Goal: Information Seeking & Learning: Check status

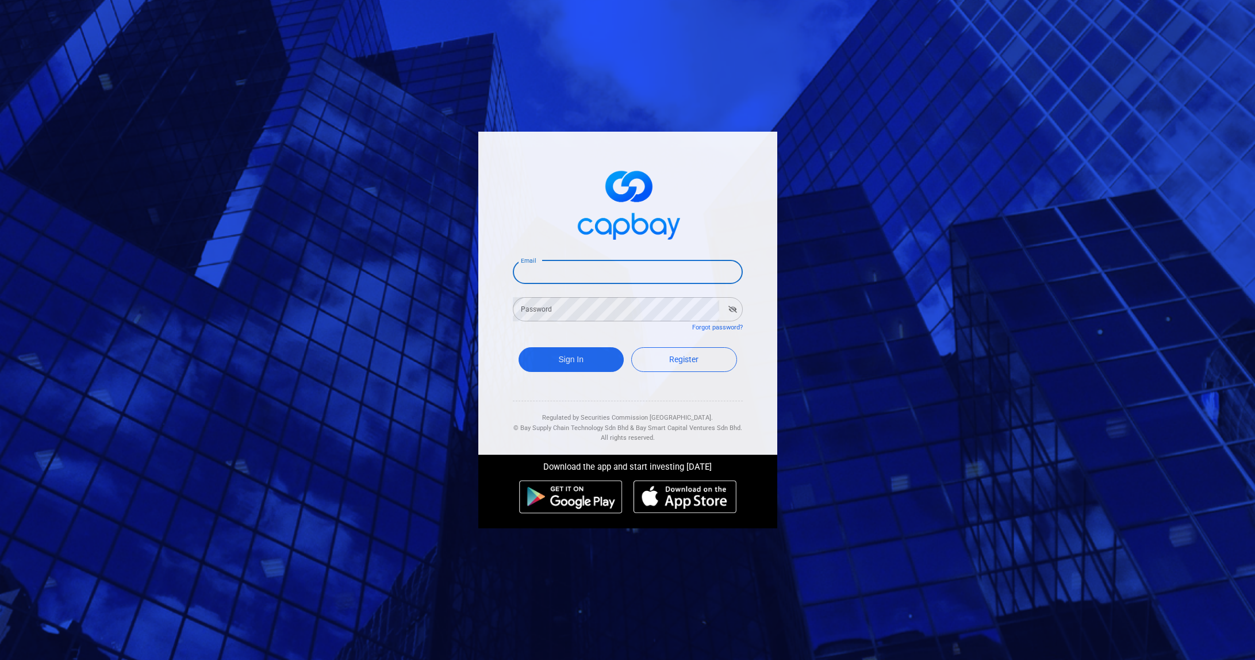
click at [621, 277] on input "Email" at bounding box center [628, 272] width 230 height 24
type input "[EMAIL_ADDRESS][DOMAIN_NAME]"
click at [597, 355] on button "Sign In" at bounding box center [572, 359] width 106 height 25
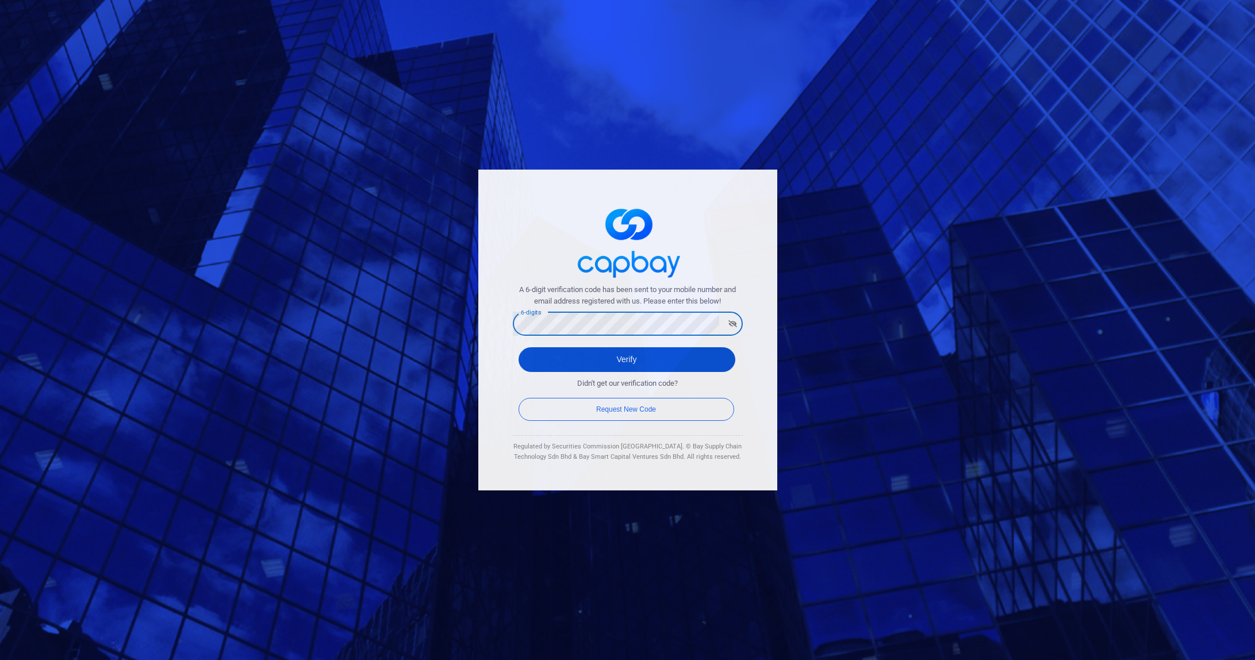
click at [548, 355] on button "Verify" at bounding box center [627, 359] width 217 height 25
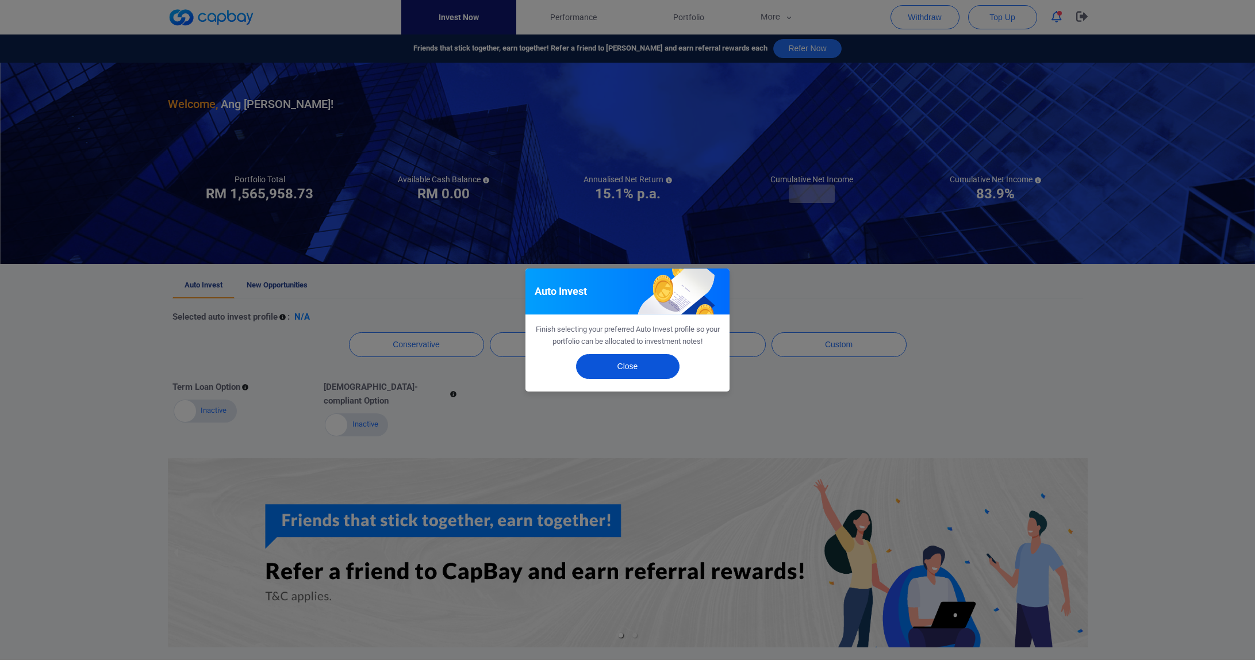
click at [657, 367] on button "Close" at bounding box center [627, 366] width 103 height 25
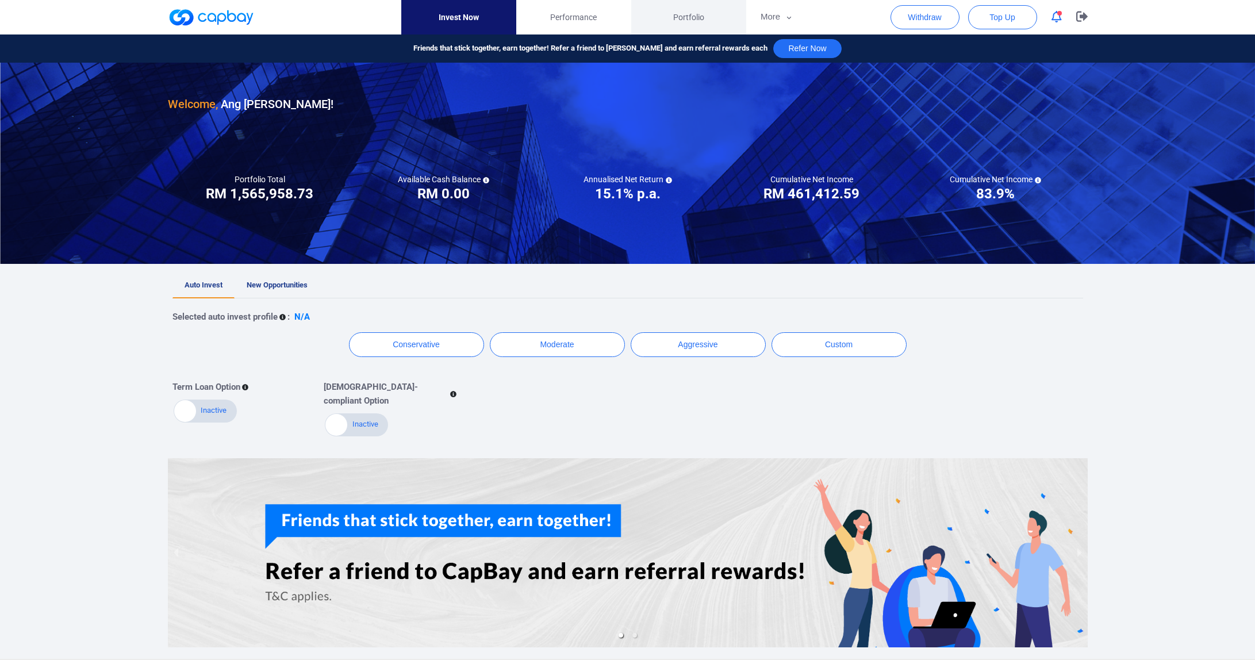
click at [688, 18] on span "Portfolio" at bounding box center [688, 17] width 31 height 13
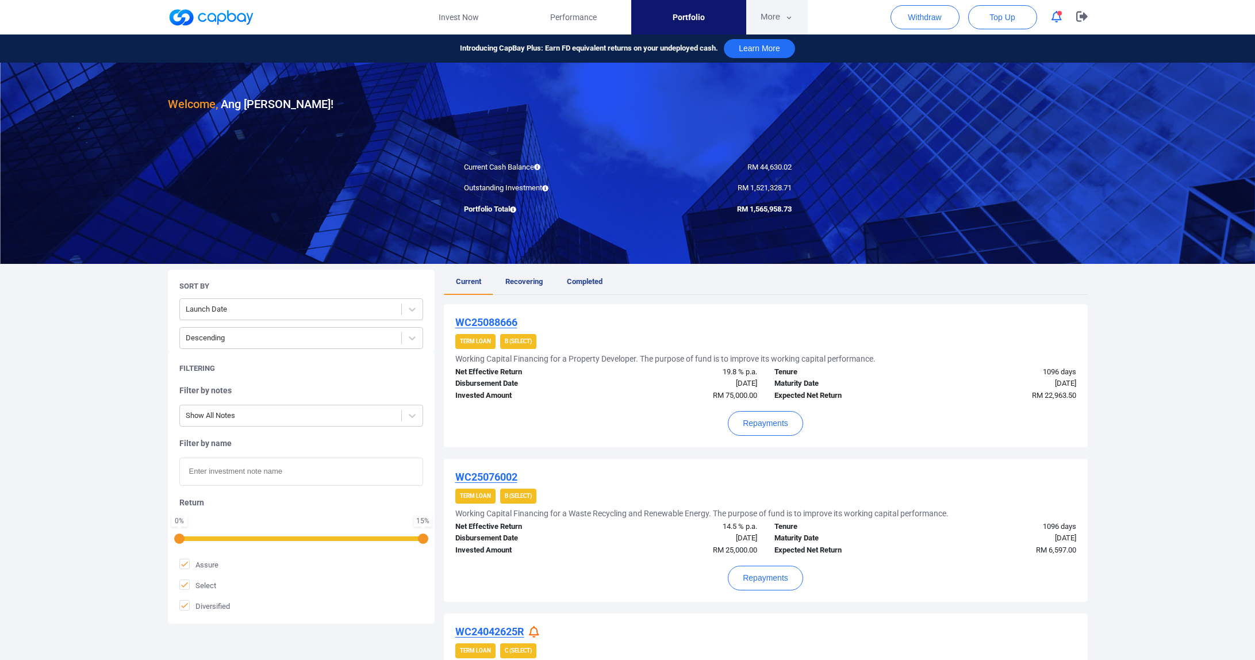
click at [781, 18] on button "More" at bounding box center [777, 17] width 62 height 34
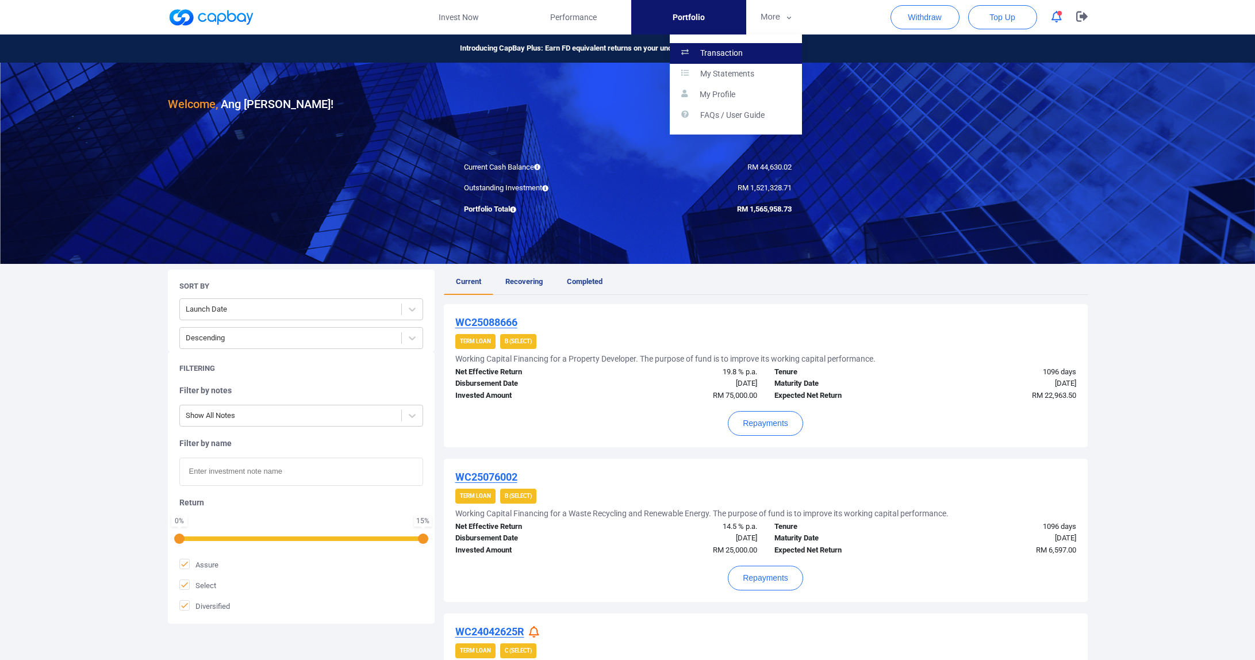
click at [755, 52] on link "Transaction" at bounding box center [736, 53] width 132 height 21
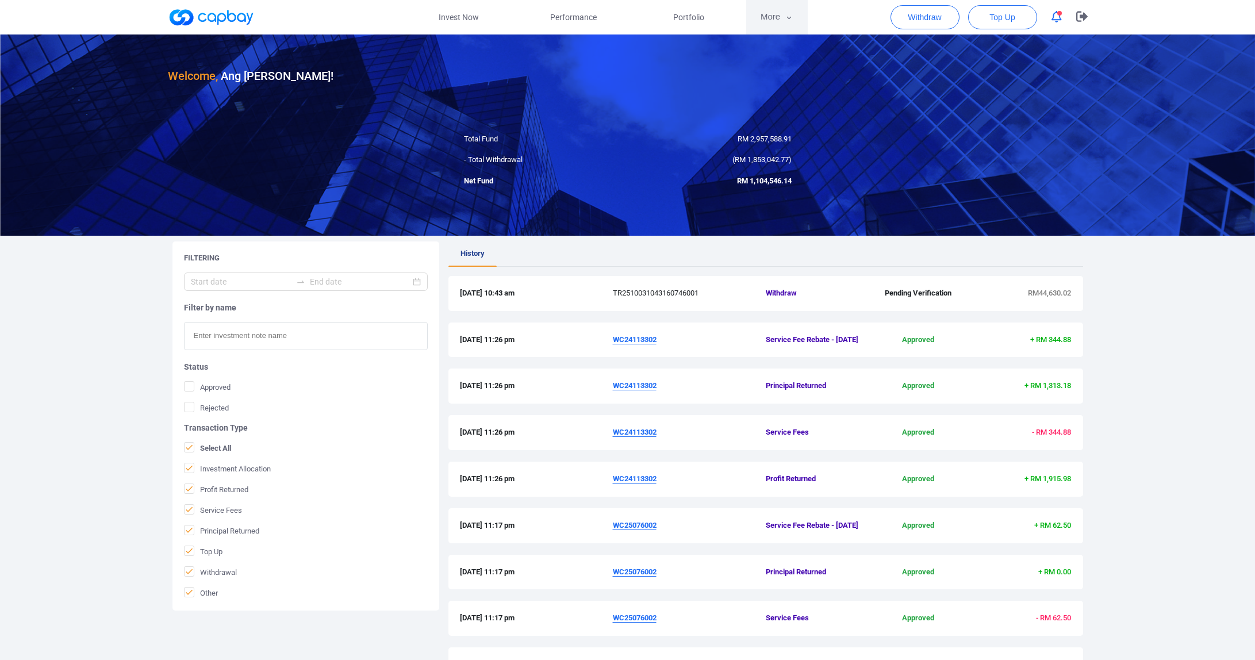
click at [781, 9] on button "More" at bounding box center [777, 17] width 62 height 34
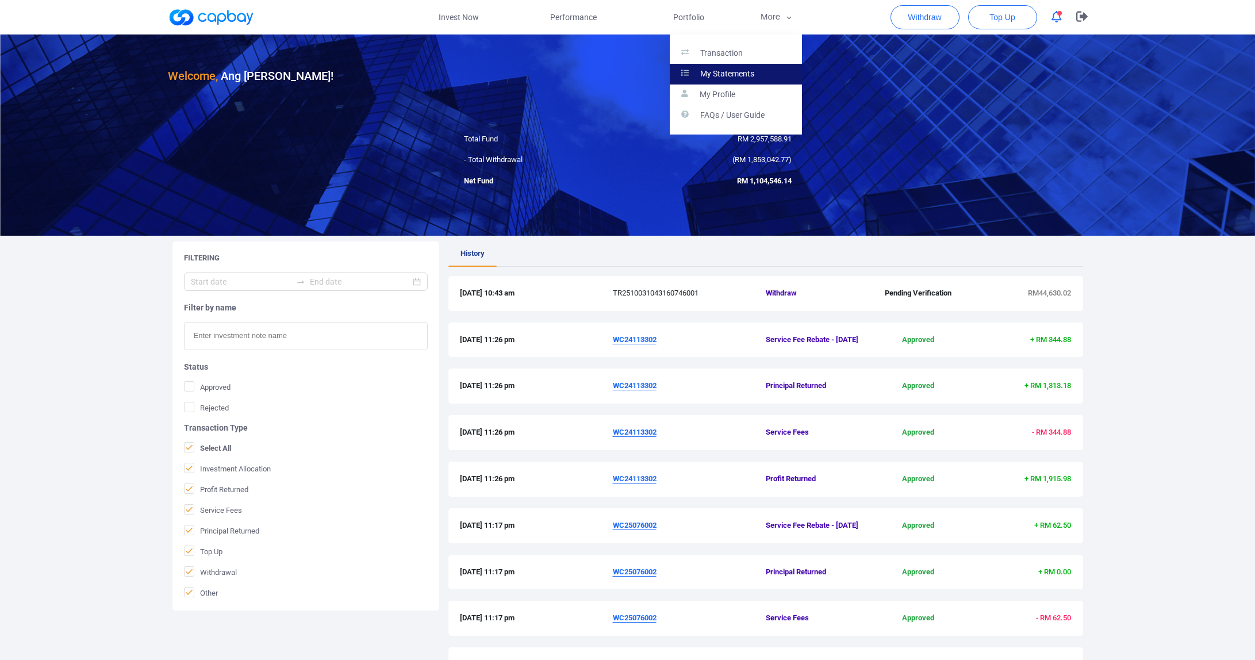
click at [718, 79] on link "My Statements" at bounding box center [736, 74] width 132 height 21
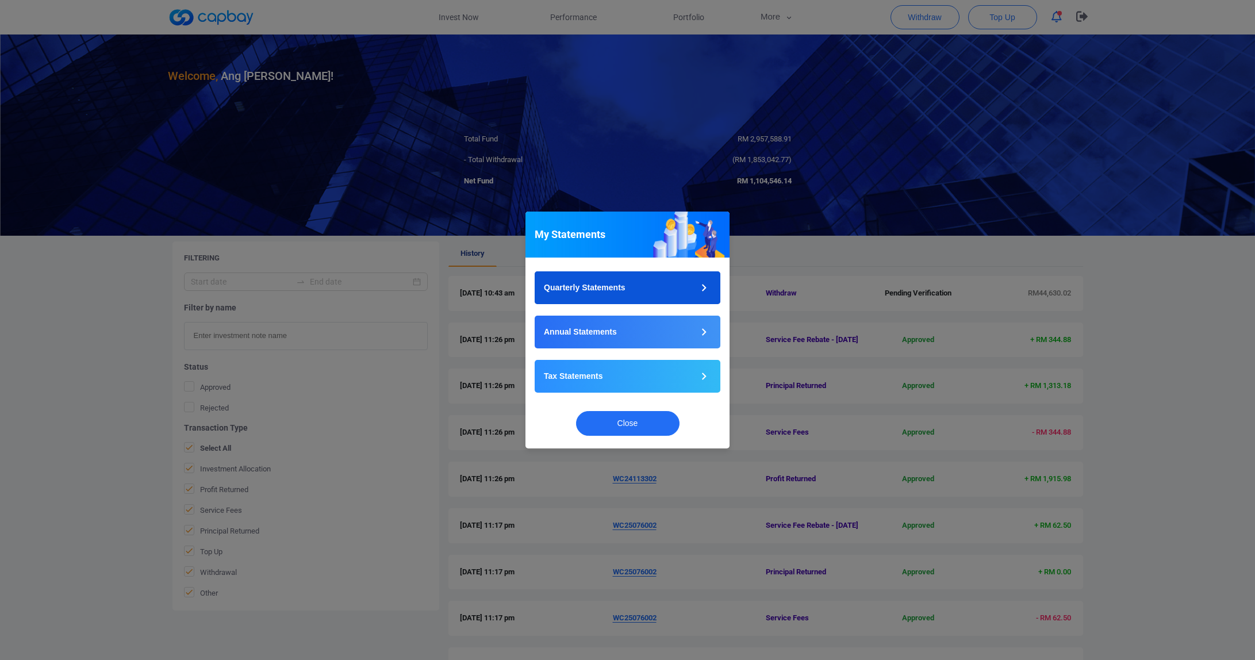
click at [617, 292] on p "Quarterly Statements" at bounding box center [585, 288] width 82 height 12
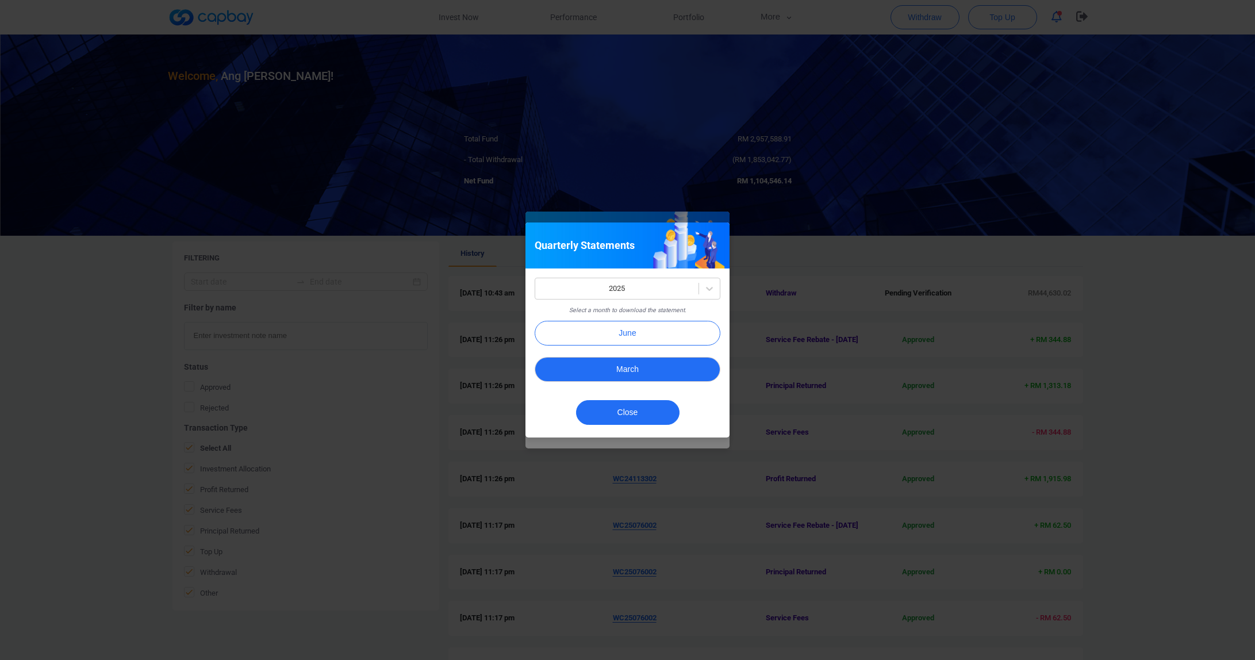
click at [627, 362] on button "March" at bounding box center [628, 369] width 186 height 25
click at [642, 294] on div at bounding box center [617, 289] width 152 height 14
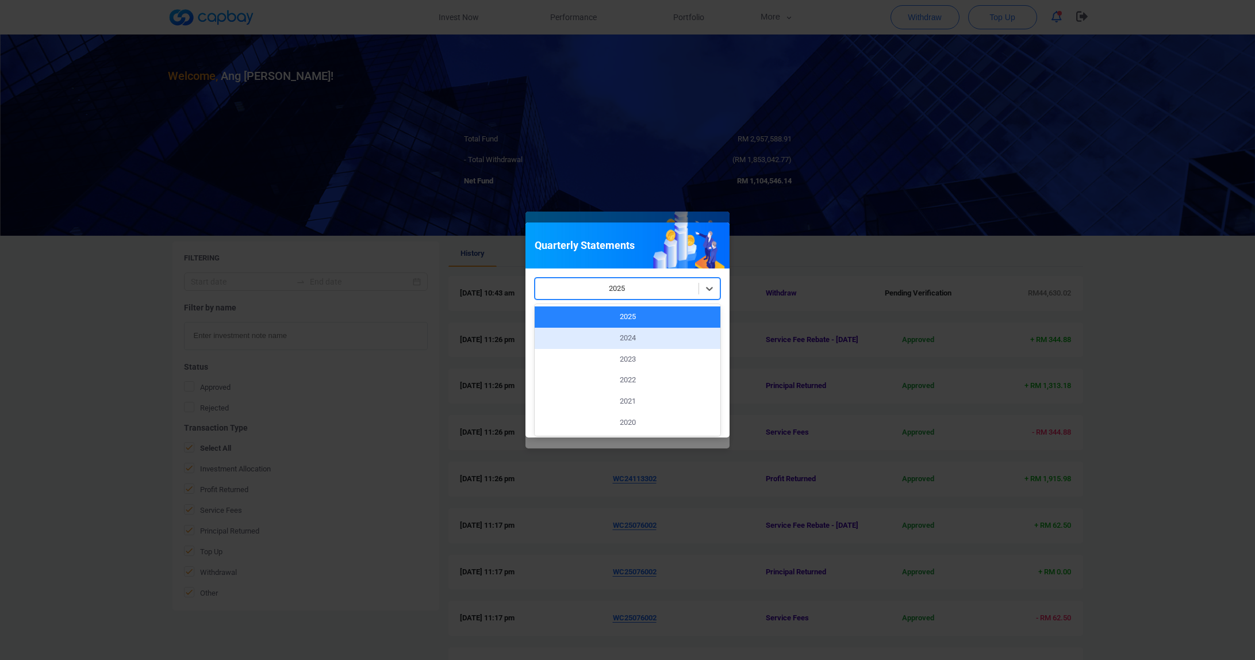
click at [619, 332] on div "2024" at bounding box center [628, 338] width 186 height 21
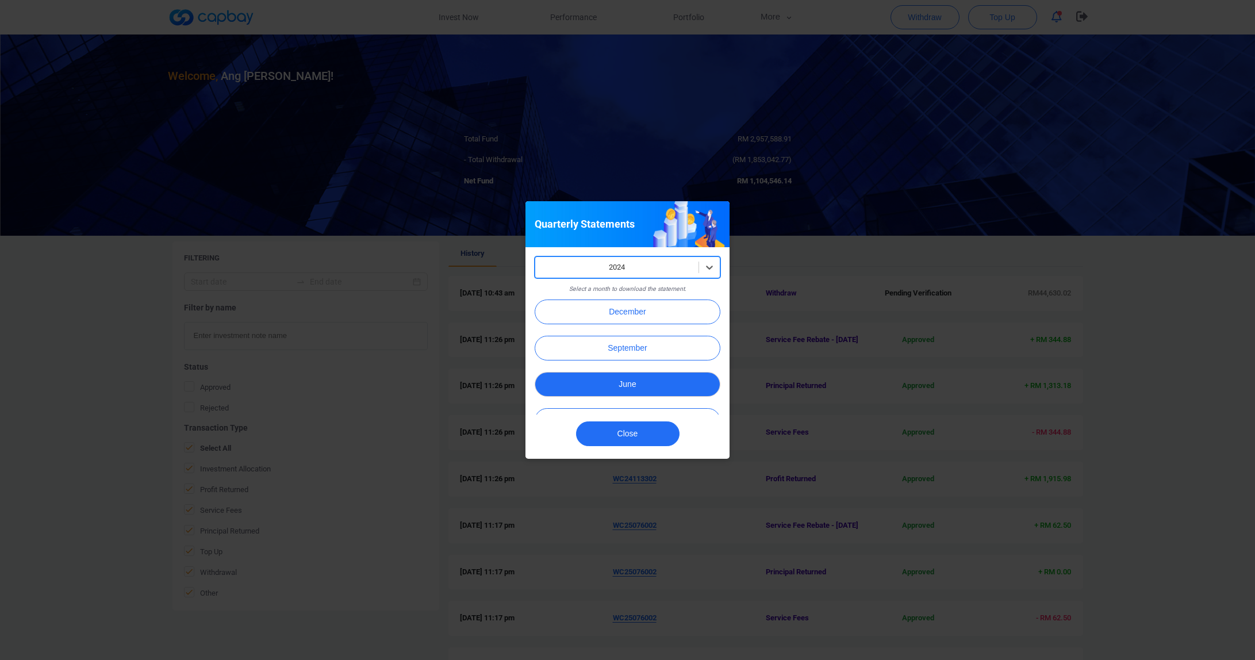
scroll to position [30, 0]
click at [622, 386] on button "March" at bounding box center [628, 390] width 186 height 25
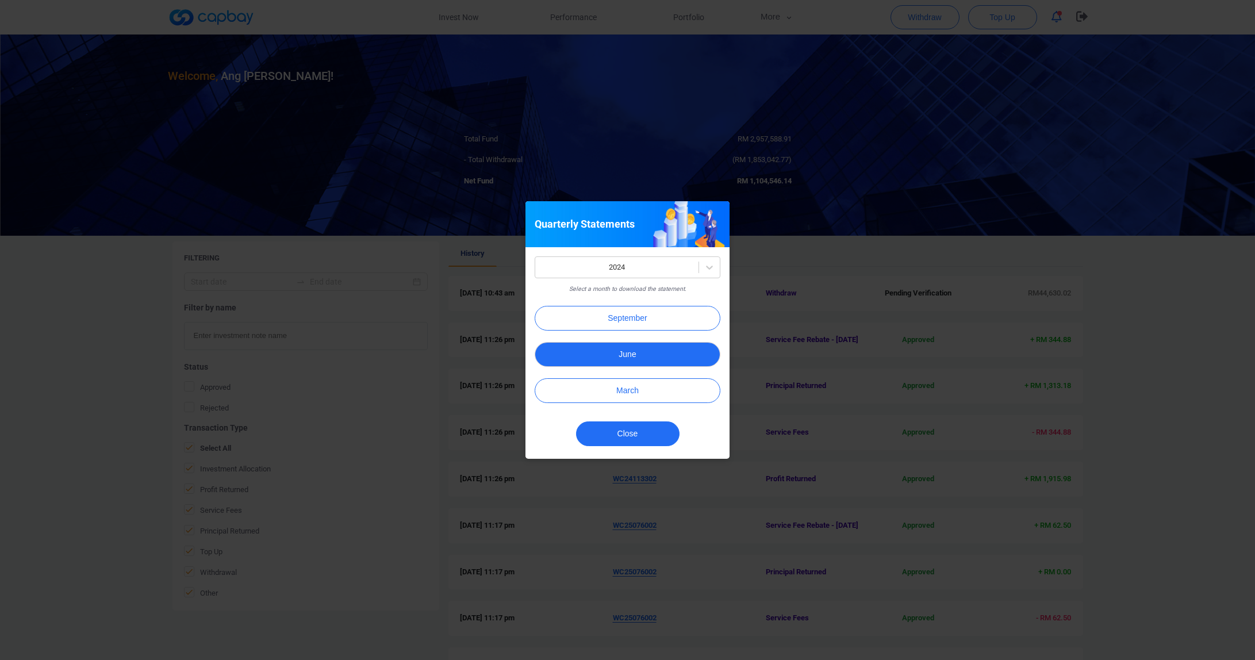
click at [657, 363] on button "June" at bounding box center [628, 354] width 186 height 25
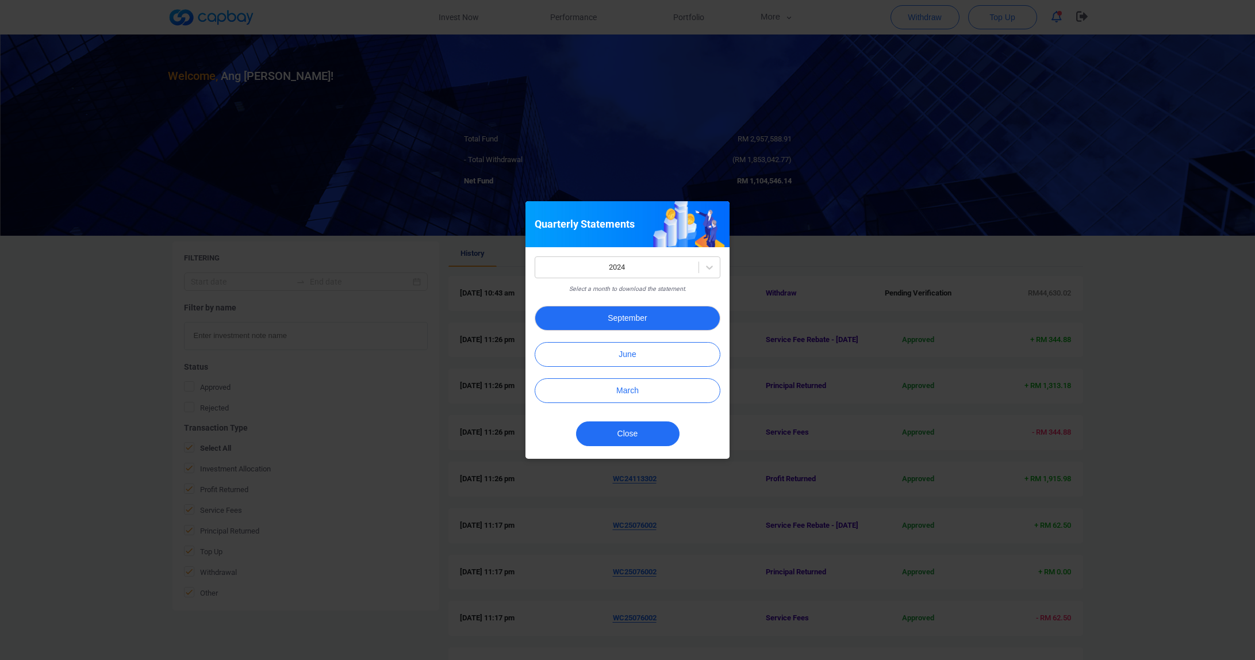
click at [669, 308] on button "September" at bounding box center [628, 318] width 186 height 25
click at [611, 311] on button "December" at bounding box center [628, 312] width 186 height 25
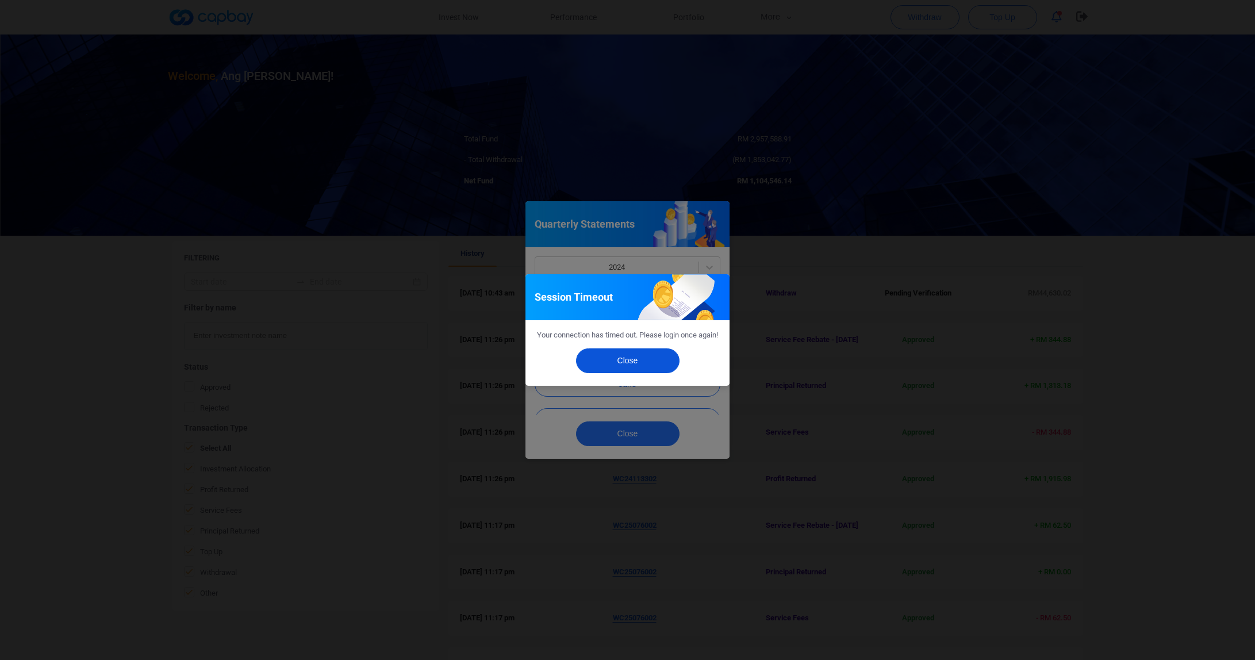
click at [623, 364] on button "Close" at bounding box center [627, 360] width 103 height 25
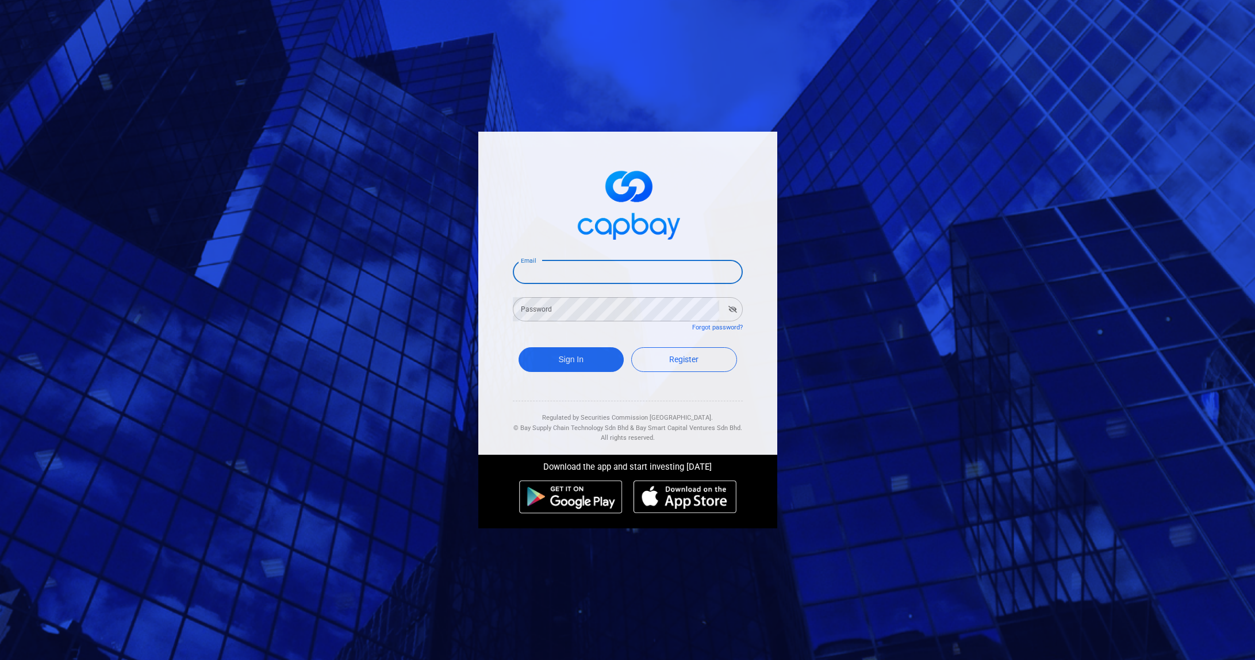
click at [671, 241] on div "Email Email Password Password Forgot password? Sign In Register Regulated by Se…" at bounding box center [627, 293] width 299 height 323
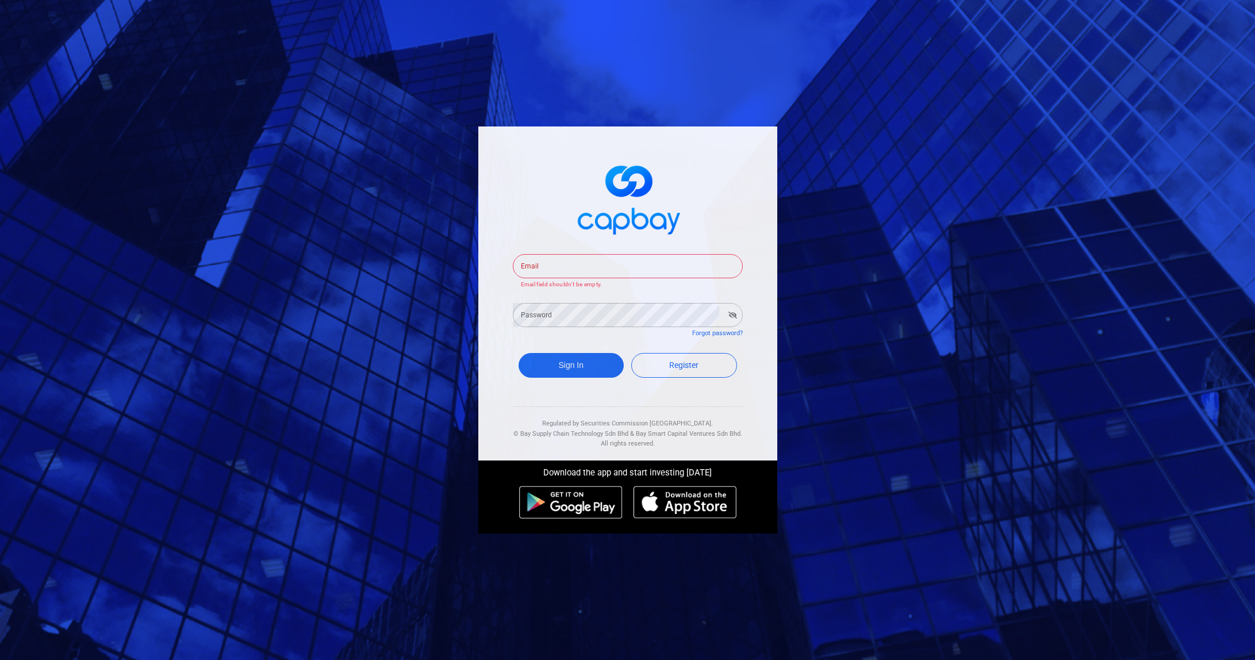
click at [652, 262] on input "Email" at bounding box center [628, 266] width 230 height 24
type input "[EMAIL_ADDRESS][DOMAIN_NAME]"
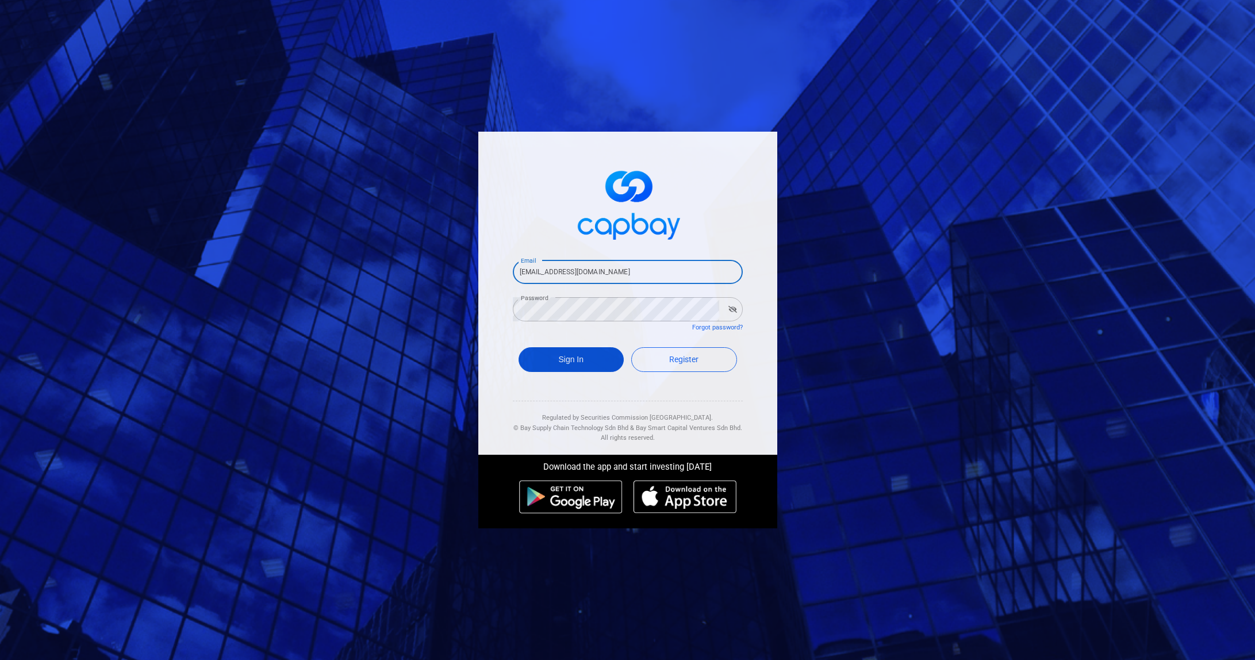
click at [573, 356] on button "Sign In" at bounding box center [572, 359] width 106 height 25
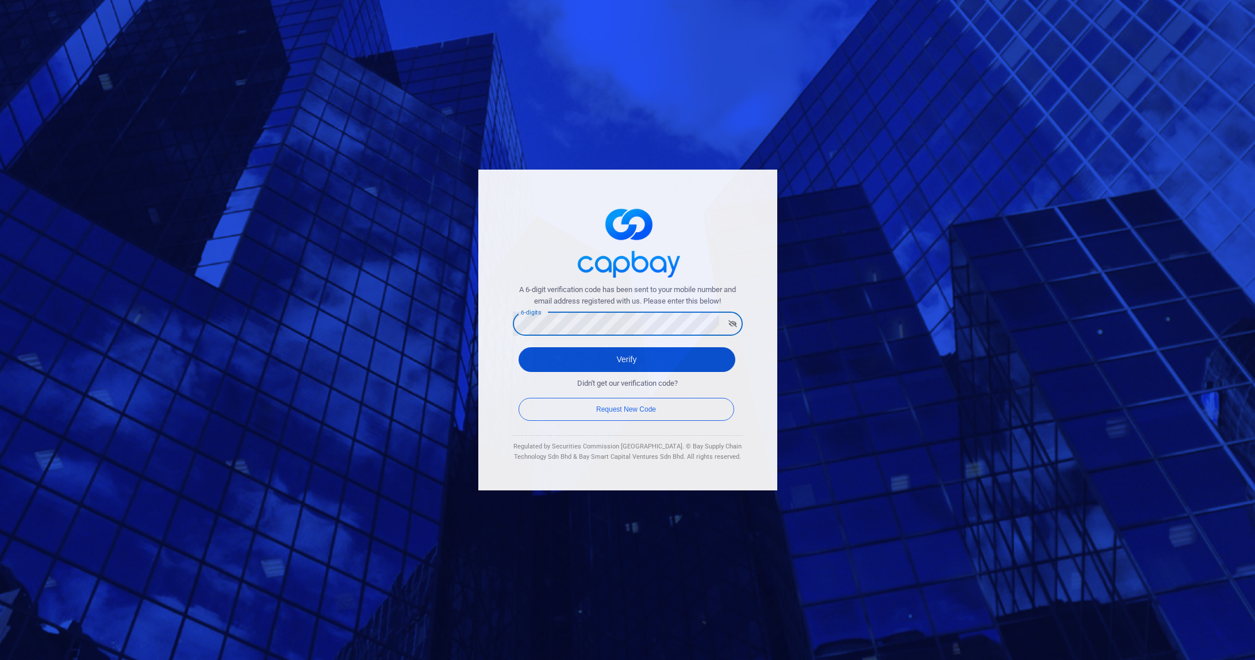
click at [534, 370] on button "Verify" at bounding box center [627, 359] width 217 height 25
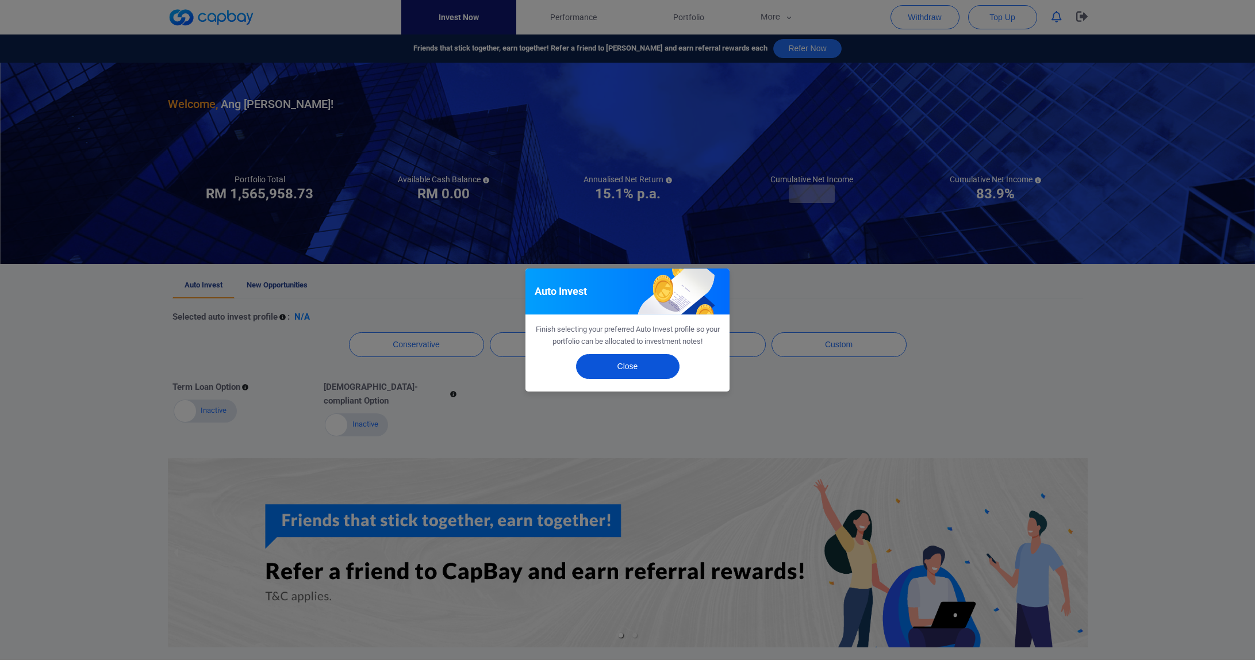
click at [655, 379] on div "Close" at bounding box center [627, 369] width 204 height 44
click at [652, 368] on button "Close" at bounding box center [627, 366] width 103 height 25
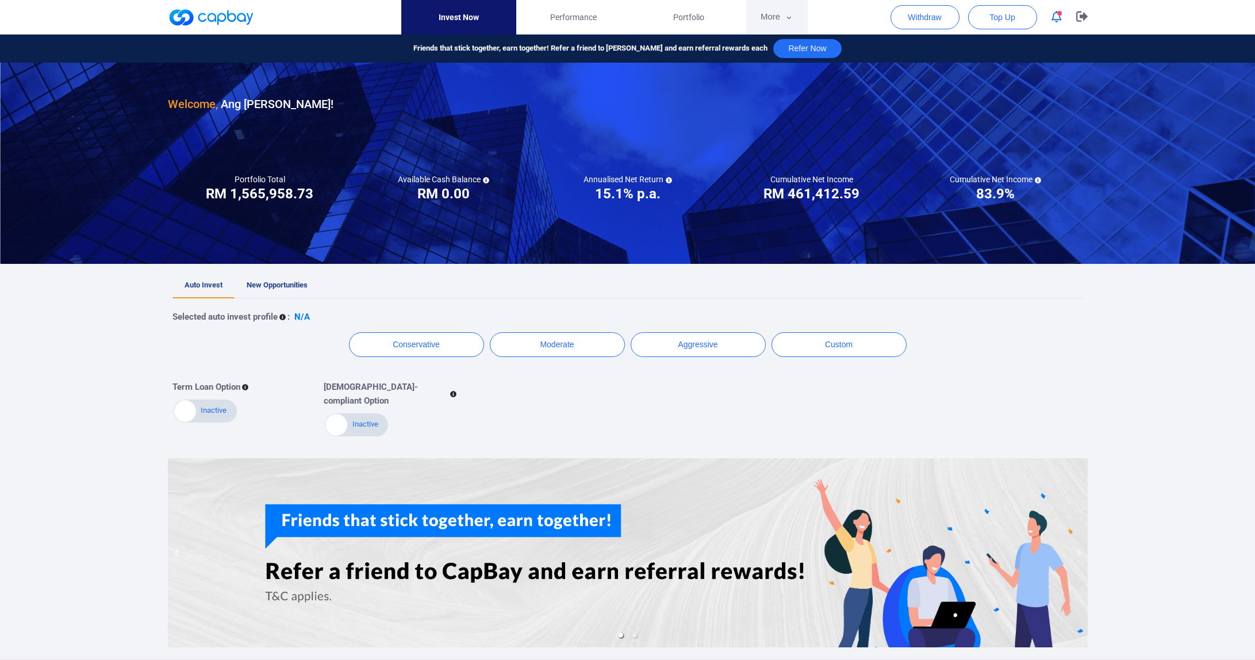
click at [770, 21] on button "More" at bounding box center [777, 17] width 62 height 34
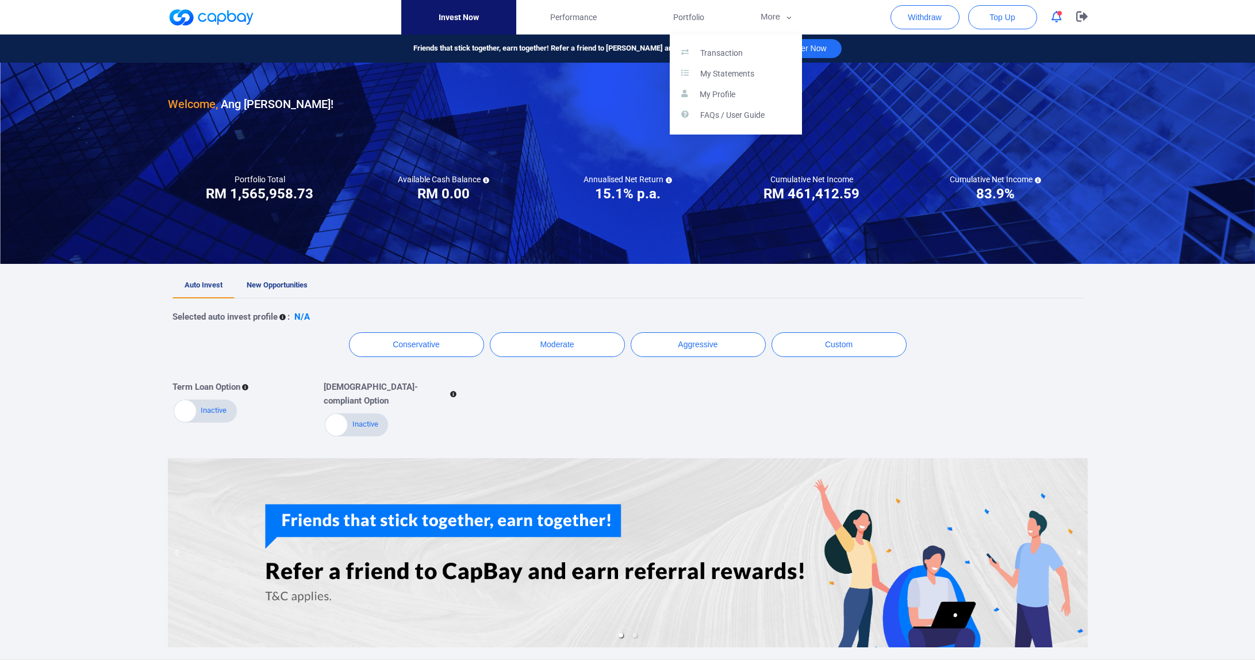
click at [685, 13] on button "button" at bounding box center [627, 330] width 1255 height 660
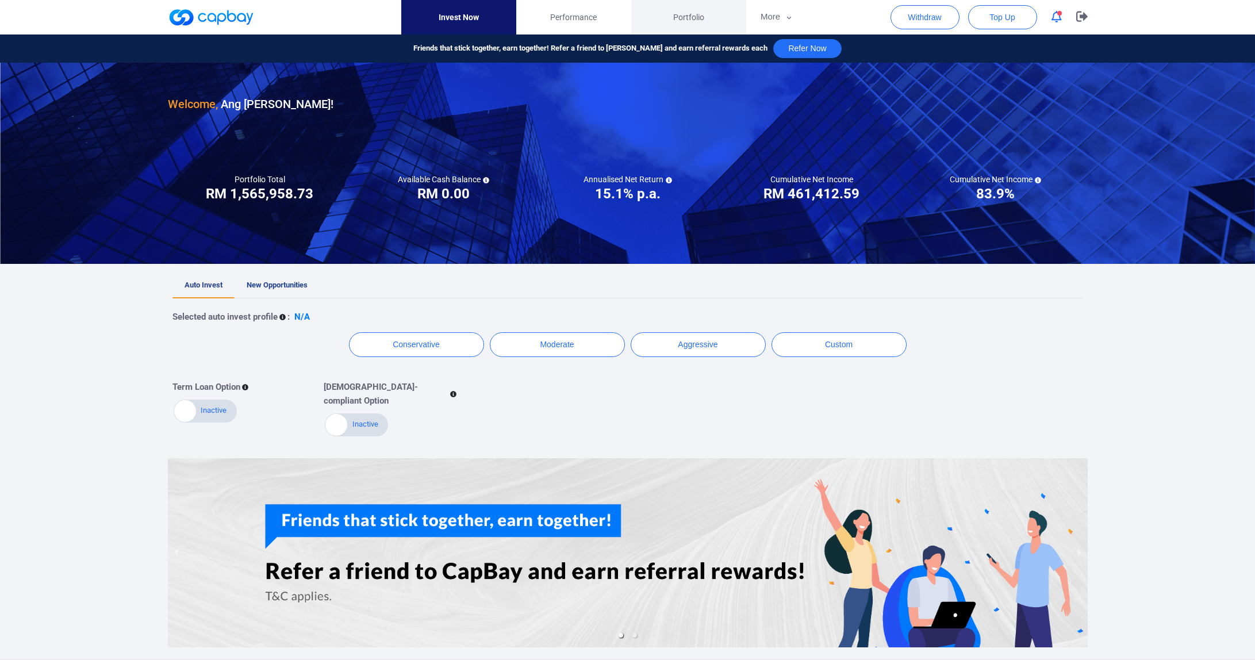
click at [686, 12] on span "Portfolio" at bounding box center [688, 17] width 31 height 13
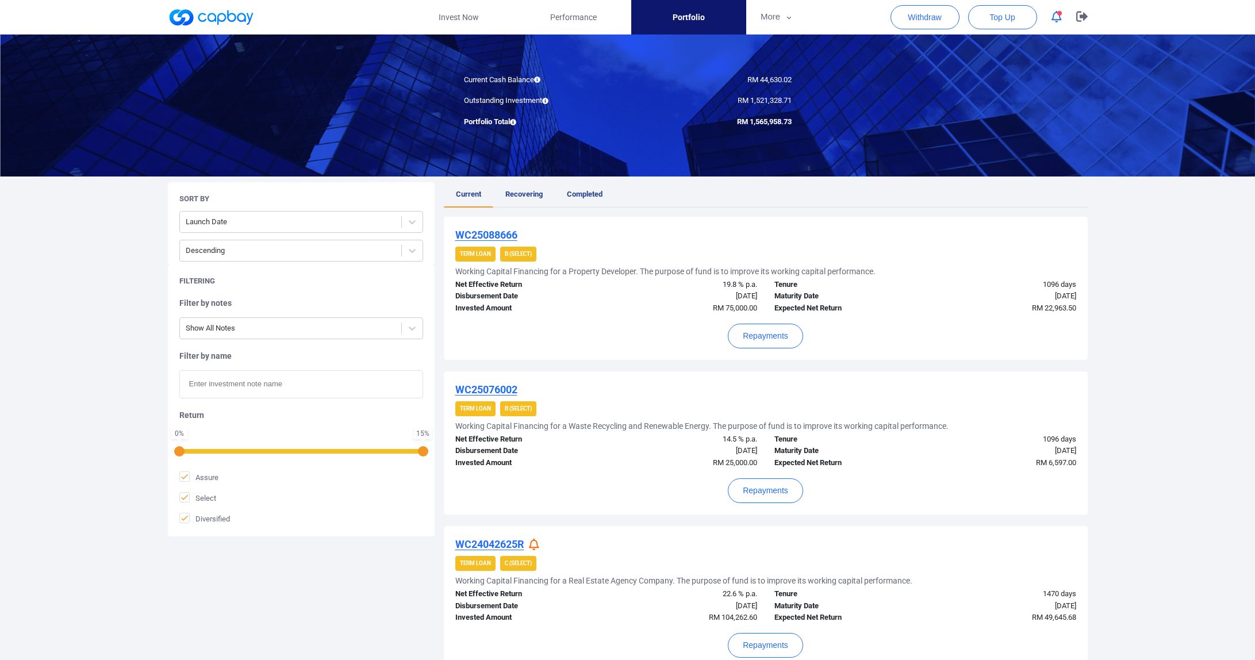
scroll to position [166, 0]
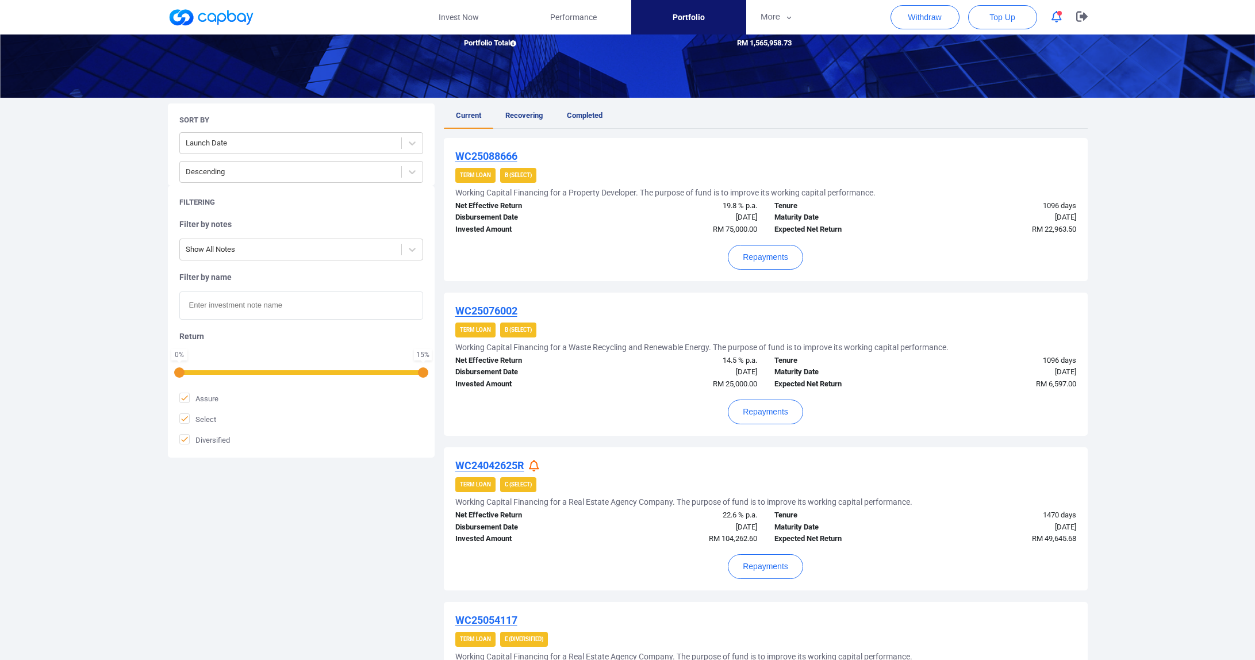
click at [499, 156] on u "WC25088666" at bounding box center [486, 156] width 62 height 12
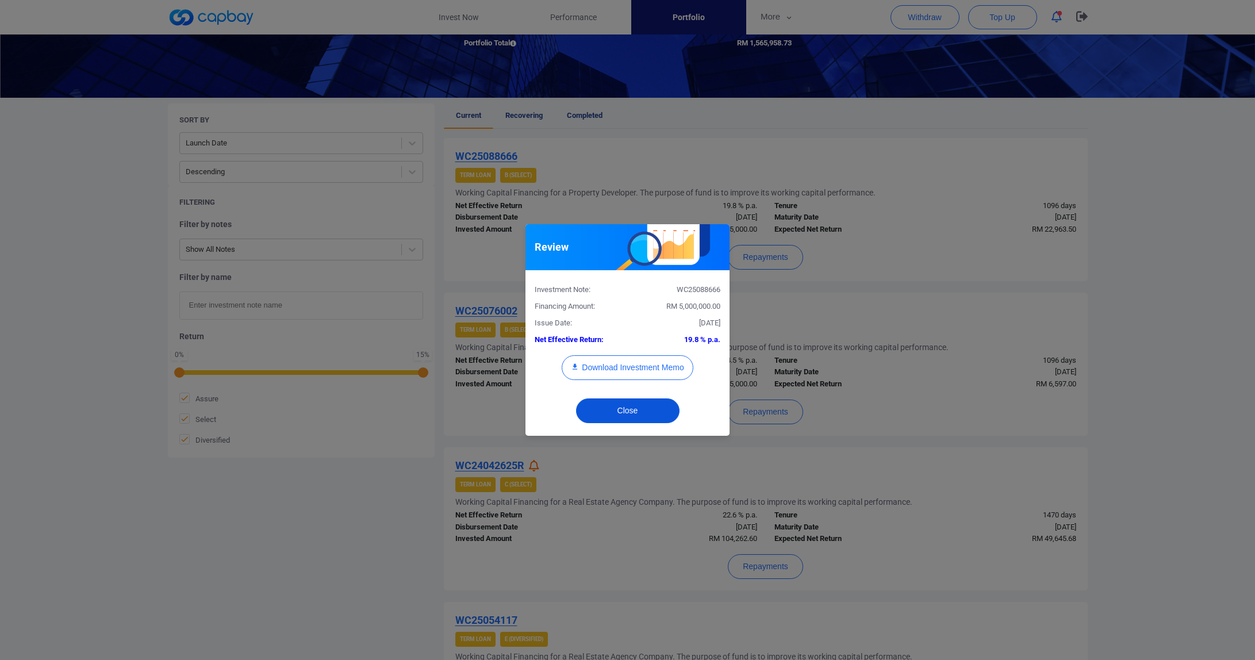
click at [652, 410] on button "Close" at bounding box center [627, 410] width 103 height 25
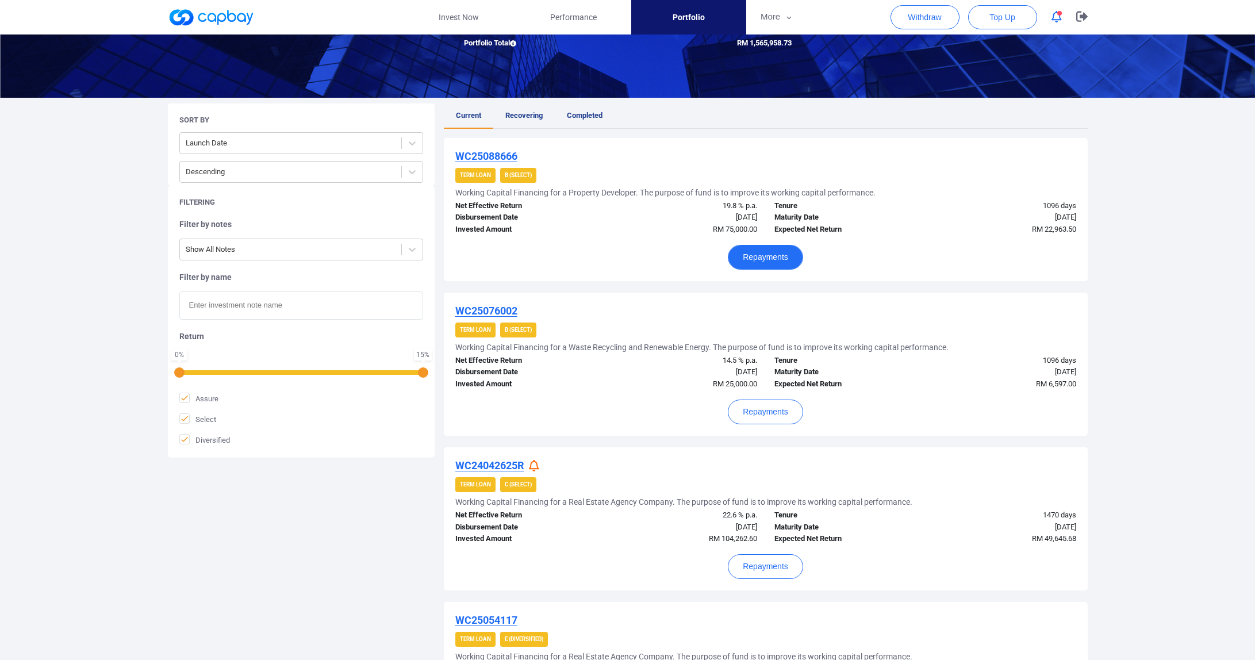
click at [770, 263] on button "Repayments" at bounding box center [765, 257] width 75 height 25
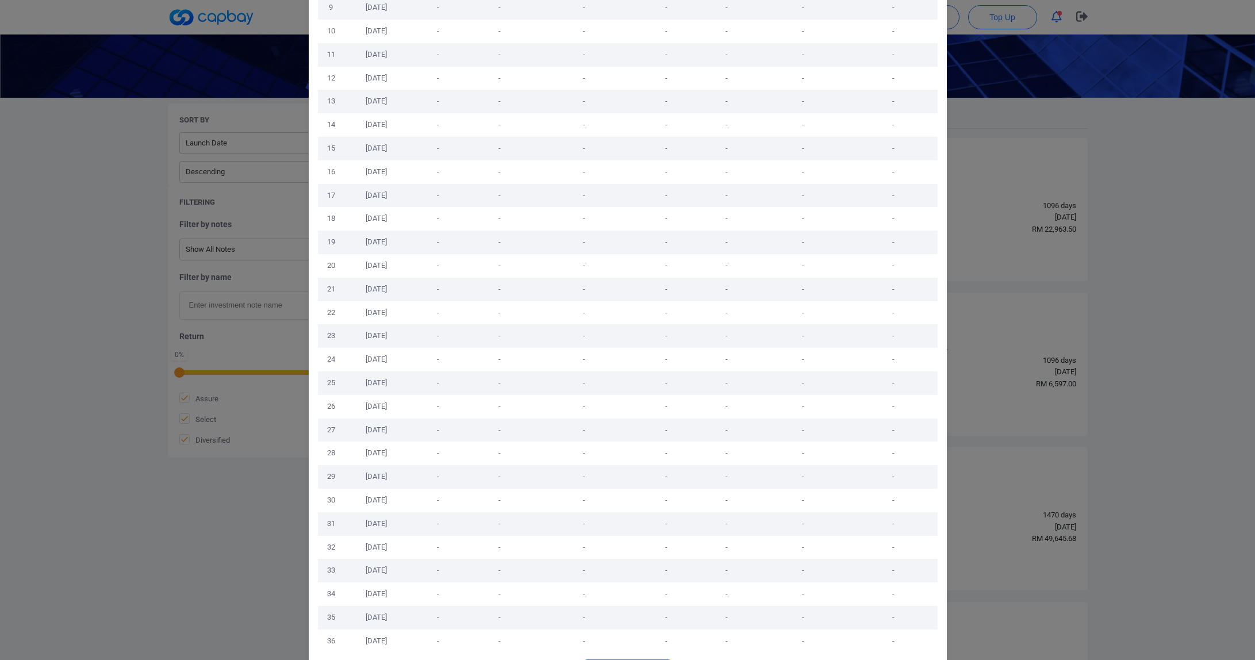
scroll to position [325, 0]
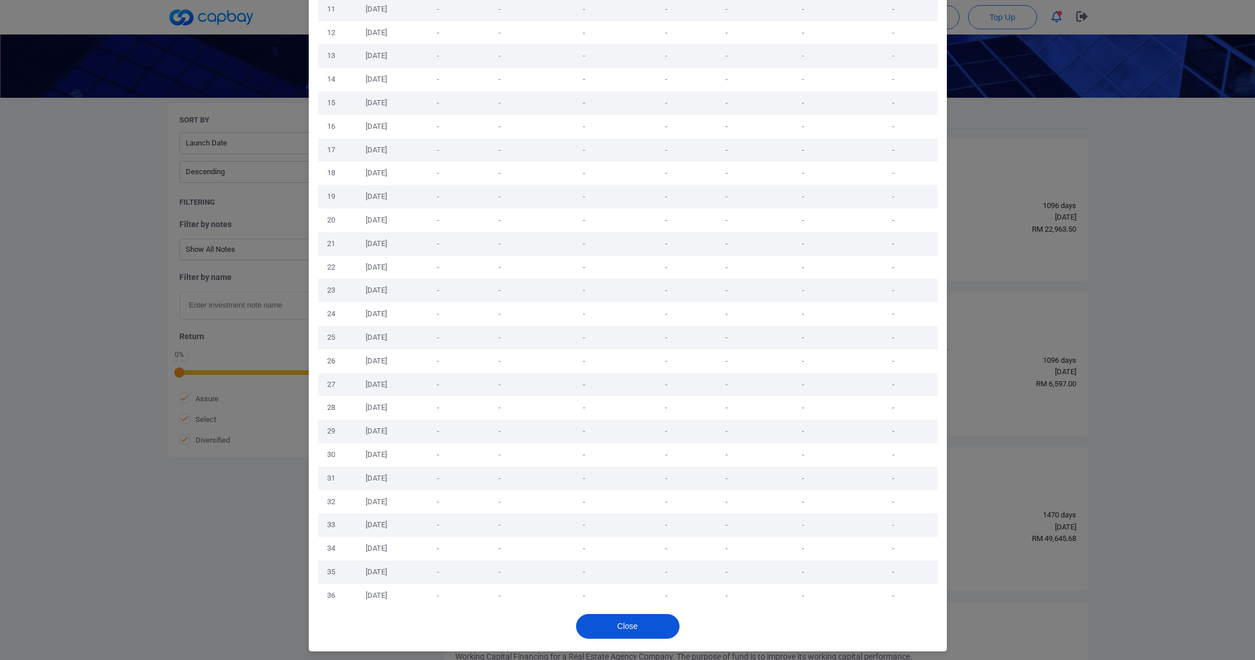
click at [661, 628] on button "Close" at bounding box center [627, 626] width 103 height 25
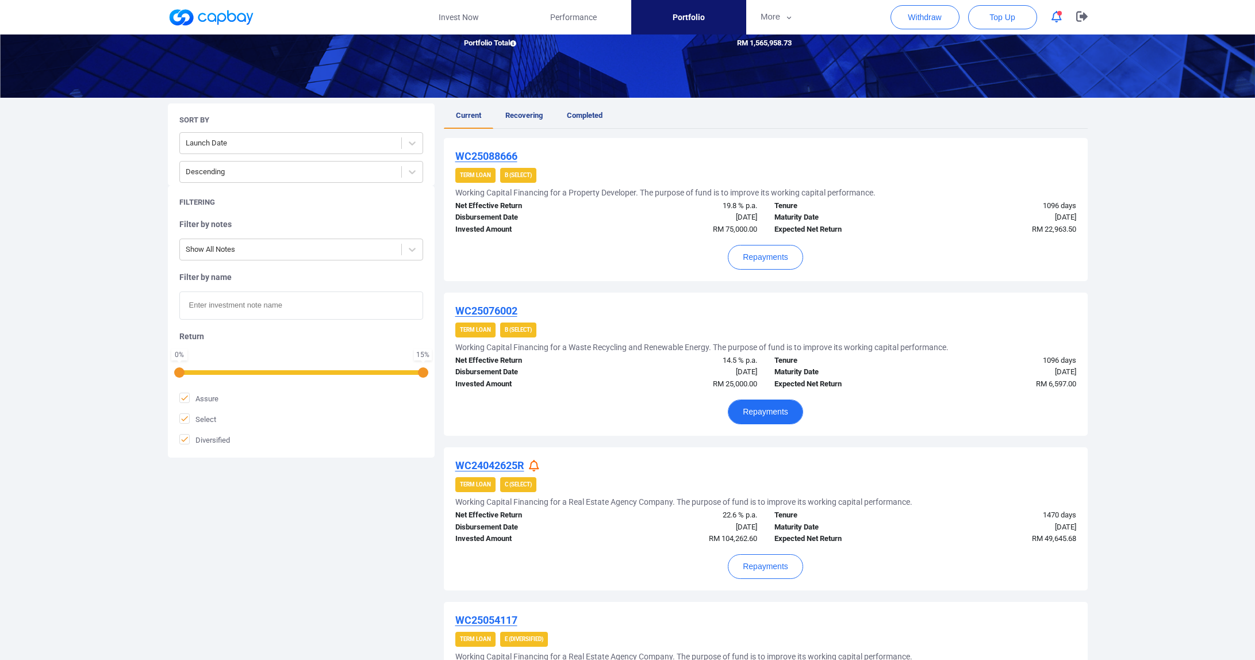
click at [763, 412] on button "Repayments" at bounding box center [765, 412] width 75 height 25
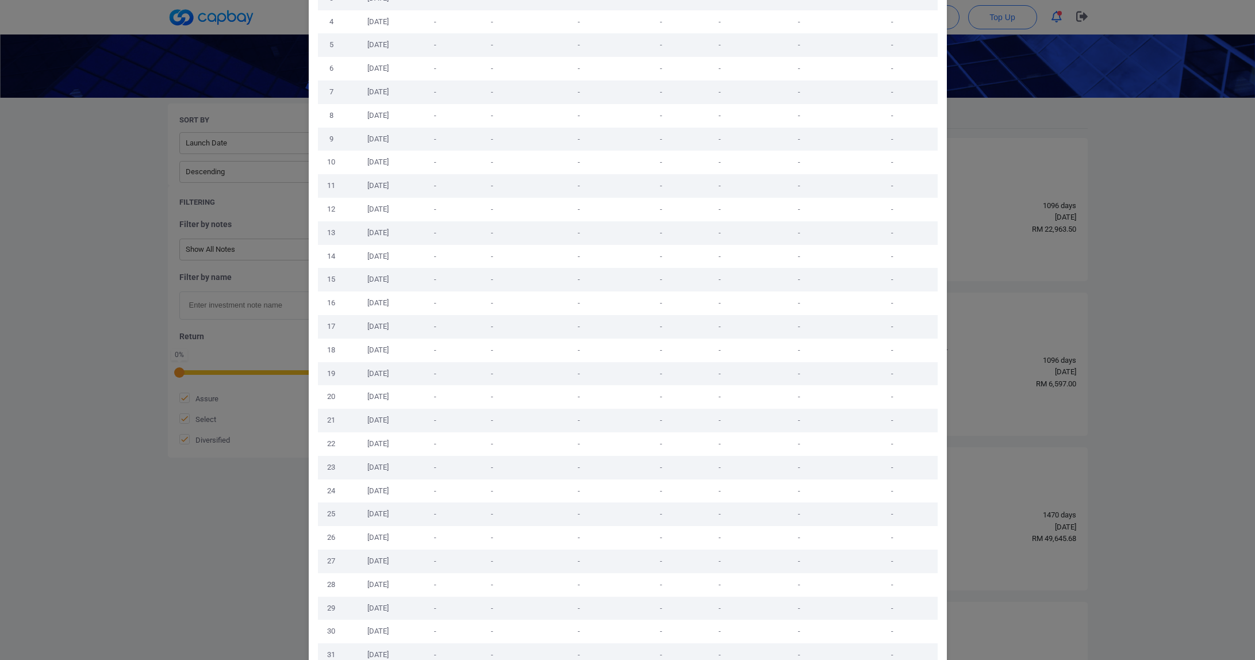
scroll to position [340, 0]
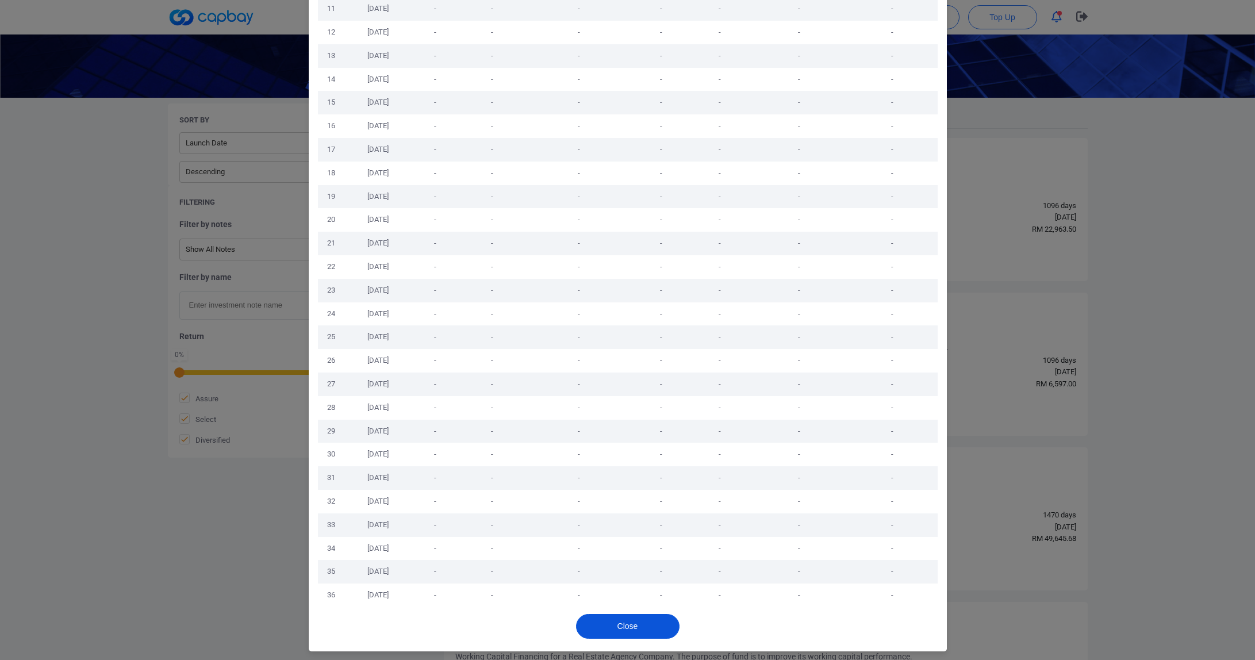
click at [648, 624] on button "Close" at bounding box center [627, 626] width 103 height 25
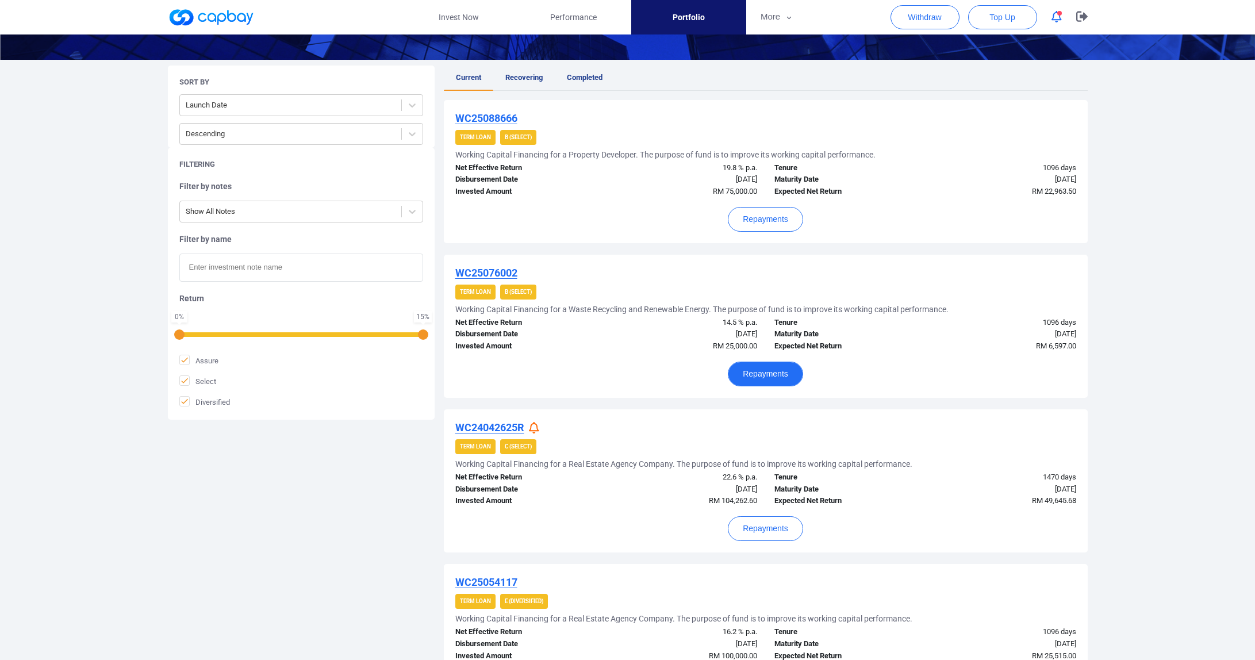
scroll to position [225, 0]
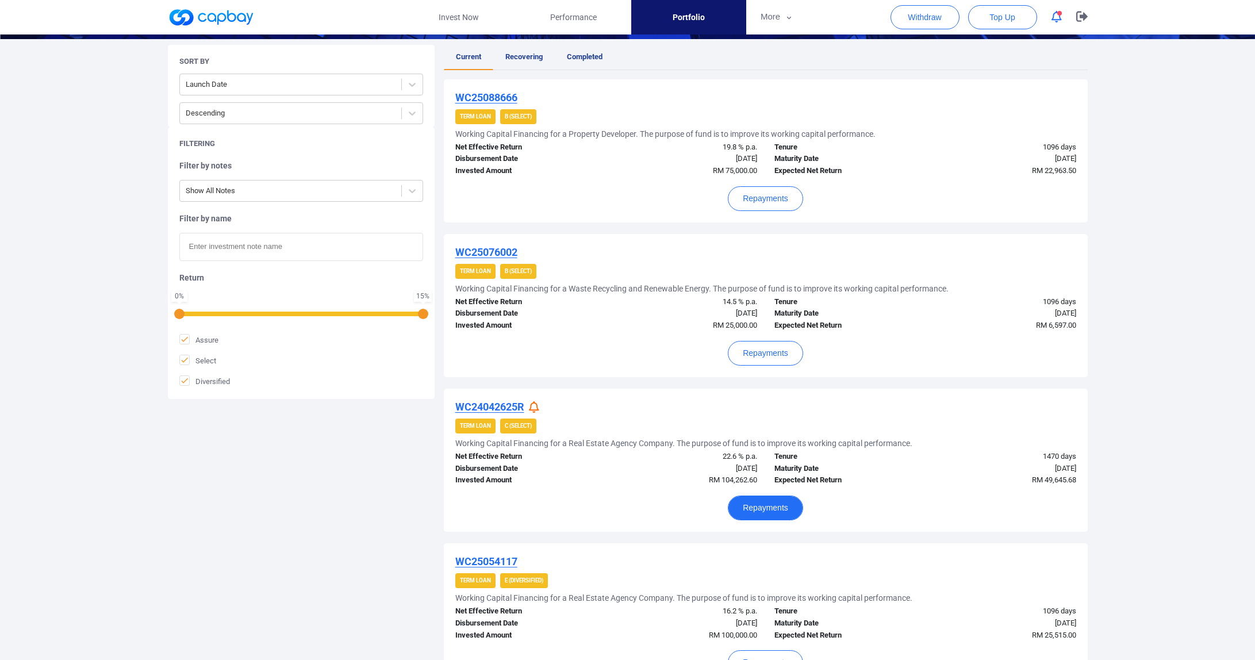
click at [778, 496] on button "Repayments" at bounding box center [765, 508] width 75 height 25
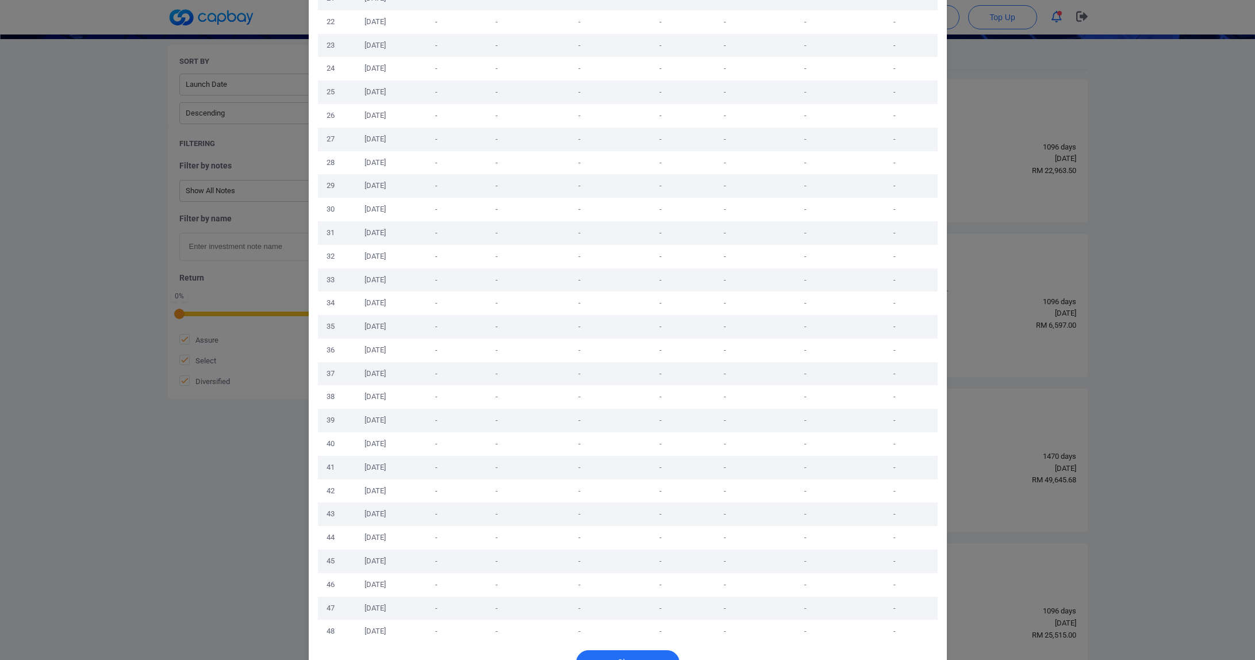
scroll to position [614, 0]
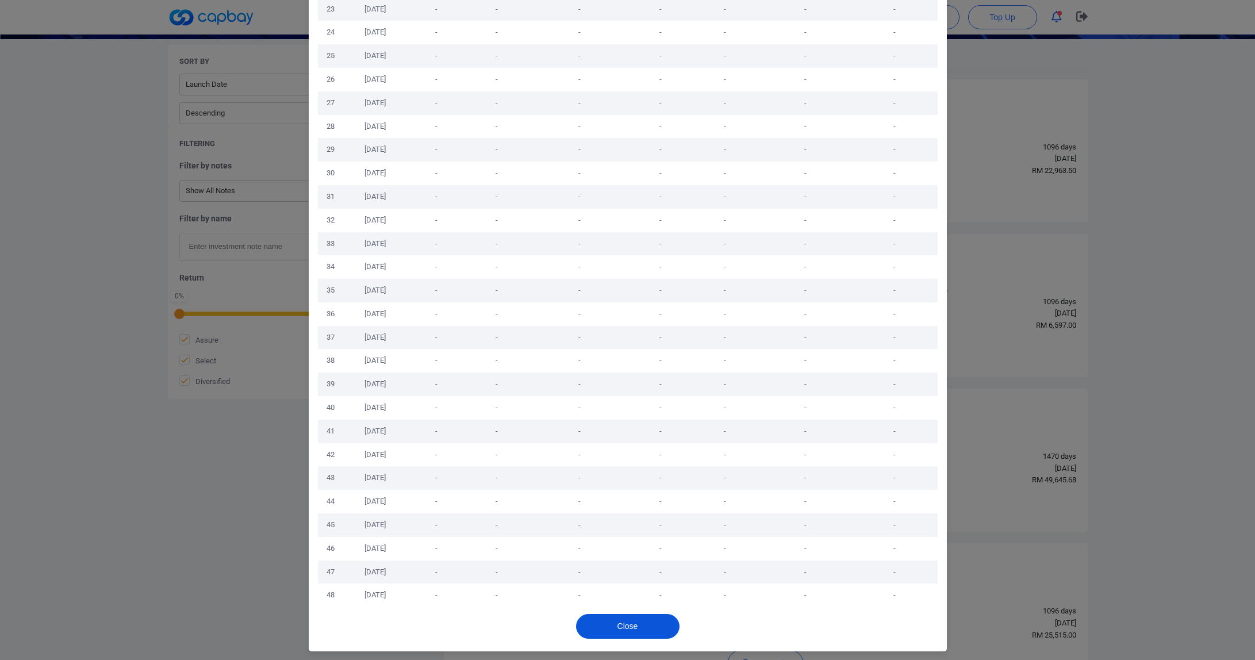
click at [653, 629] on button "Close" at bounding box center [627, 626] width 103 height 25
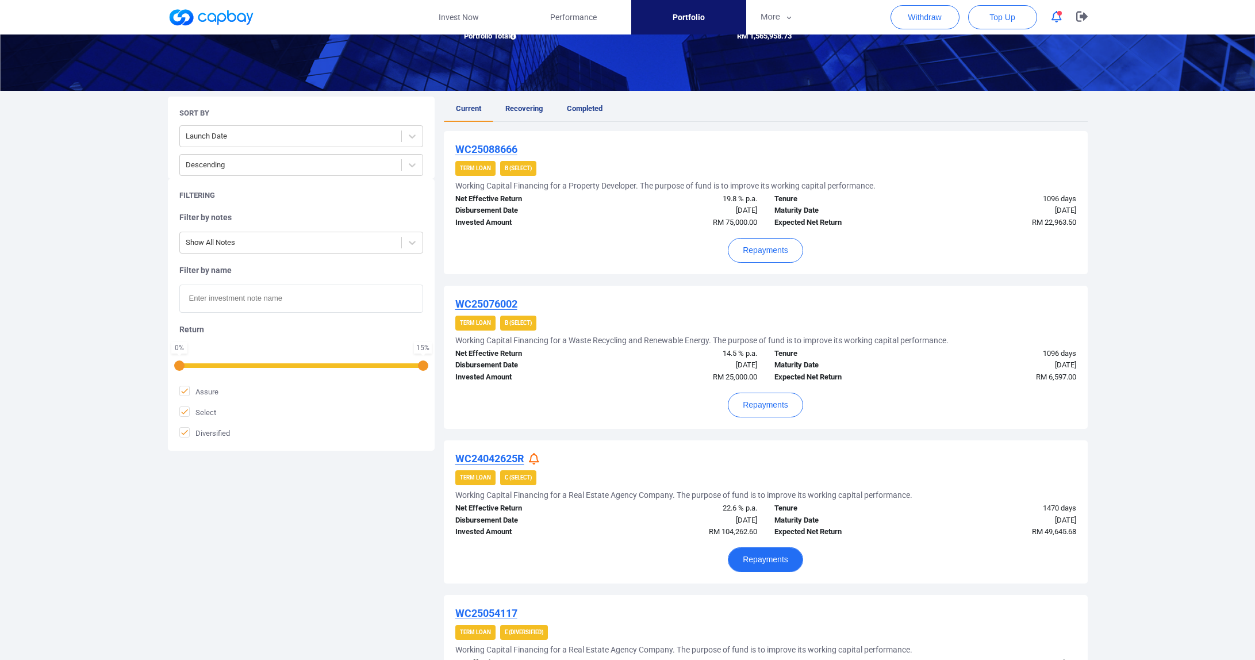
scroll to position [0, 0]
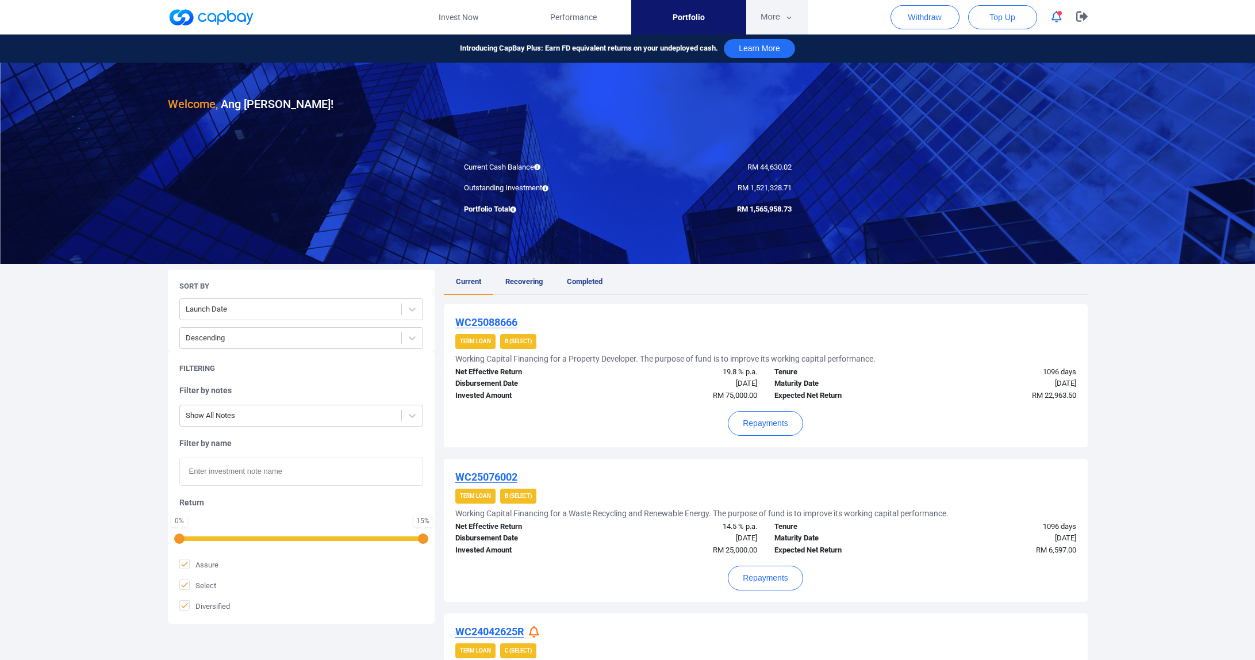
click at [781, 18] on button "More" at bounding box center [777, 17] width 62 height 34
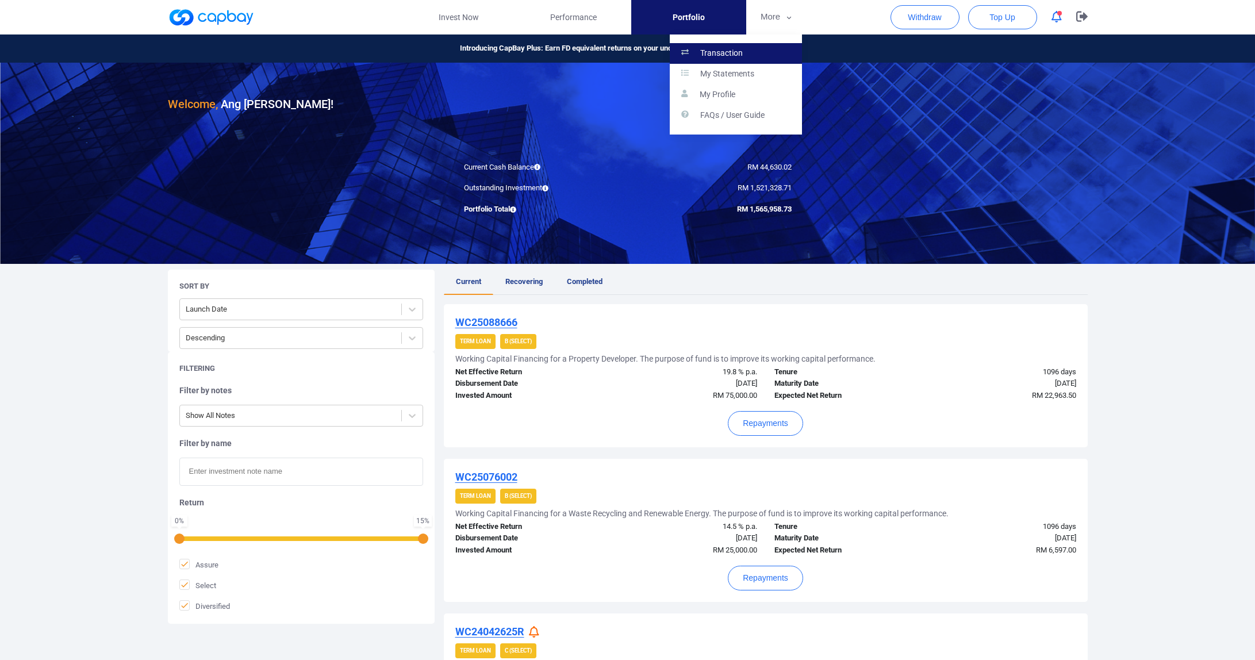
click at [758, 54] on link "Transaction" at bounding box center [736, 53] width 132 height 21
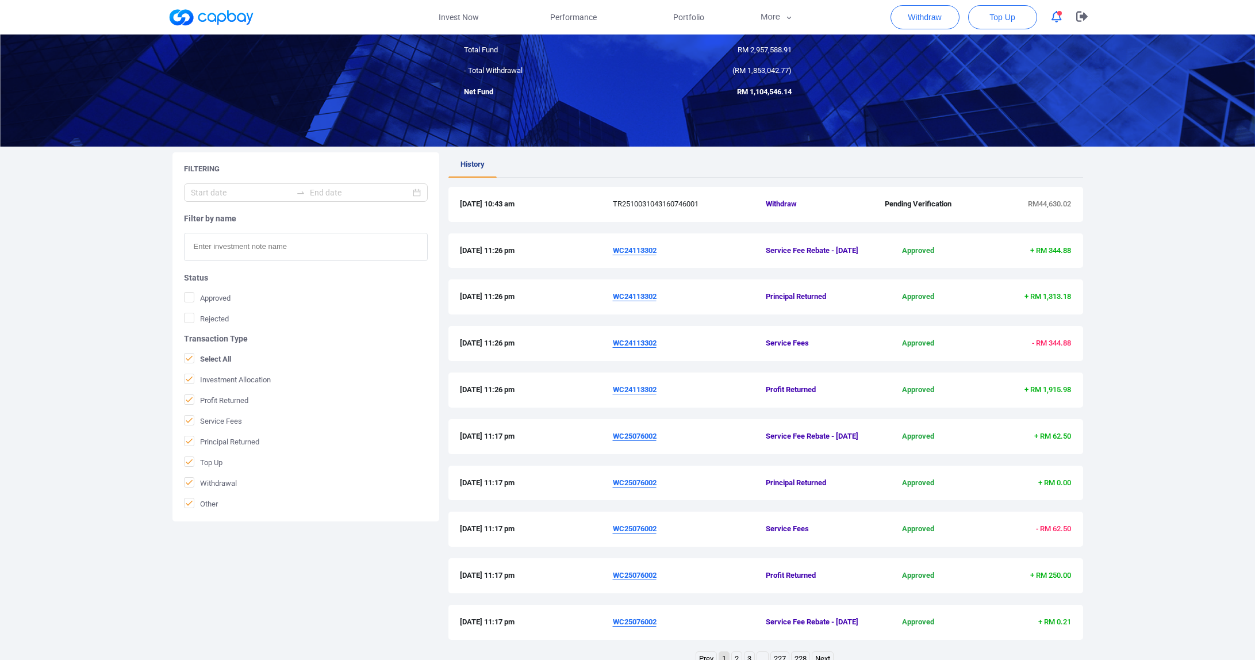
scroll to position [198, 0]
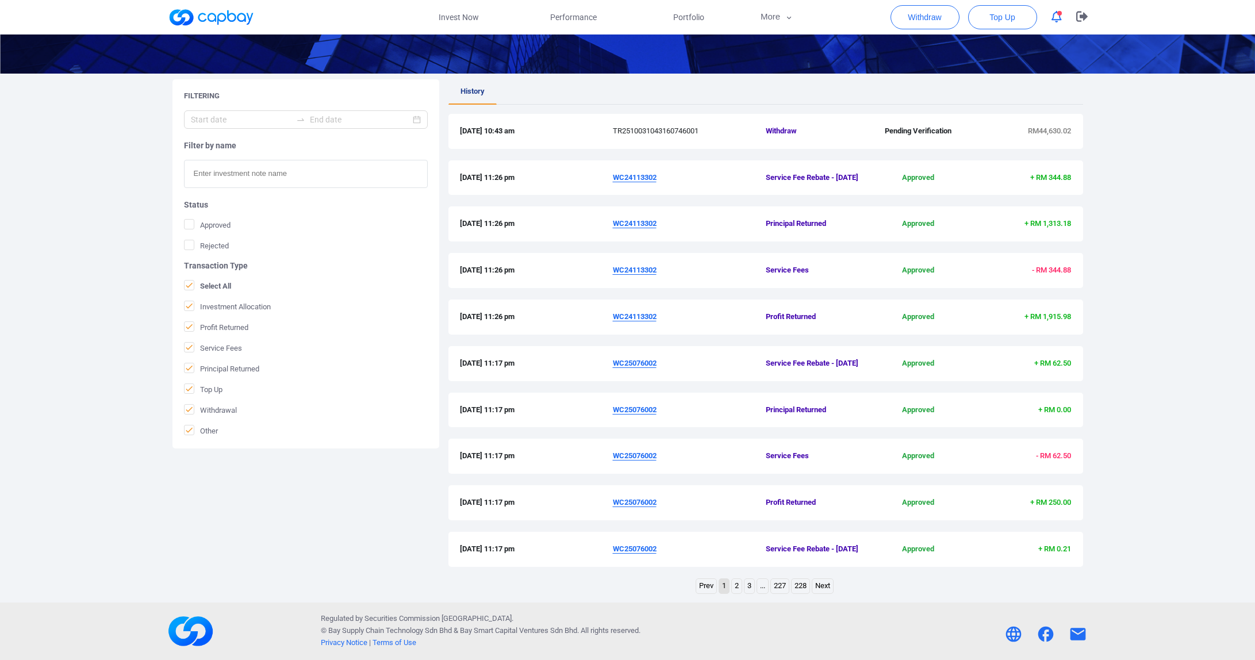
click at [749, 587] on link "3" at bounding box center [749, 586] width 10 height 14
click at [758, 587] on link "4" at bounding box center [756, 586] width 10 height 14
click at [759, 587] on link "5" at bounding box center [762, 586] width 10 height 14
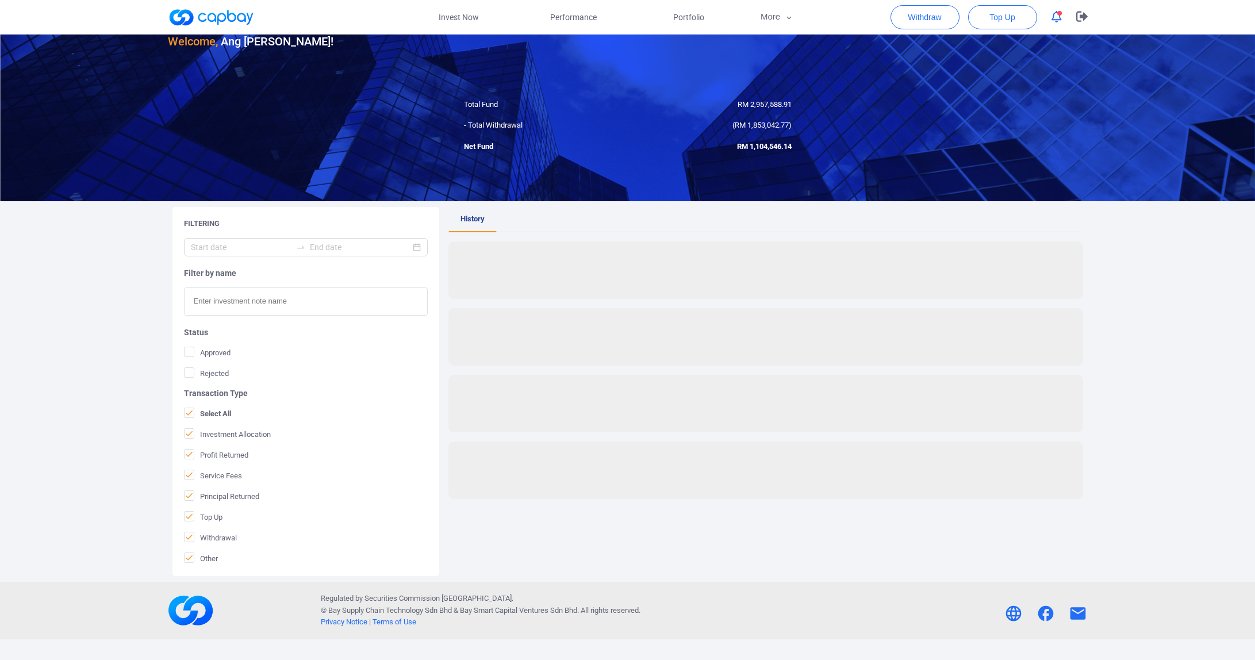
scroll to position [174, 0]
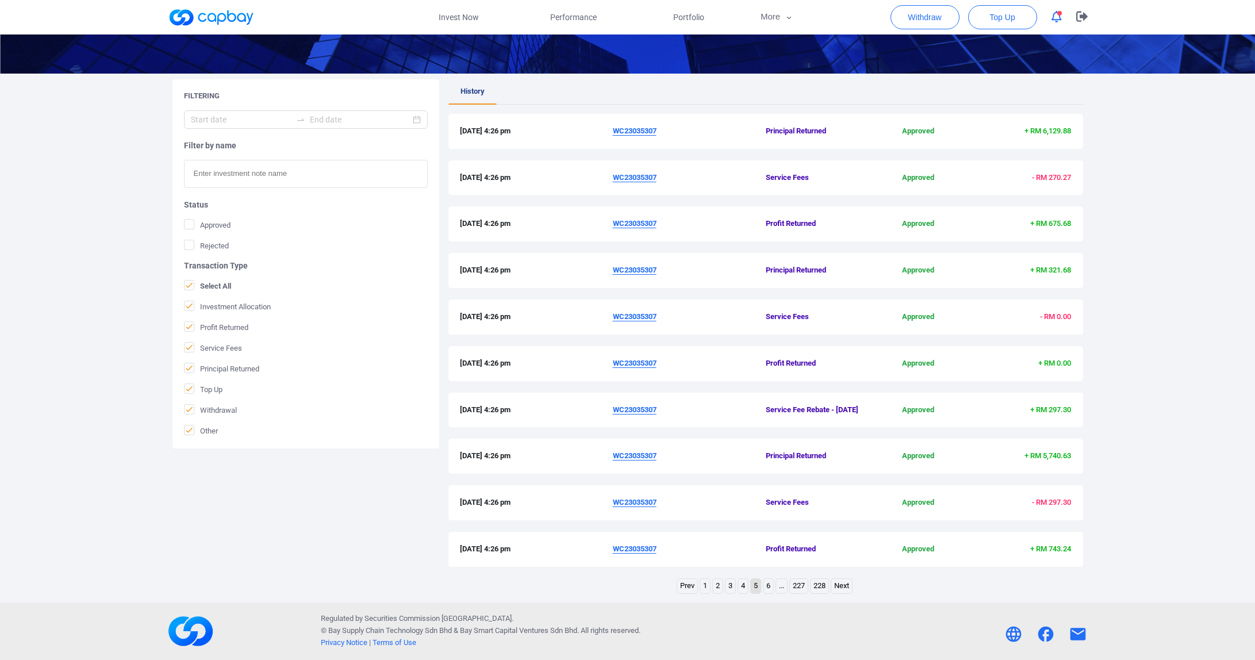
click at [759, 587] on link "5" at bounding box center [756, 586] width 10 height 14
click at [767, 588] on link "6" at bounding box center [768, 586] width 10 height 14
click at [766, 593] on link "7" at bounding box center [769, 586] width 10 height 14
click at [769, 593] on link "8" at bounding box center [769, 586] width 10 height 14
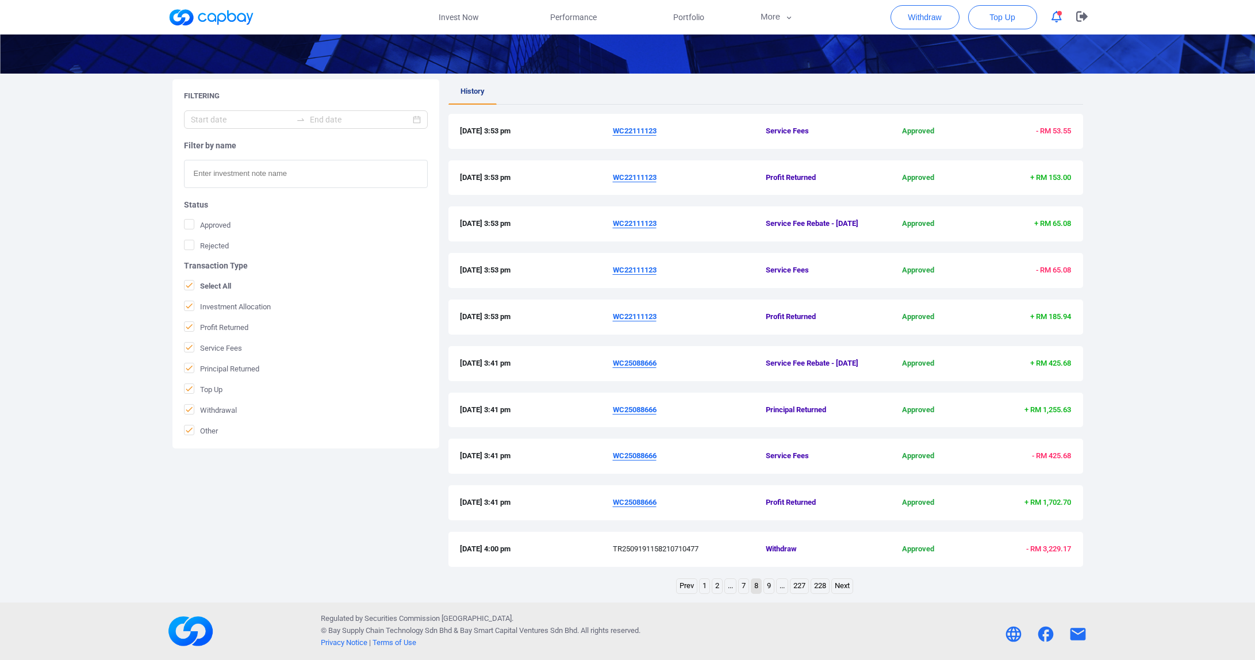
click at [682, 593] on link "Prev" at bounding box center [687, 586] width 20 height 14
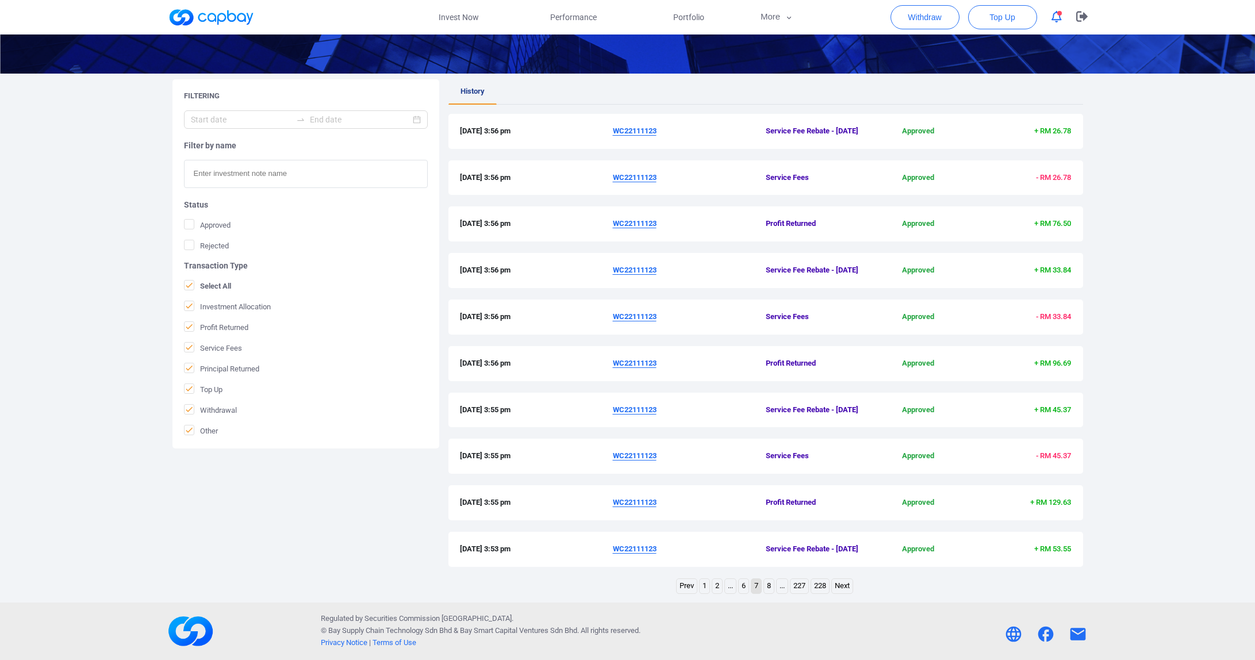
click at [682, 593] on link "Prev" at bounding box center [687, 586] width 20 height 14
click at [714, 584] on link "1" at bounding box center [718, 586] width 10 height 14
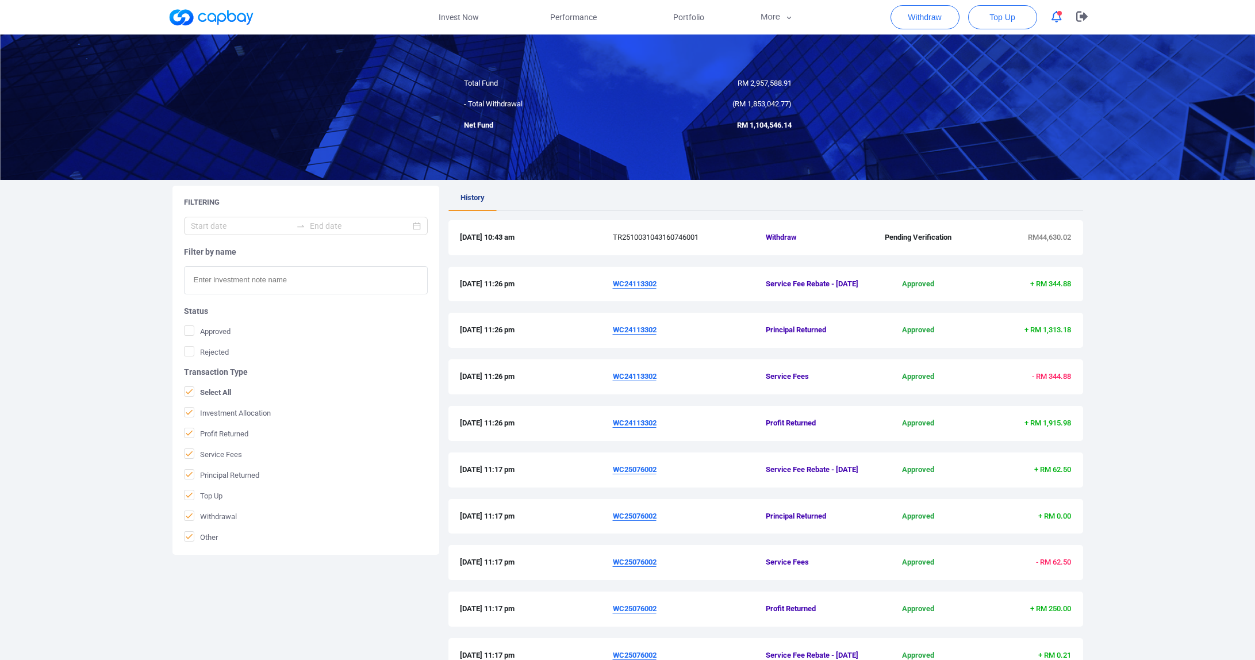
scroll to position [0, 0]
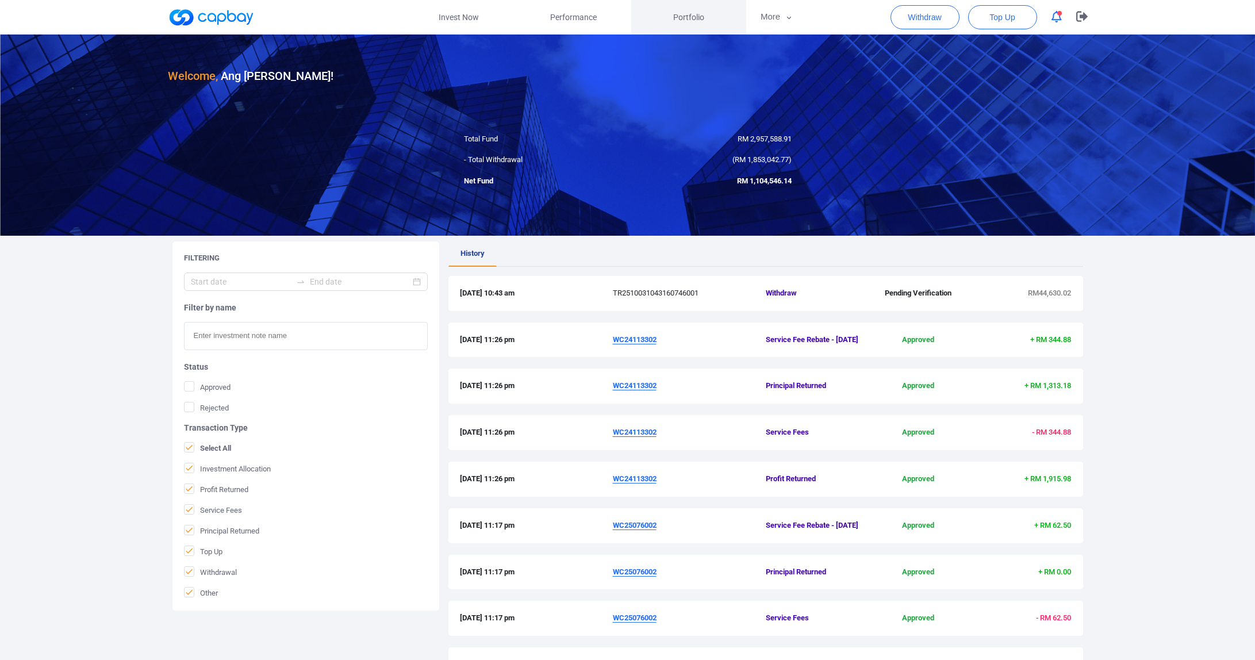
click at [681, 18] on span "Portfolio" at bounding box center [688, 17] width 31 height 13
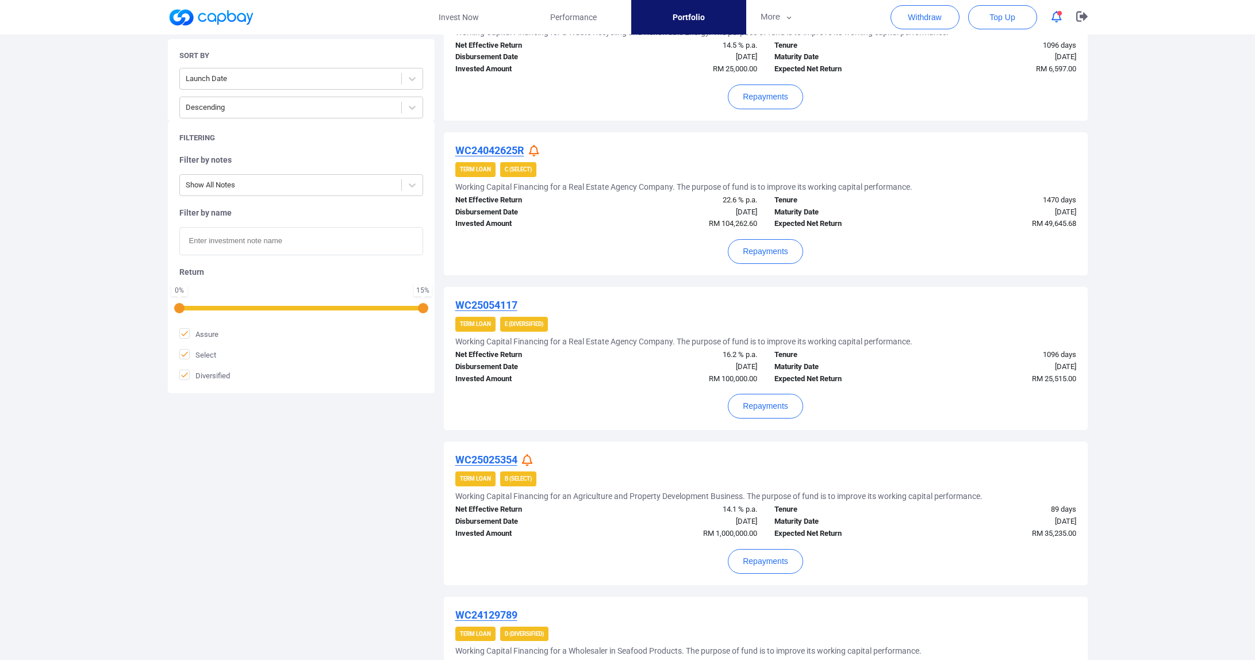
scroll to position [510, 0]
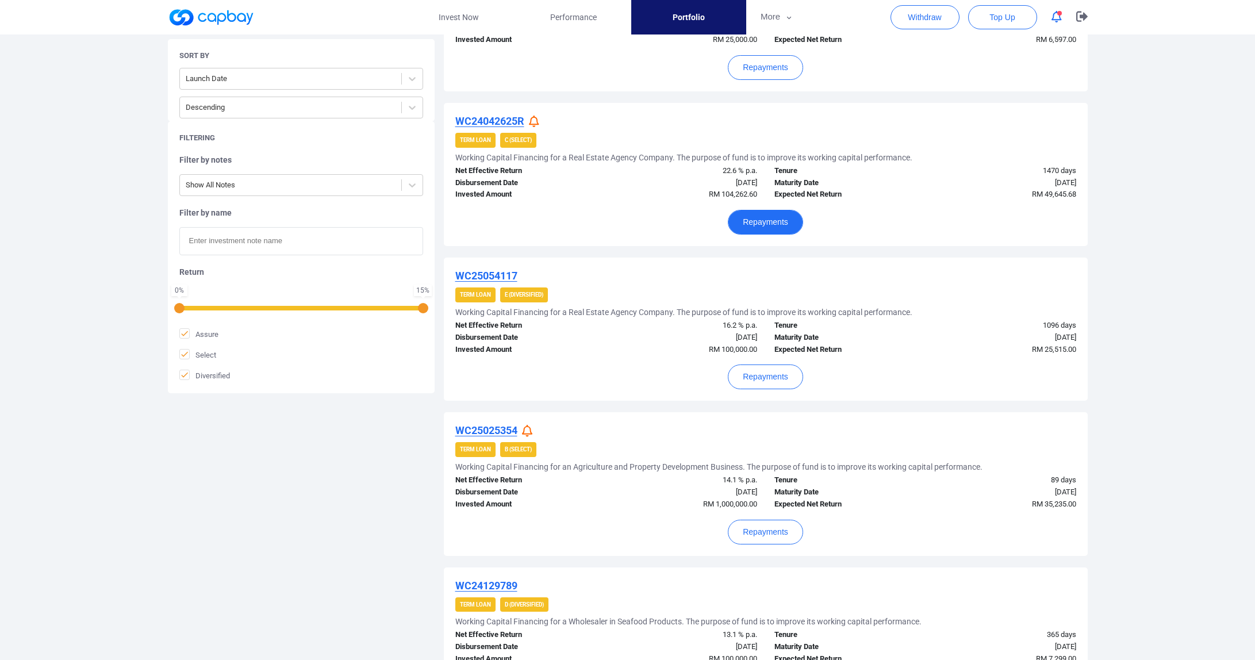
click at [778, 216] on button "Repayments" at bounding box center [765, 222] width 75 height 25
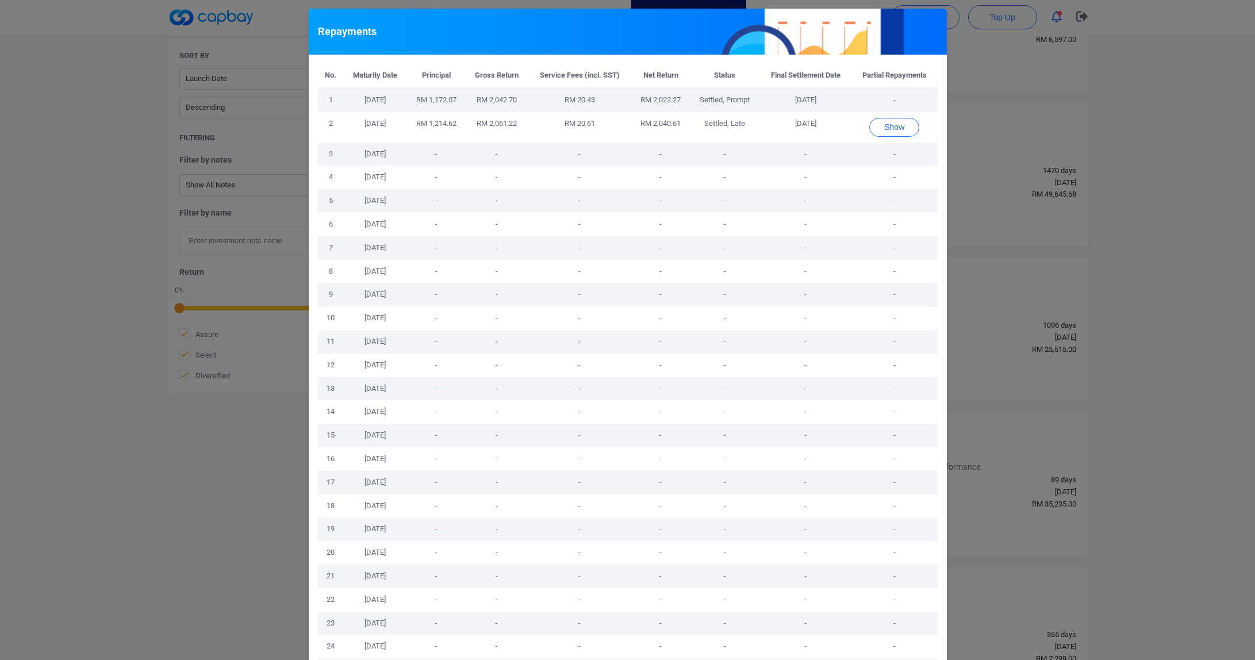
click at [991, 167] on div "Repayments No. Maturity Date Principal Gross Return Service Fees (incl. SST) Ne…" at bounding box center [627, 330] width 1255 height 660
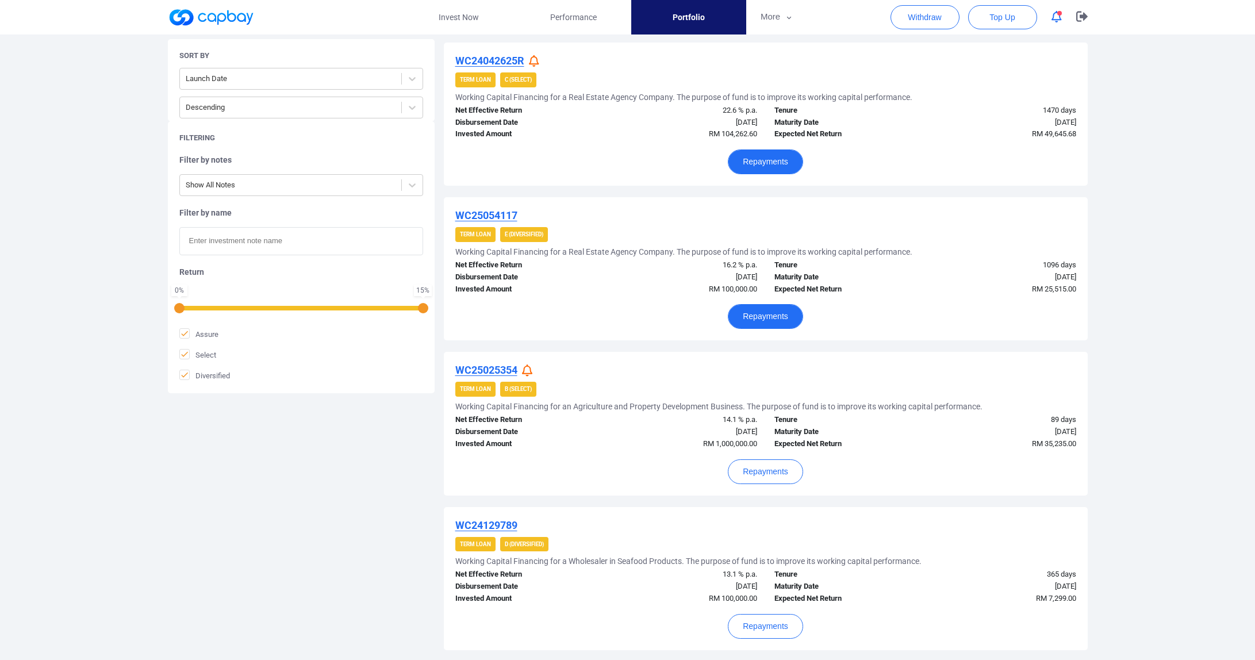
scroll to position [533, 0]
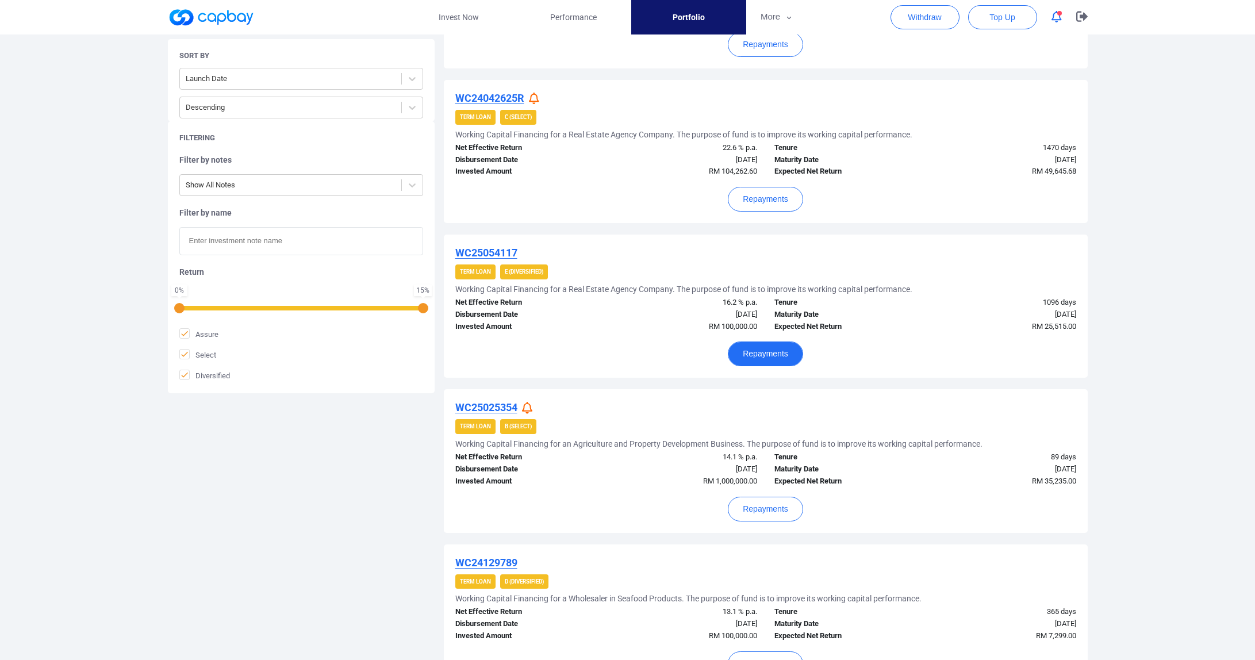
click at [754, 341] on button "Repayments" at bounding box center [765, 353] width 75 height 25
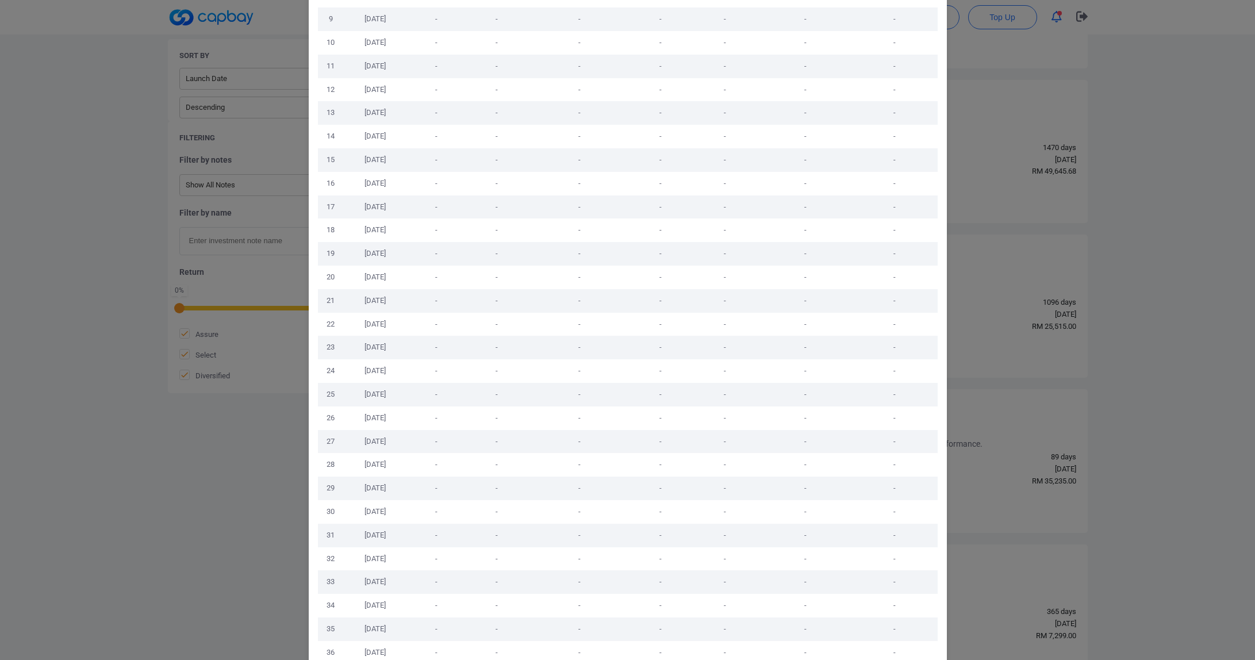
scroll to position [325, 0]
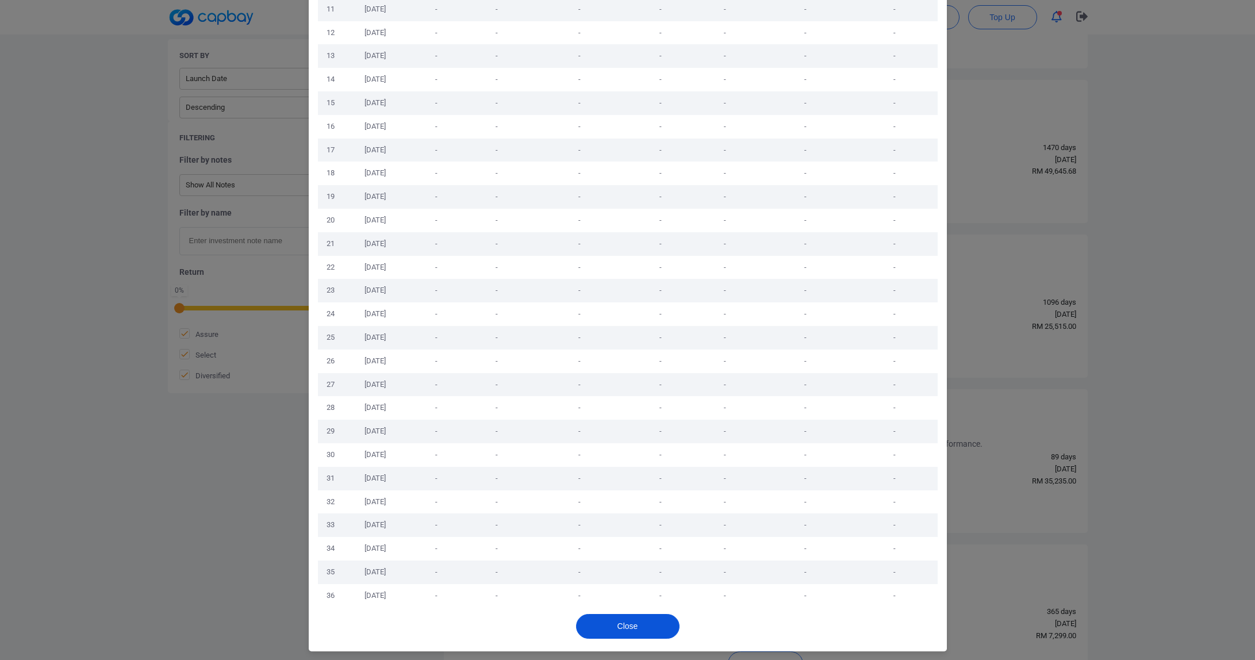
click at [628, 623] on button "Close" at bounding box center [627, 626] width 103 height 25
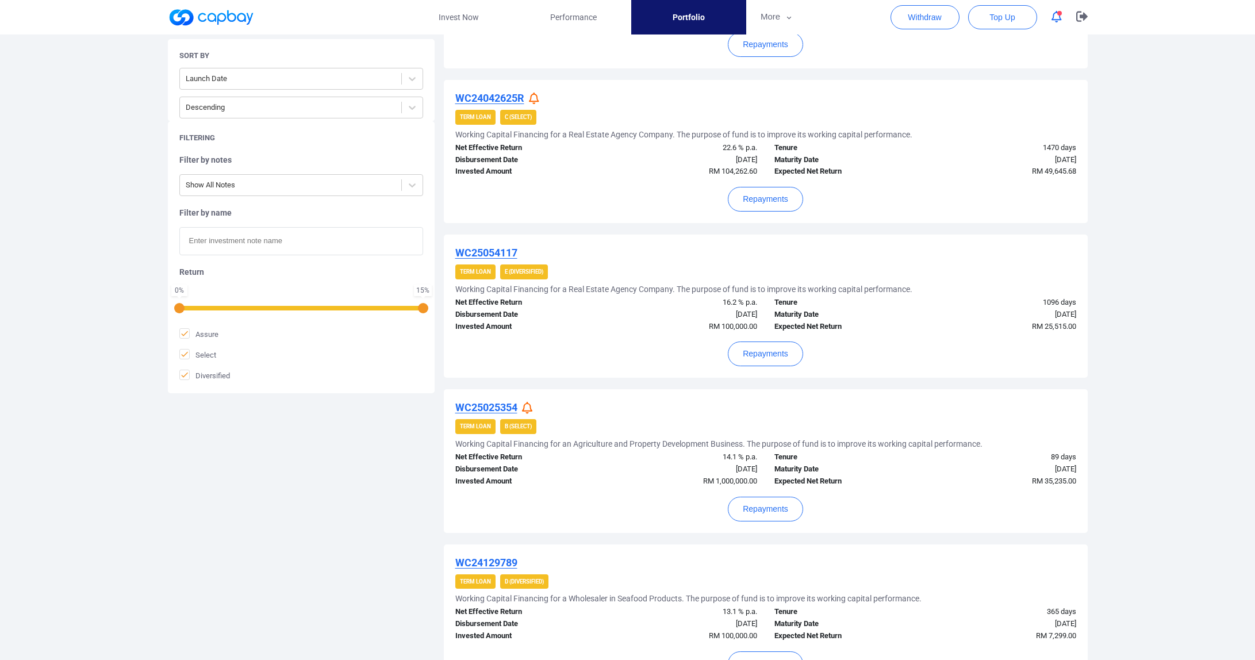
click at [506, 248] on u "WC25054117" at bounding box center [486, 253] width 62 height 12
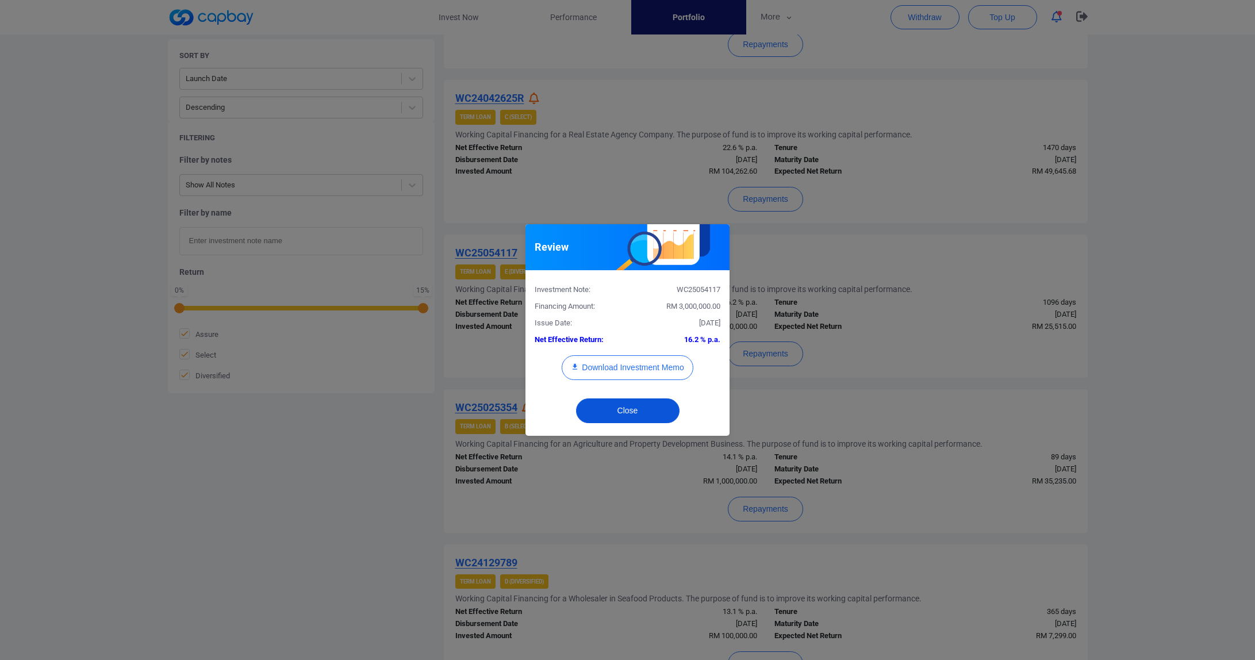
click at [655, 409] on button "Close" at bounding box center [627, 410] width 103 height 25
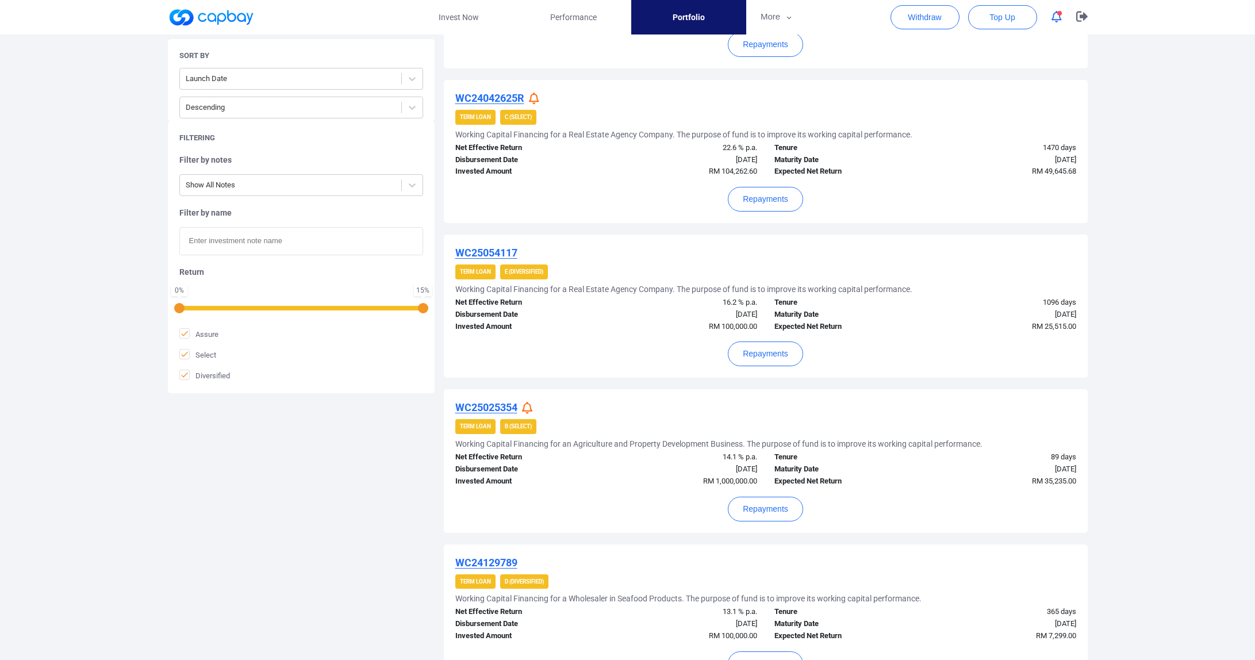
click at [512, 94] on u "WC24042625R" at bounding box center [489, 98] width 69 height 12
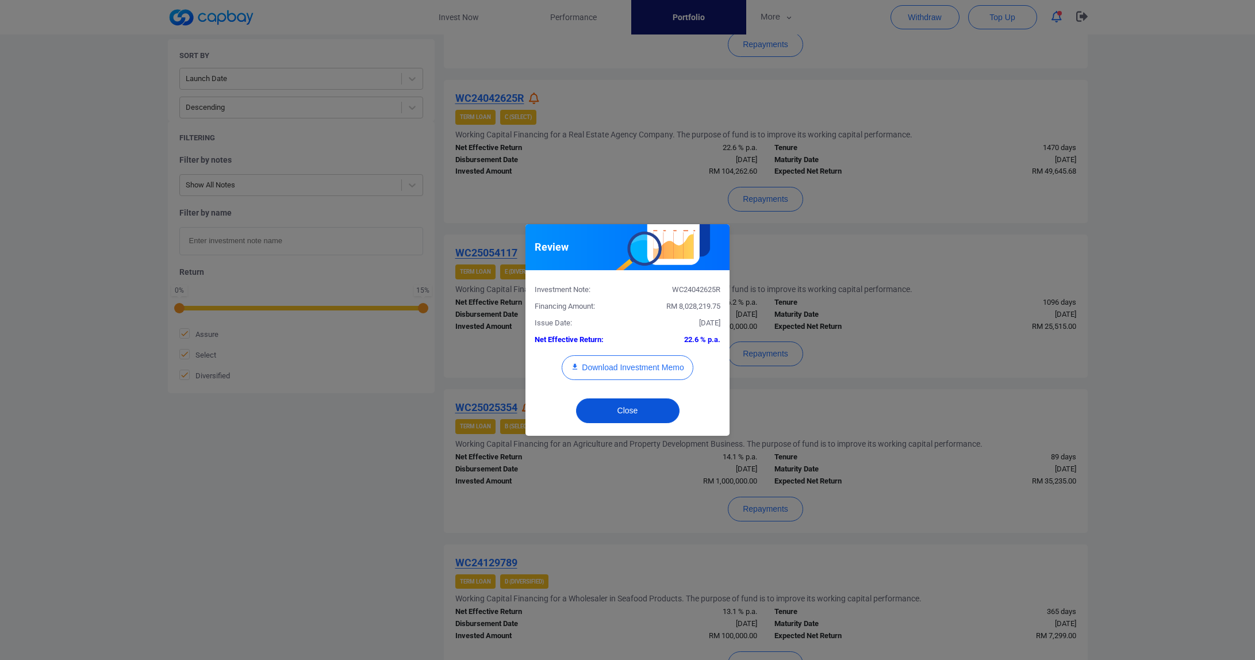
click at [633, 416] on button "Close" at bounding box center [627, 410] width 103 height 25
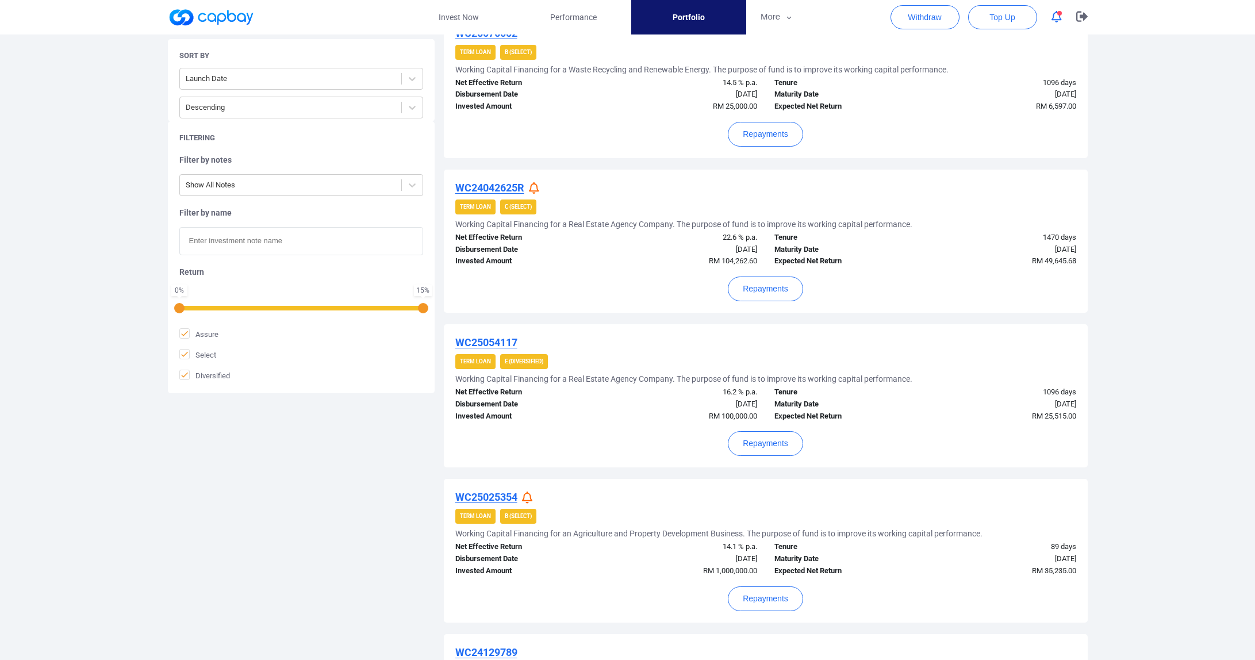
scroll to position [442, 0]
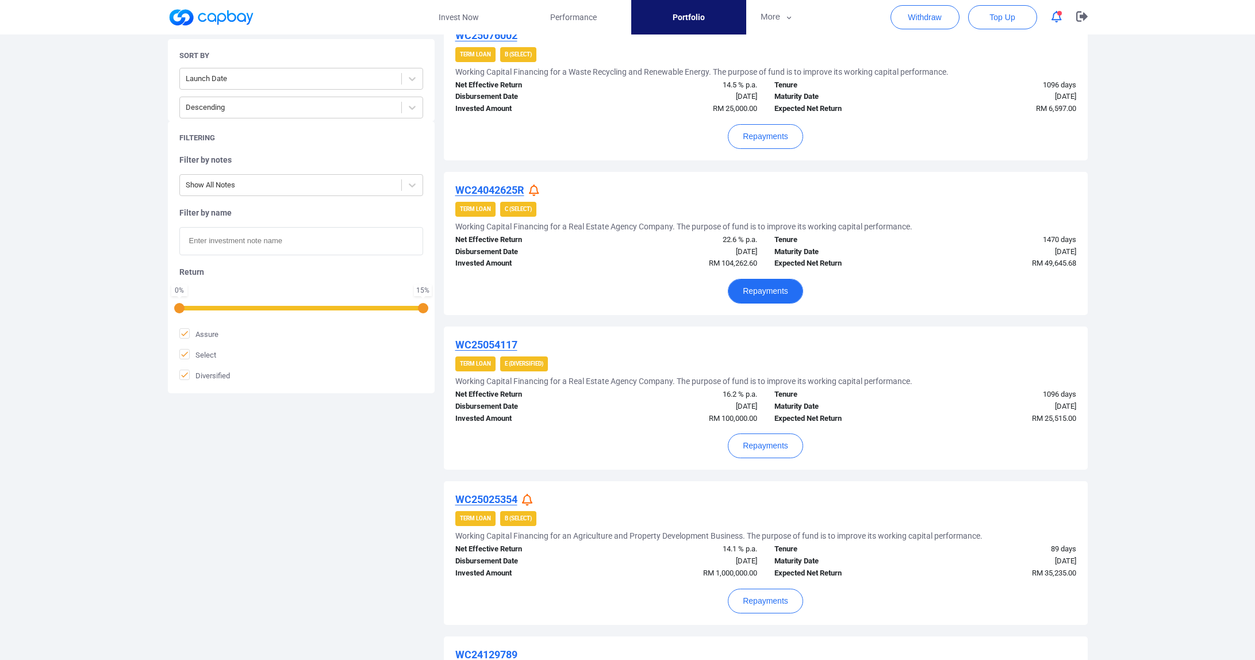
click at [755, 286] on button "Repayments" at bounding box center [765, 291] width 75 height 25
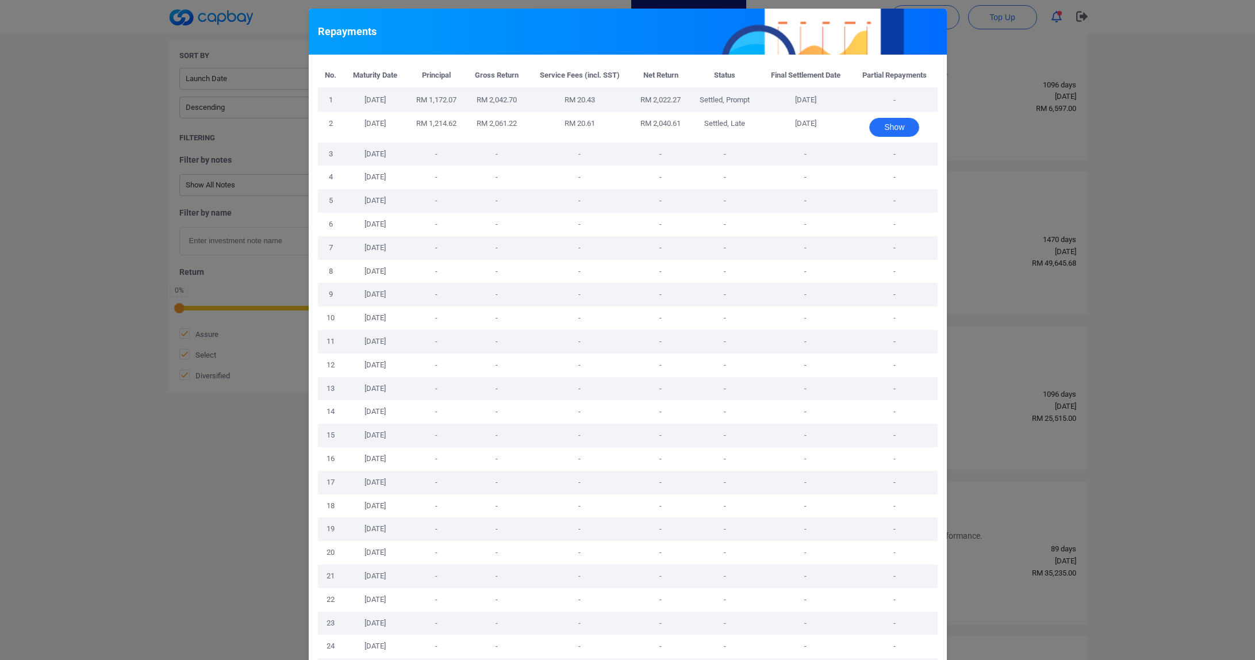
click at [895, 121] on button "Show" at bounding box center [894, 127] width 50 height 19
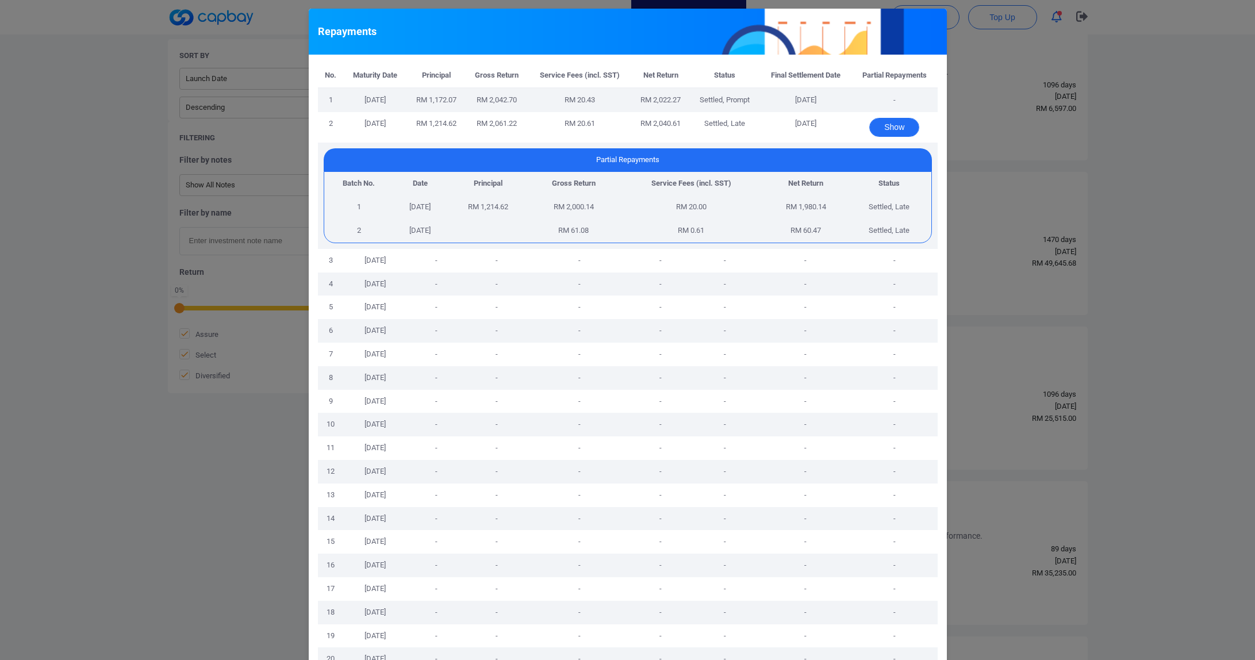
click at [896, 123] on button "Show" at bounding box center [894, 127] width 50 height 19
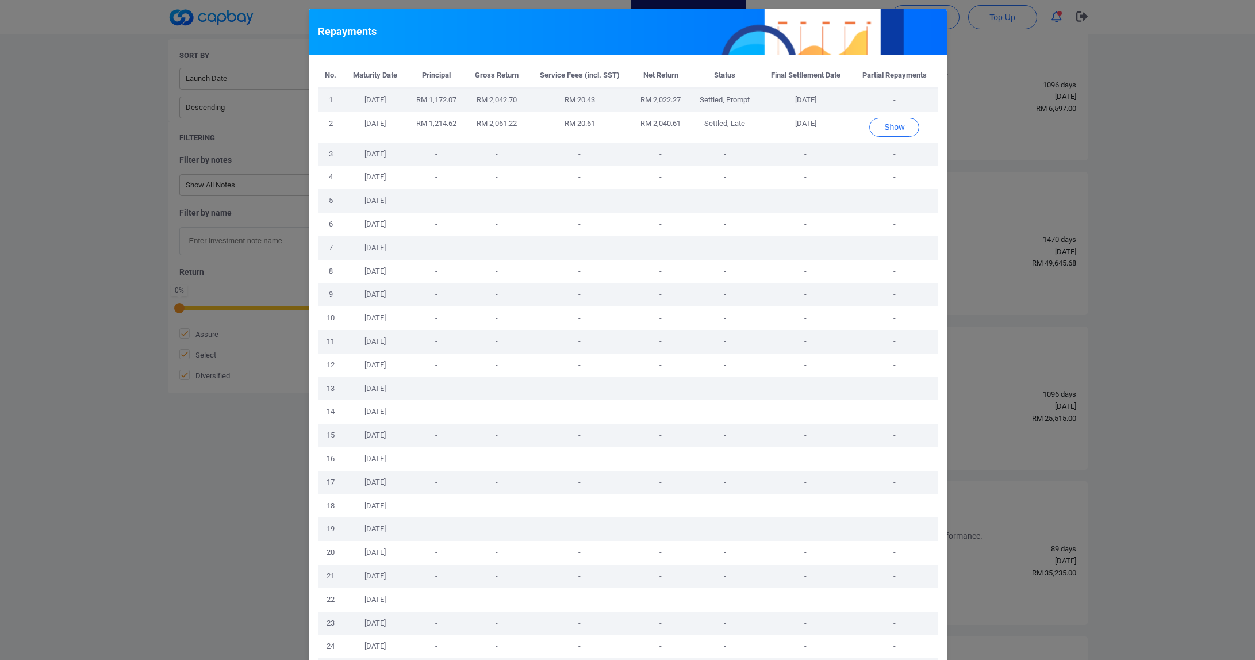
click at [984, 209] on div "Repayments No. Maturity Date Principal Gross Return Service Fees (incl. SST) Ne…" at bounding box center [627, 330] width 1255 height 660
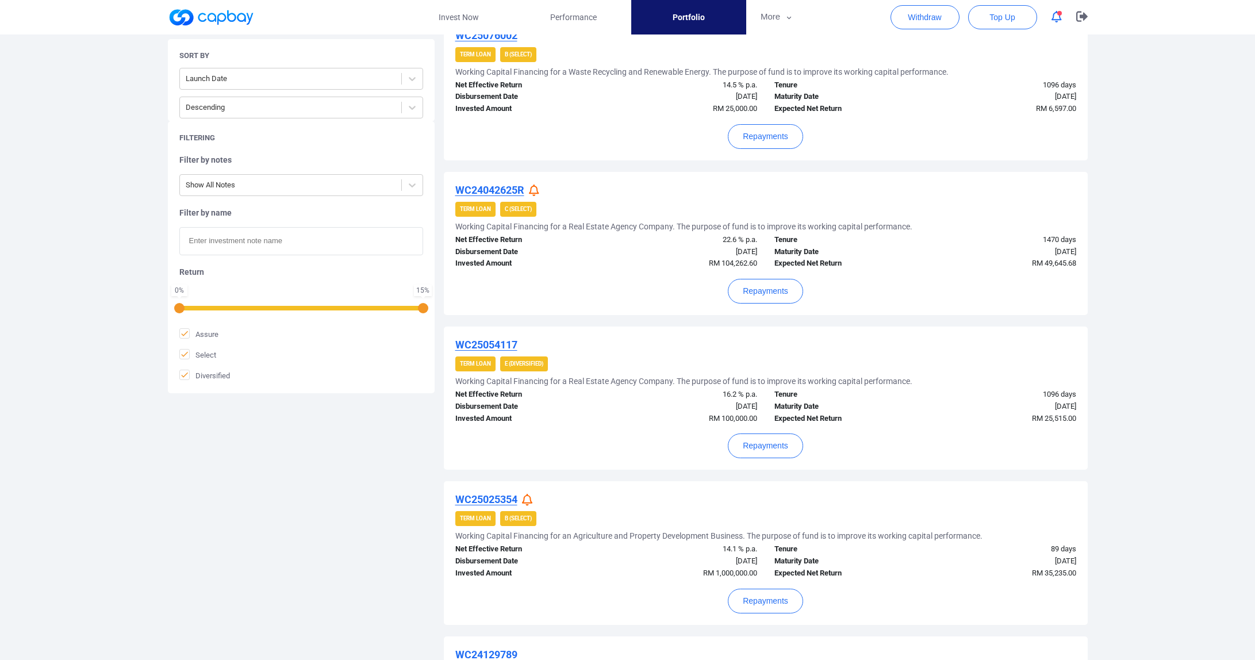
click at [501, 191] on u "WC24042625R" at bounding box center [489, 190] width 69 height 12
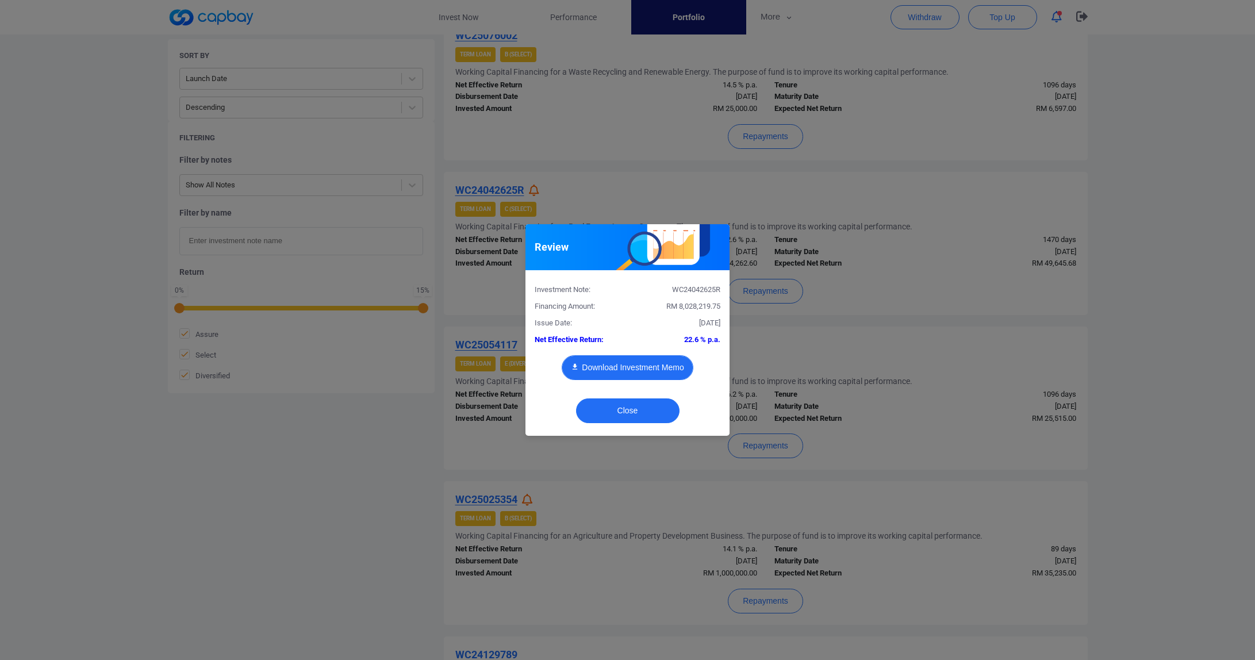
click at [611, 369] on button "Download Investment Memo" at bounding box center [627, 367] width 131 height 25
click at [627, 407] on button "Close" at bounding box center [627, 410] width 103 height 25
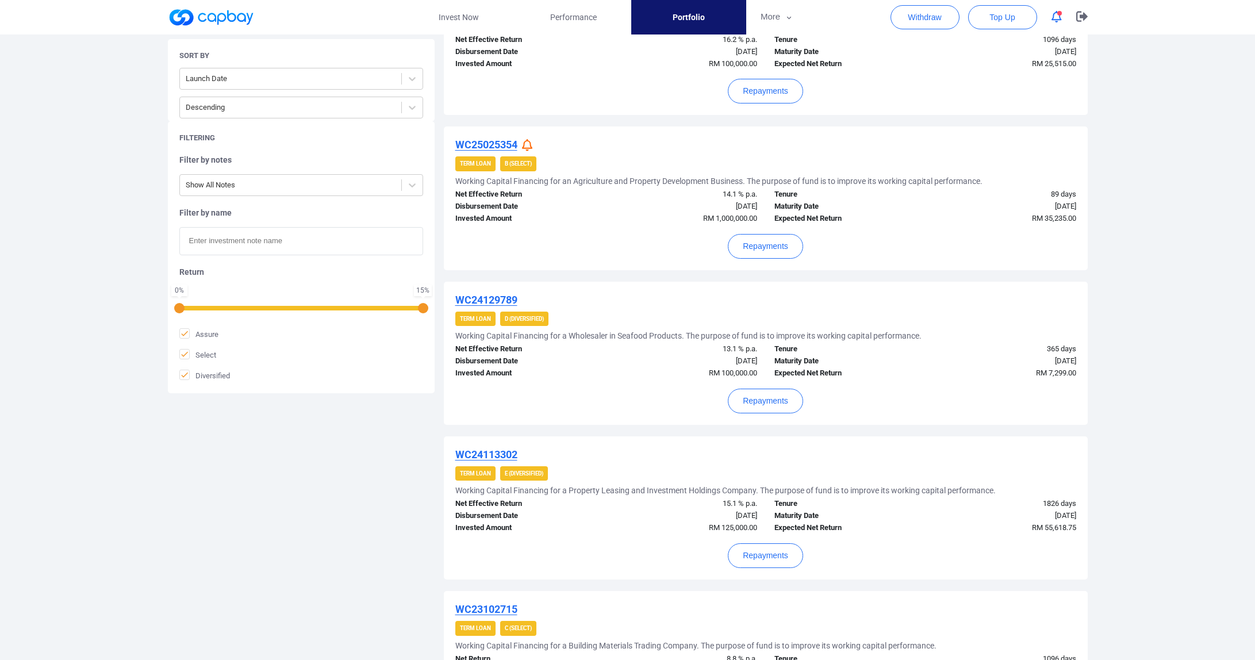
scroll to position [785, 0]
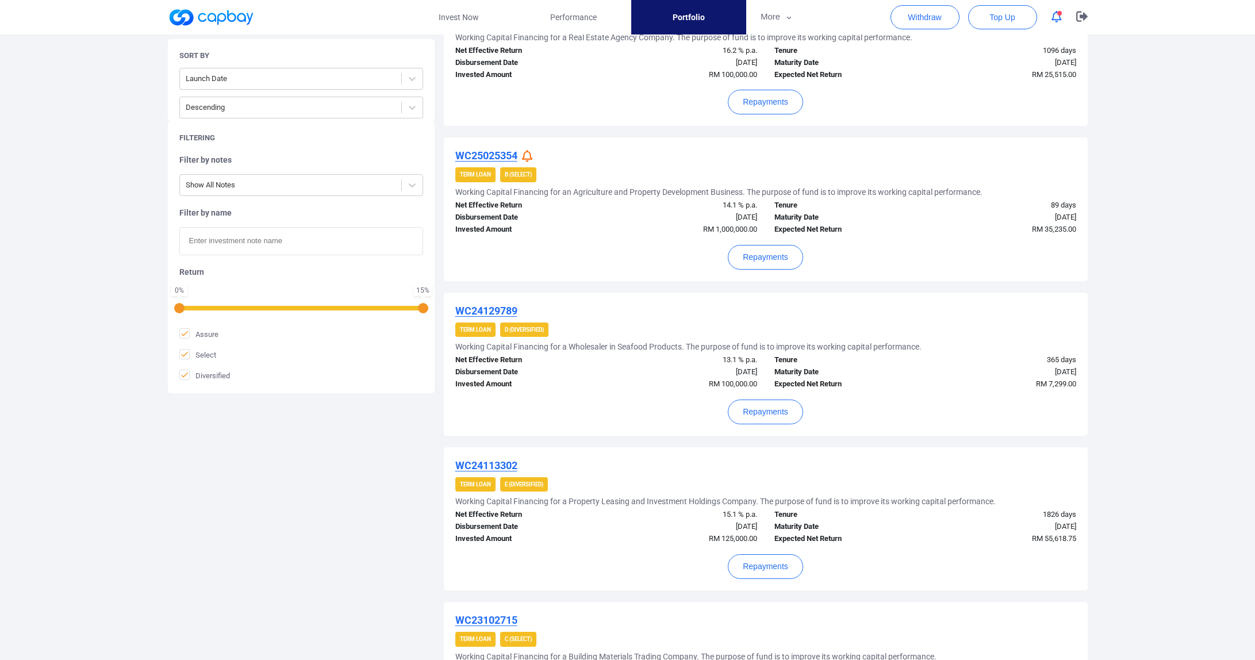
drag, startPoint x: 688, startPoint y: 189, endPoint x: 863, endPoint y: 237, distance: 181.5
click at [863, 236] on div "WC25025354 Term Loan B (Select) Working Capital Financing for an Agriculture an…" at bounding box center [766, 208] width 644 height 143
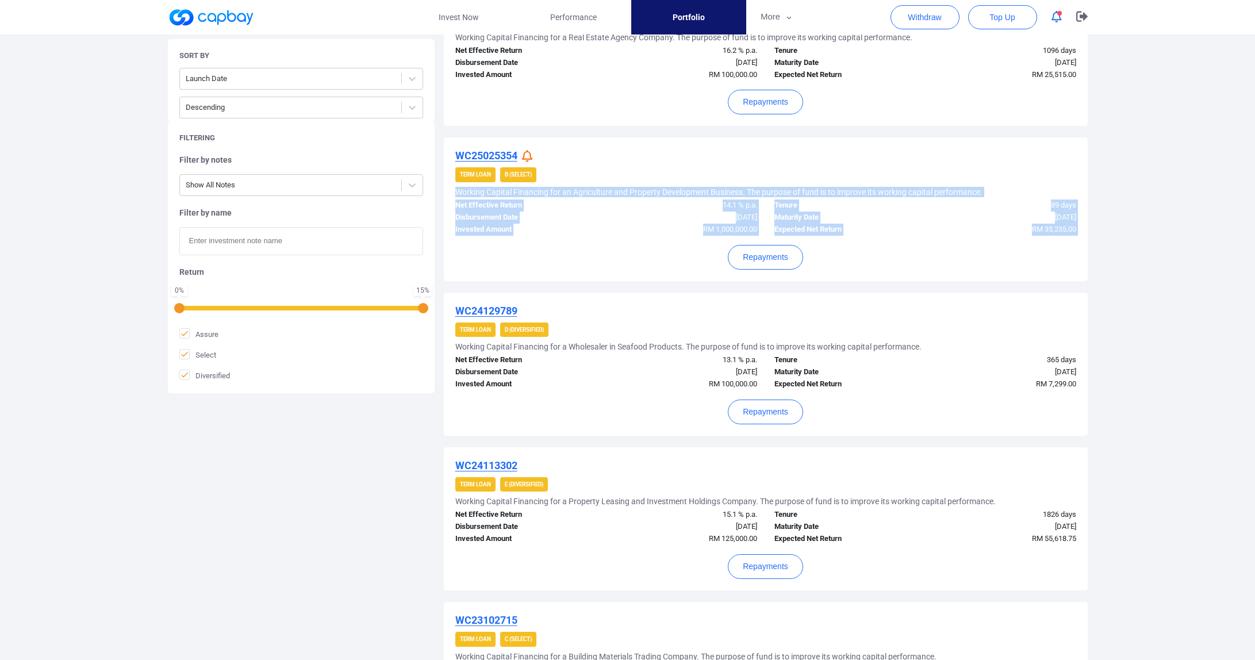
drag, startPoint x: 863, startPoint y: 237, endPoint x: 724, endPoint y: 172, distance: 153.0
click at [724, 172] on div "WC25025354 Term Loan B (Select) Working Capital Financing for an Agriculture an…" at bounding box center [766, 208] width 644 height 143
click at [724, 172] on div "Term Loan B (Select)" at bounding box center [765, 174] width 621 height 15
drag, startPoint x: 701, startPoint y: 170, endPoint x: 874, endPoint y: 231, distance: 182.7
click at [874, 231] on div "WC25025354 Term Loan B (Select) Working Capital Financing for an Agriculture an…" at bounding box center [766, 208] width 644 height 143
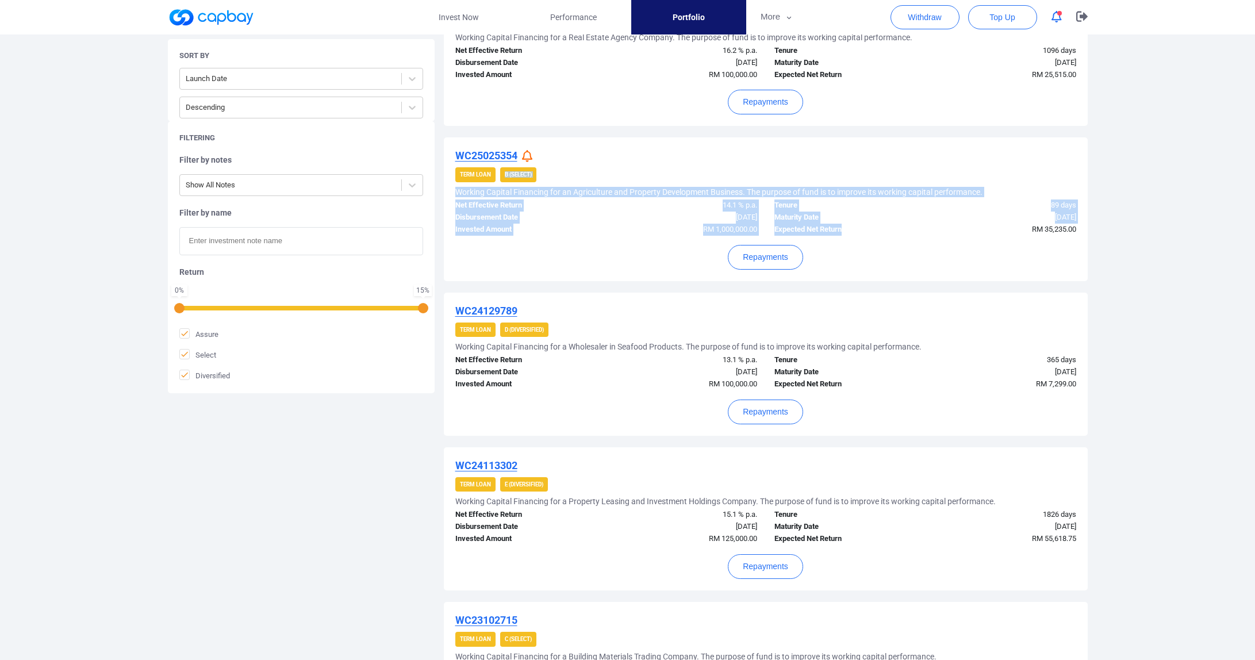
click at [874, 231] on div "Expected Net Return" at bounding box center [846, 230] width 160 height 12
drag, startPoint x: 911, startPoint y: 232, endPoint x: 763, endPoint y: 174, distance: 159.1
click at [763, 174] on div "WC25025354 Term Loan B (Select) Working Capital Financing for an Agriculture an…" at bounding box center [766, 208] width 644 height 143
click at [763, 174] on div "Term Loan B (Select)" at bounding box center [765, 174] width 621 height 15
drag, startPoint x: 742, startPoint y: 174, endPoint x: 897, endPoint y: 262, distance: 177.9
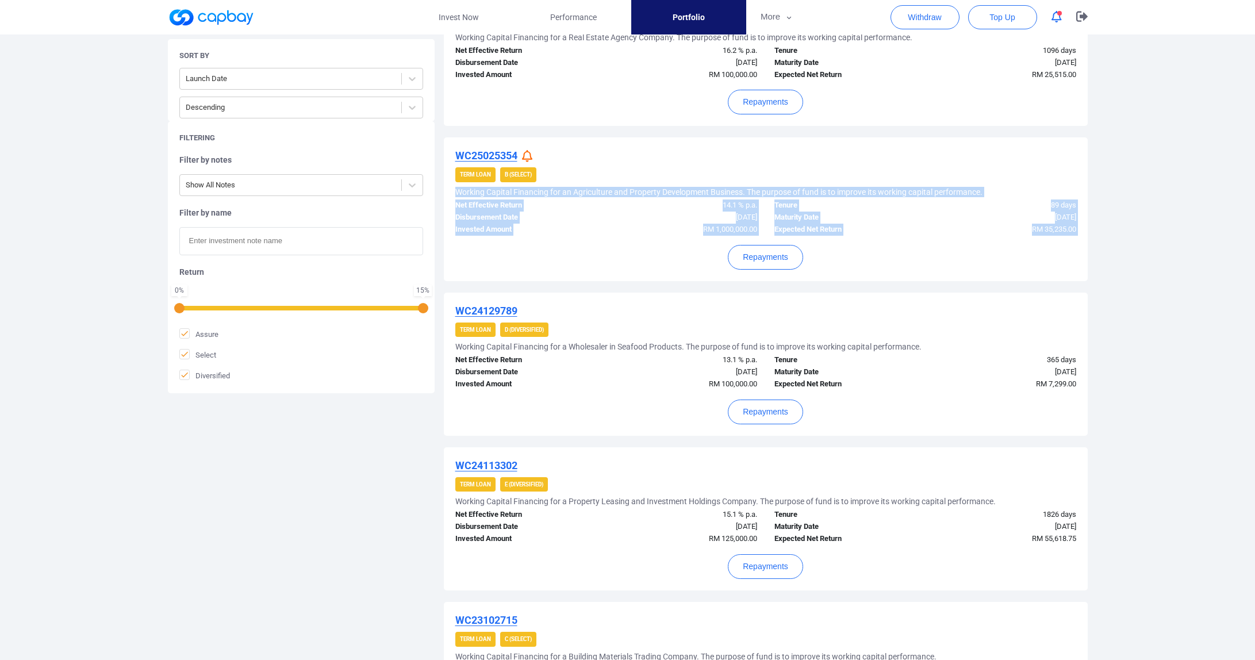
click at [897, 262] on div "WC25025354 Term Loan B (Select) Working Capital Financing for an Agriculture an…" at bounding box center [766, 208] width 644 height 143
click at [896, 262] on div "Repayments" at bounding box center [765, 253] width 621 height 34
drag, startPoint x: 934, startPoint y: 265, endPoint x: 800, endPoint y: 167, distance: 166.2
click at [800, 167] on div "WC25025354 Term Loan B (Select) Working Capital Financing for an Agriculture an…" at bounding box center [766, 208] width 644 height 143
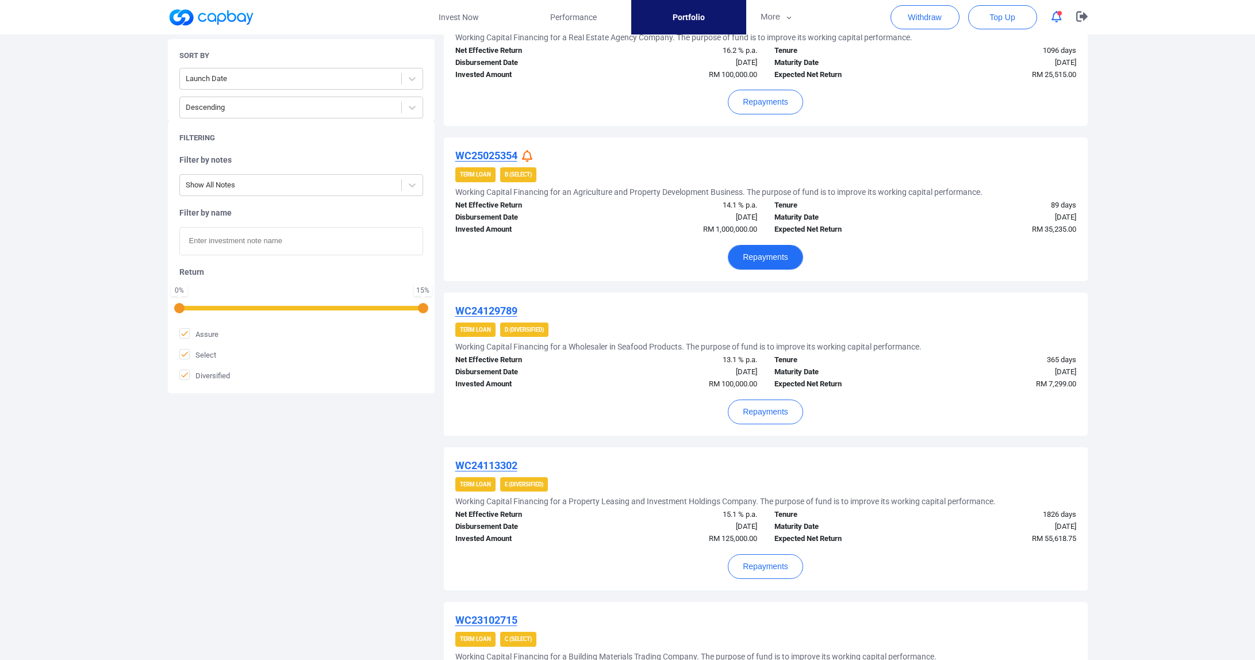
click at [788, 255] on button "Repayments" at bounding box center [765, 257] width 75 height 25
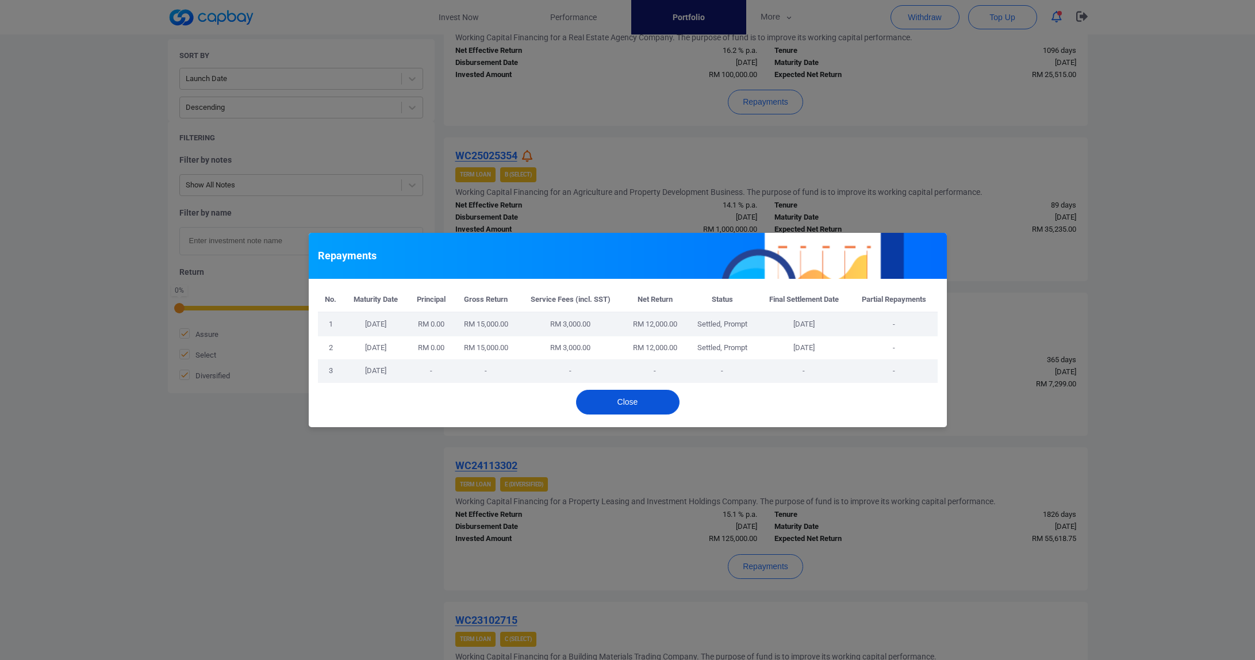
click at [648, 398] on button "Close" at bounding box center [627, 402] width 103 height 25
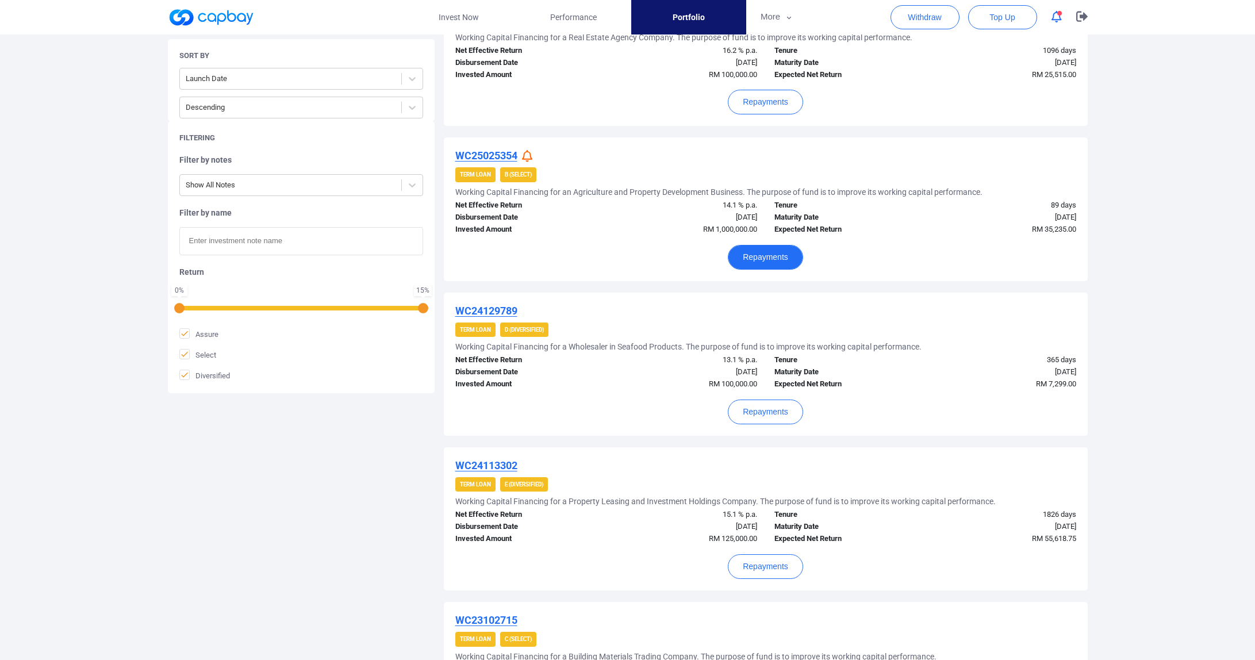
click at [762, 255] on button "Repayments" at bounding box center [765, 257] width 75 height 25
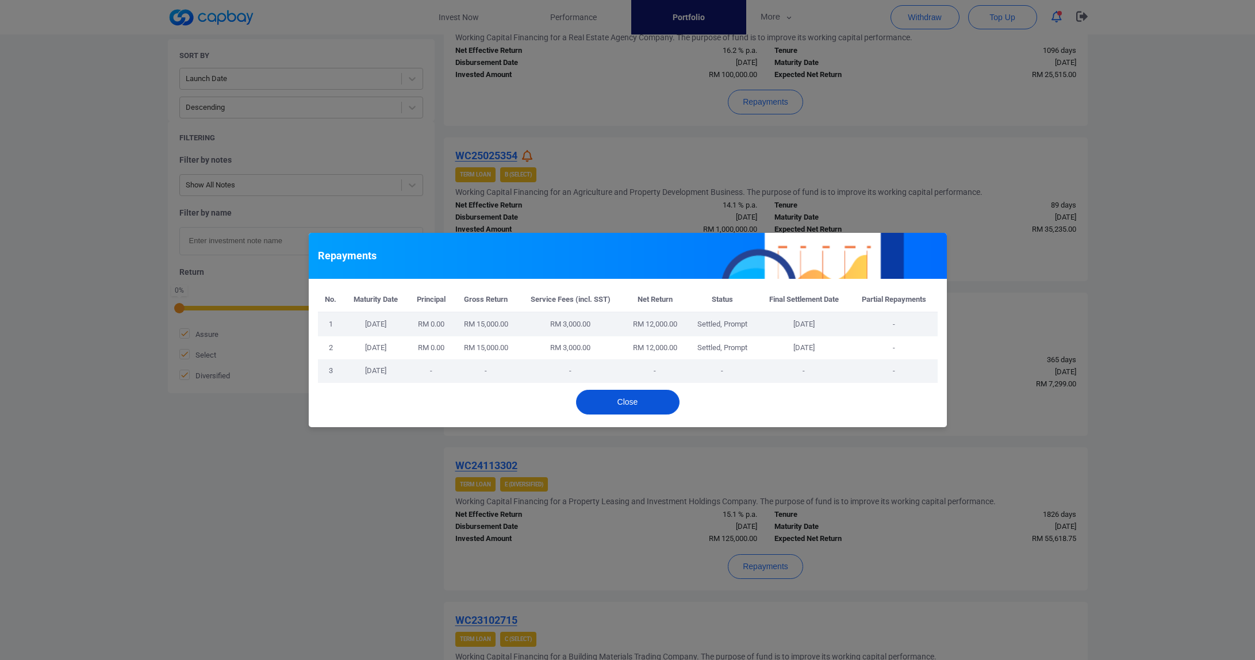
click at [639, 405] on button "Close" at bounding box center [627, 402] width 103 height 25
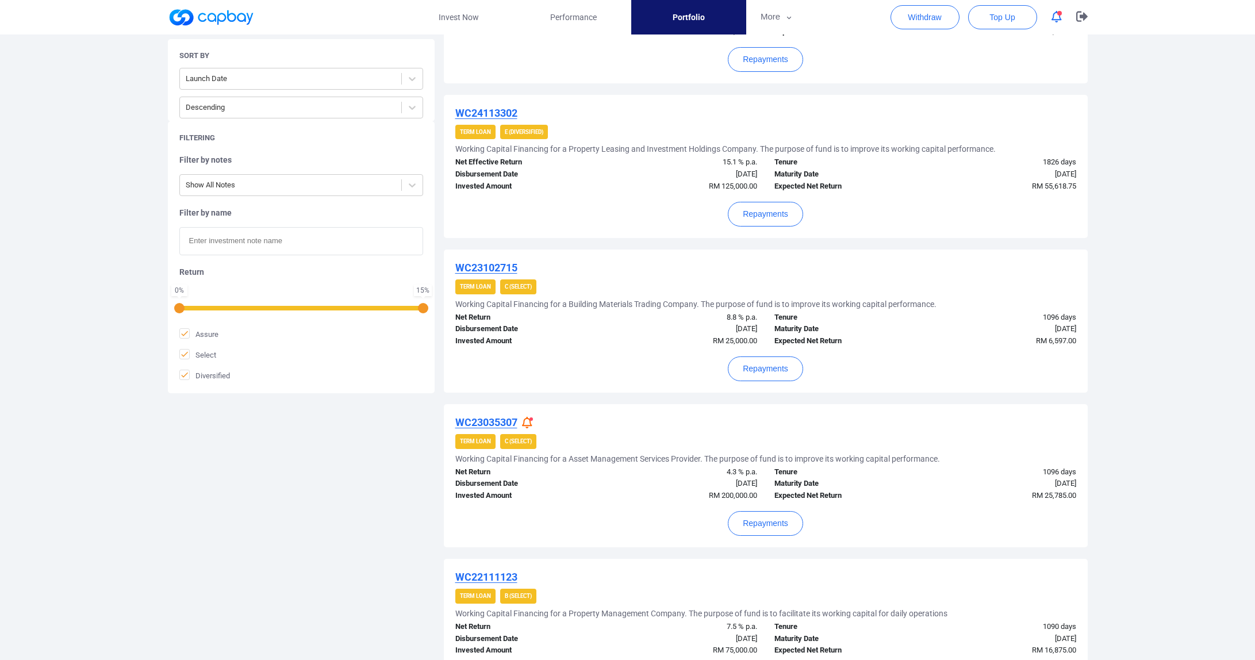
scroll to position [1295, 0]
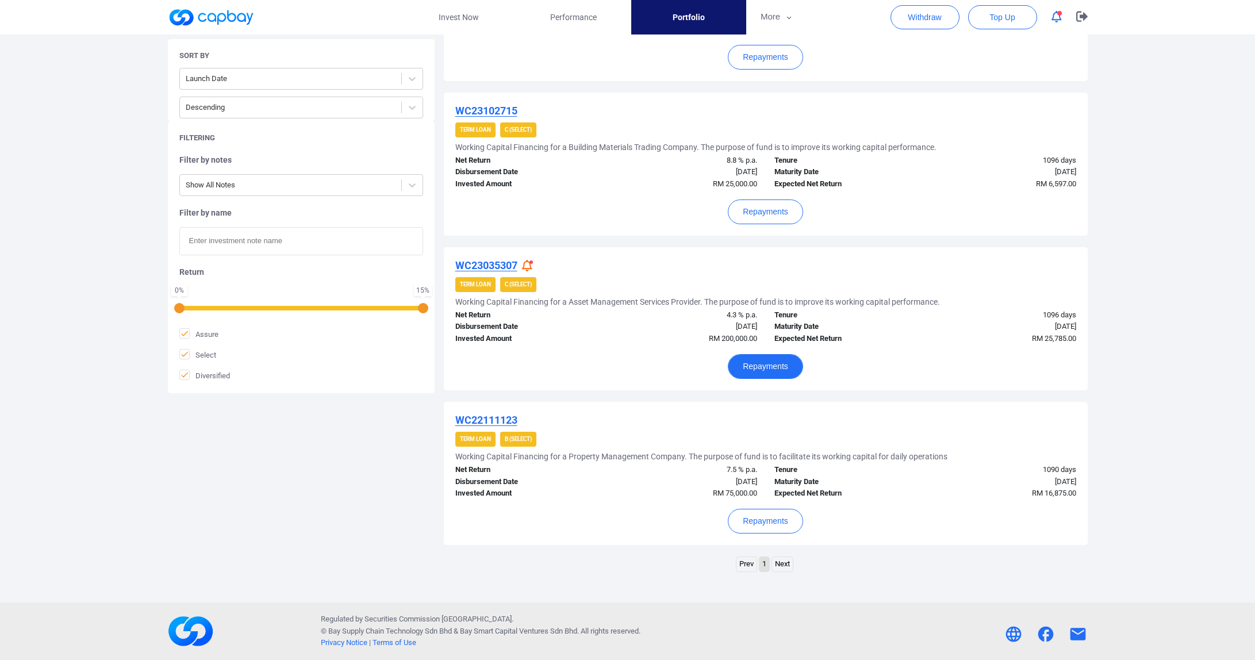
click at [788, 363] on button "Repayments" at bounding box center [765, 366] width 75 height 25
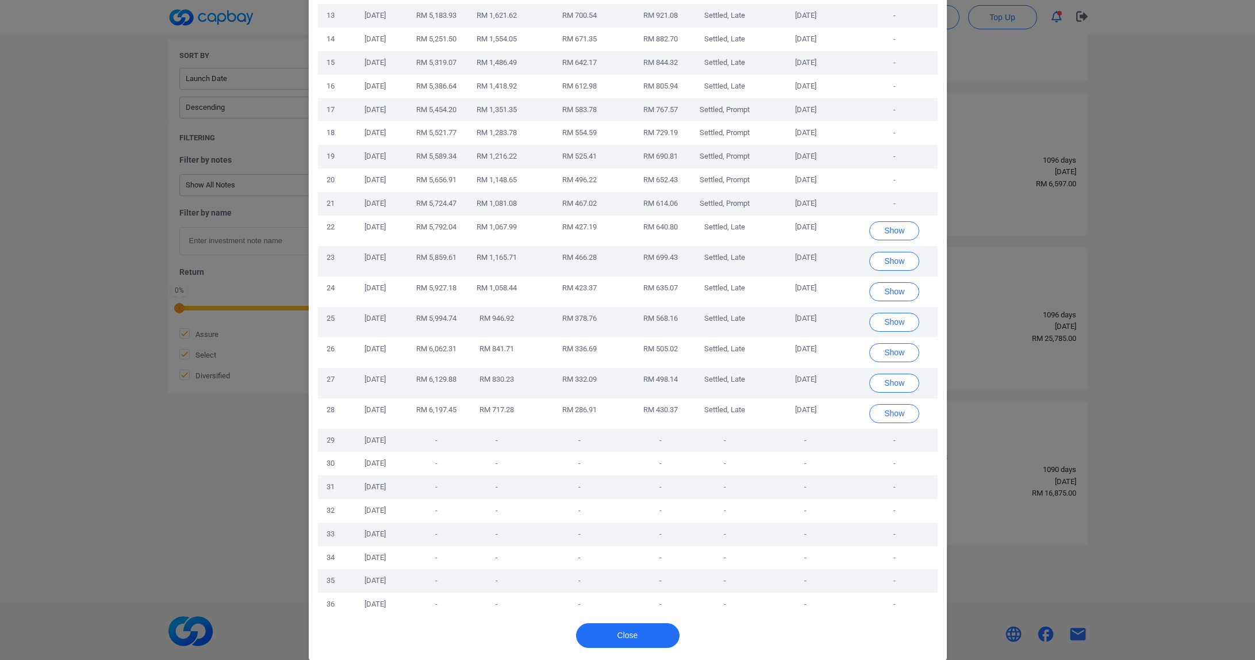
scroll to position [375, 0]
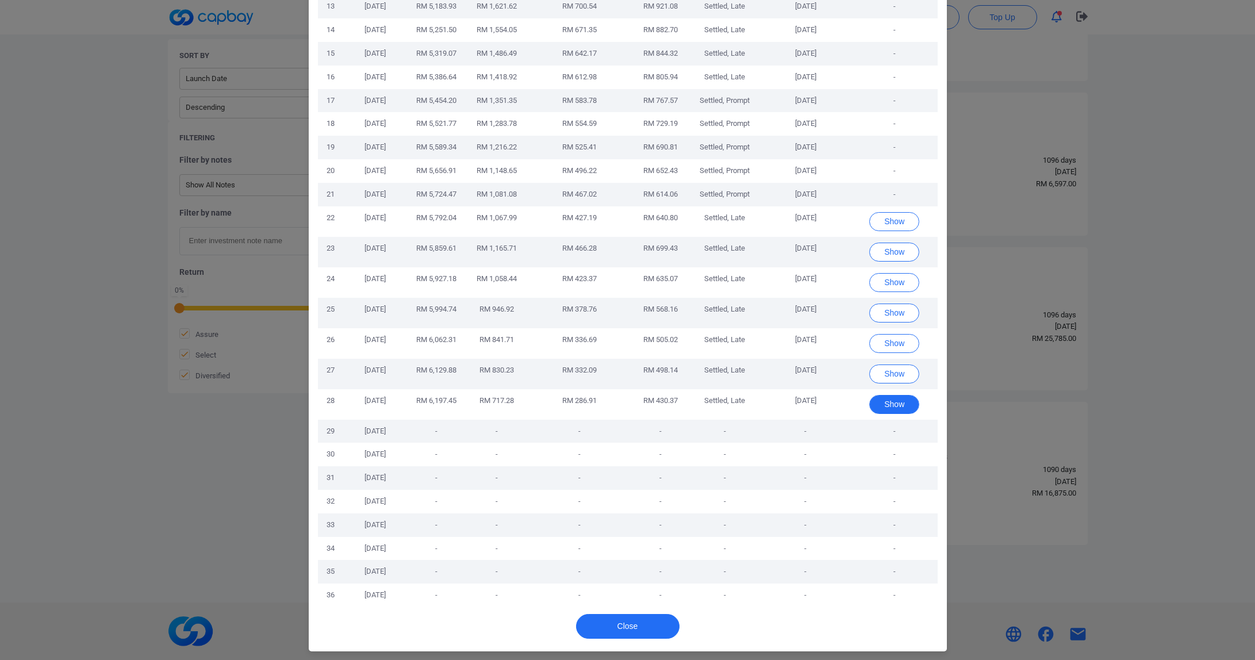
click at [908, 403] on button "Show" at bounding box center [894, 404] width 50 height 19
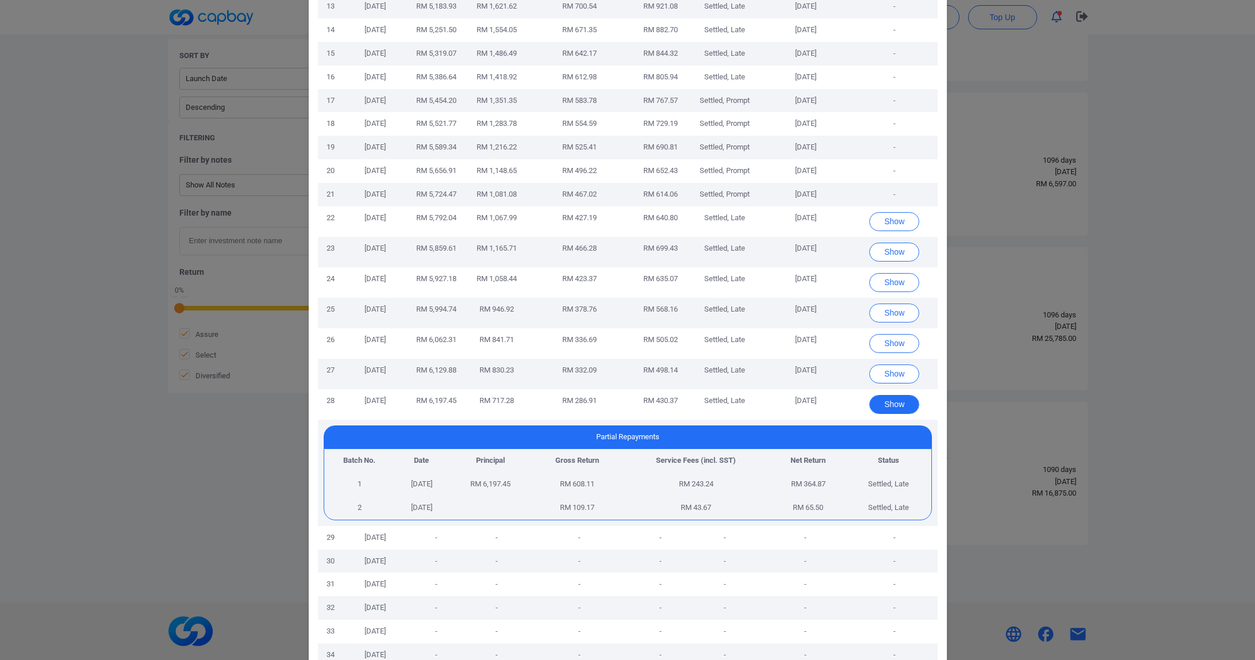
click at [908, 403] on button "Show" at bounding box center [894, 404] width 50 height 19
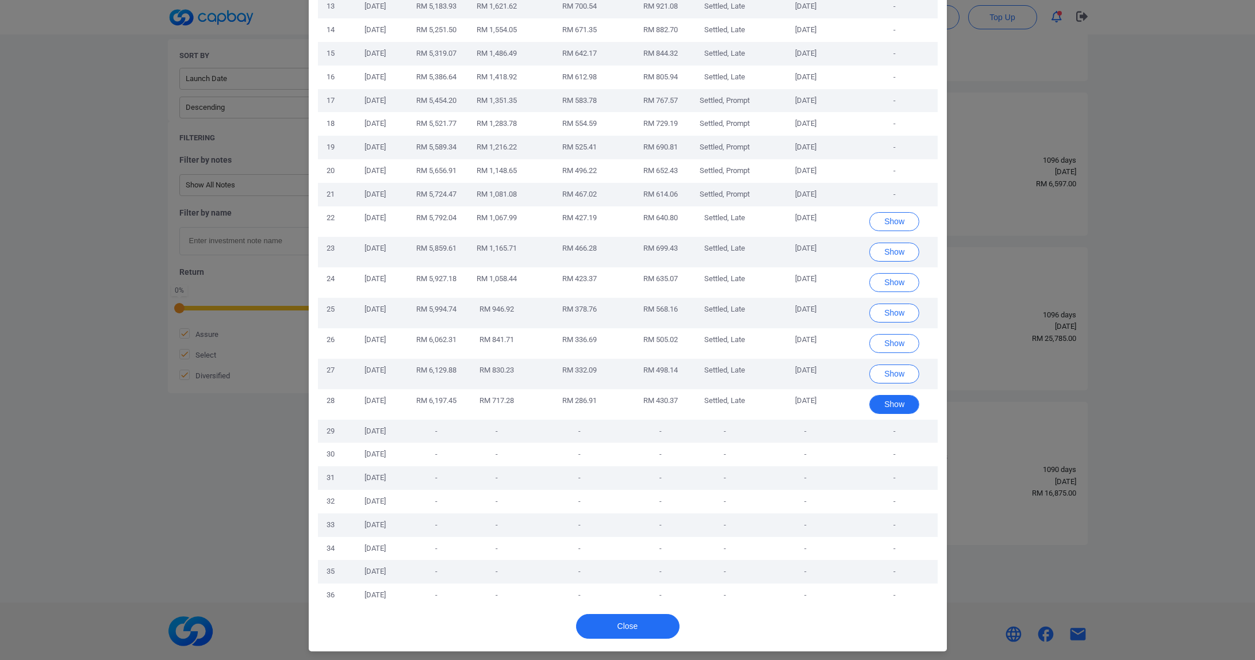
click at [895, 405] on button "Show" at bounding box center [894, 404] width 50 height 19
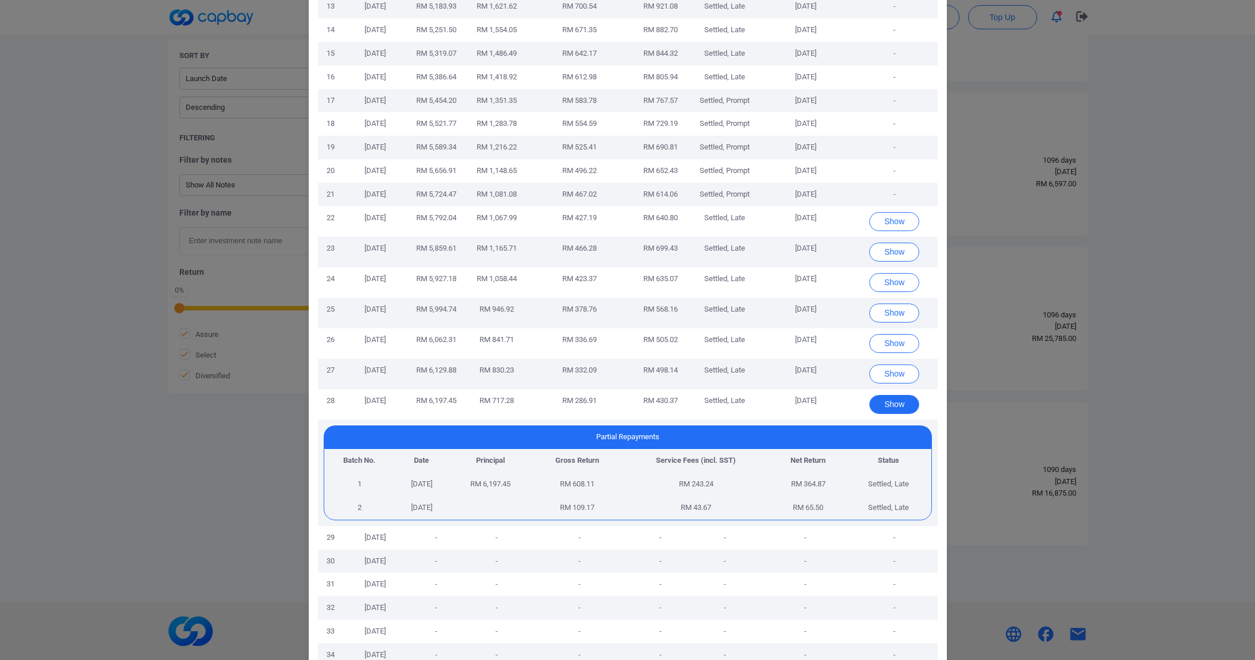
click at [895, 405] on button "Show" at bounding box center [894, 404] width 50 height 19
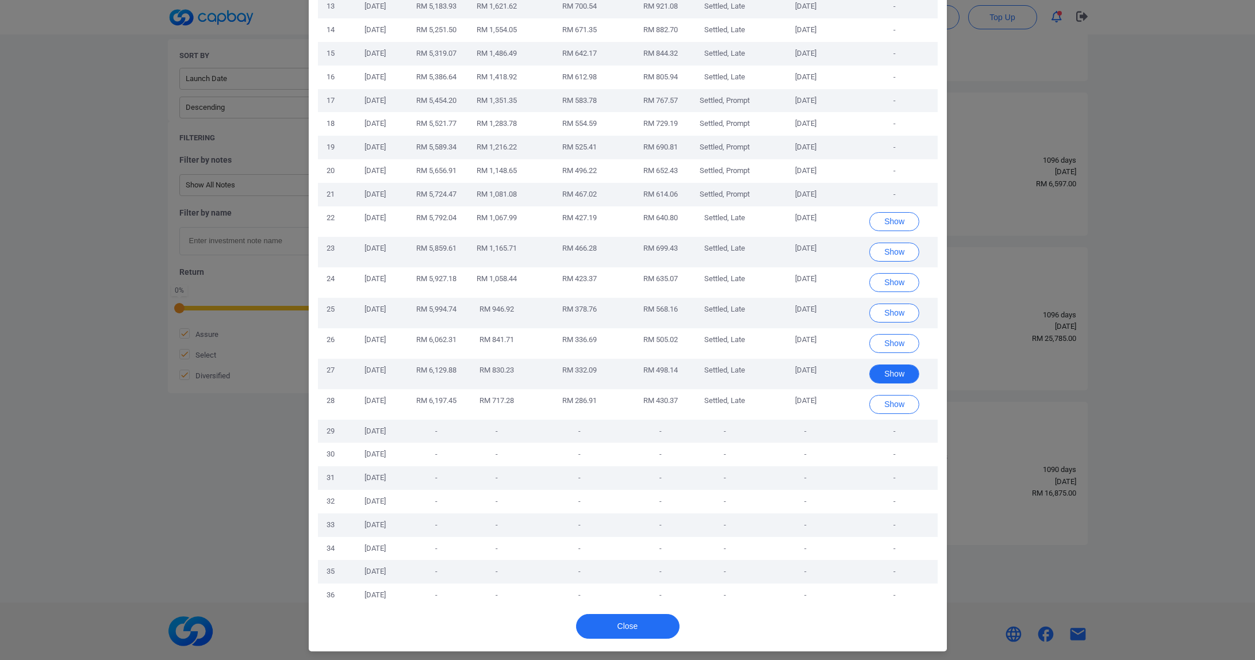
click at [895, 377] on button "Show" at bounding box center [894, 373] width 50 height 19
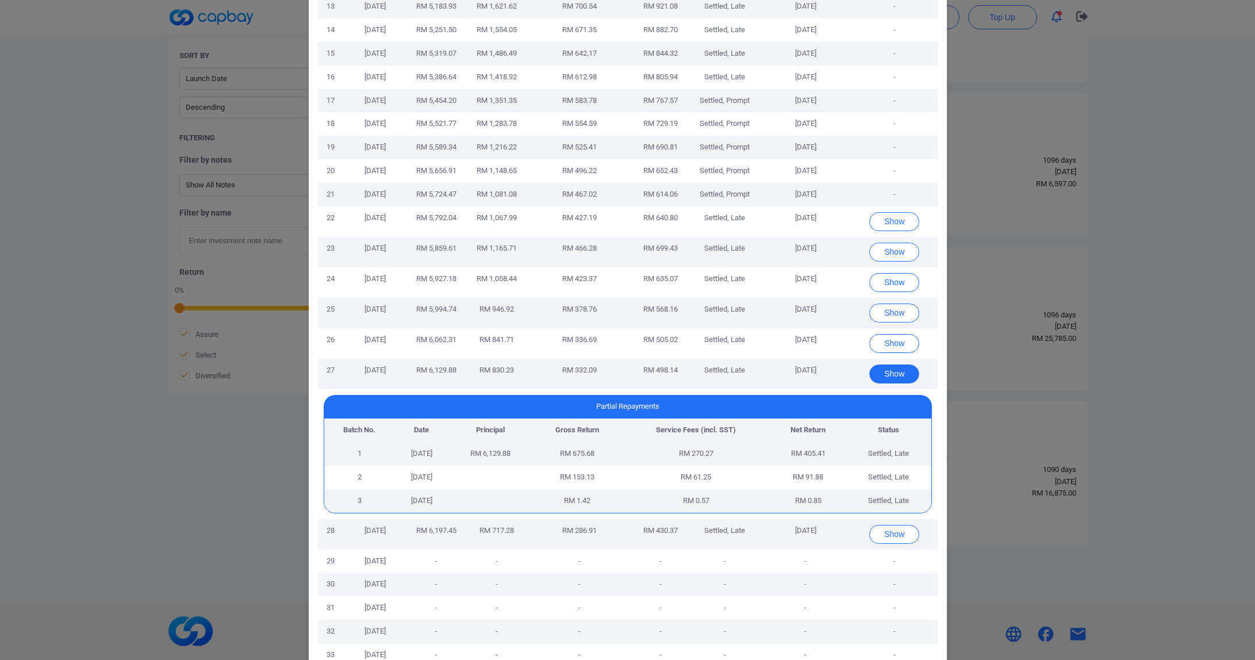
click at [894, 377] on button "Show" at bounding box center [894, 373] width 50 height 19
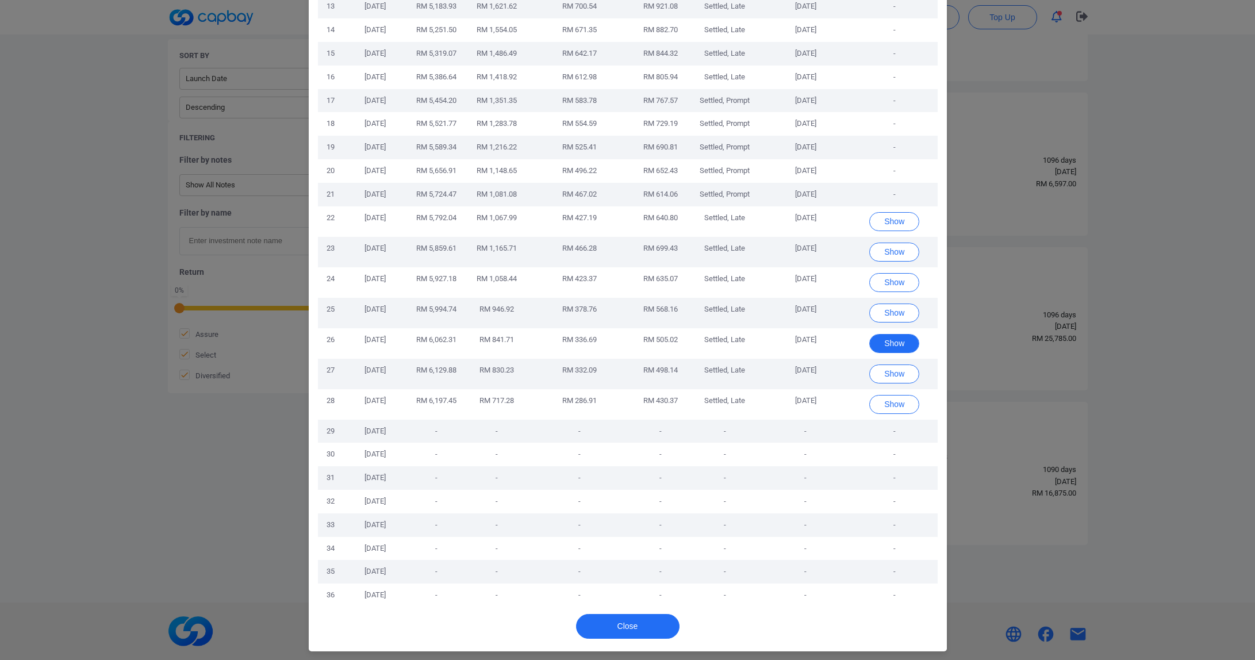
click at [890, 349] on button "Show" at bounding box center [894, 343] width 50 height 19
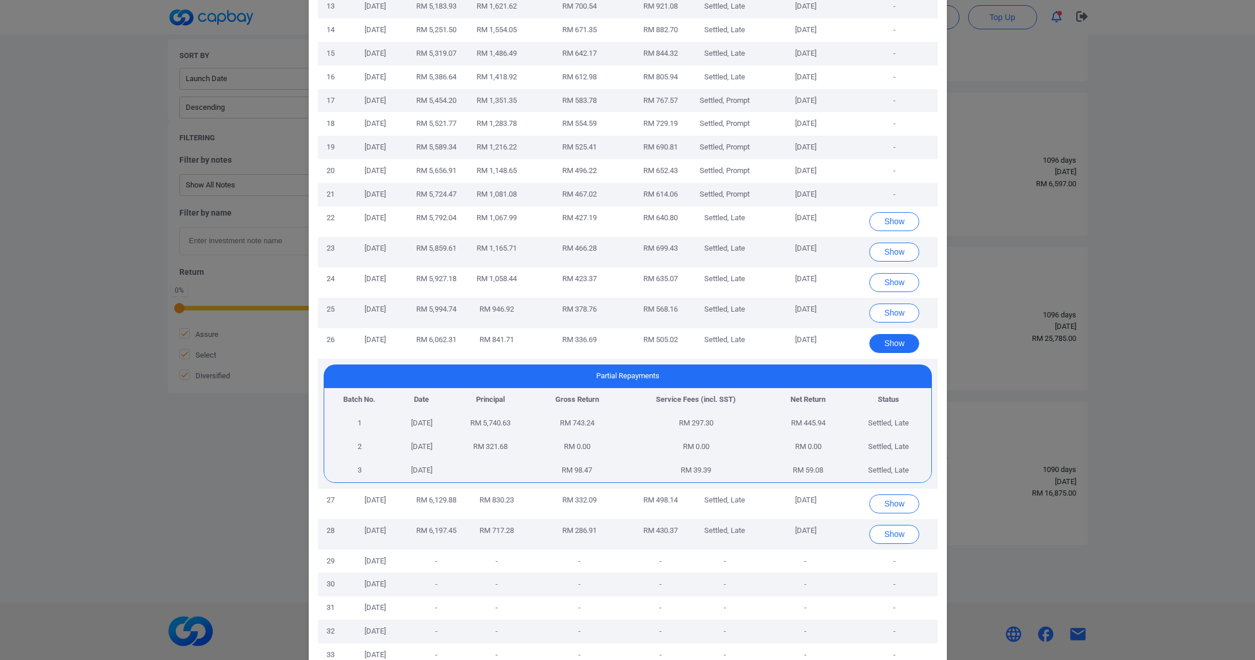
click at [890, 348] on button "Show" at bounding box center [894, 343] width 50 height 19
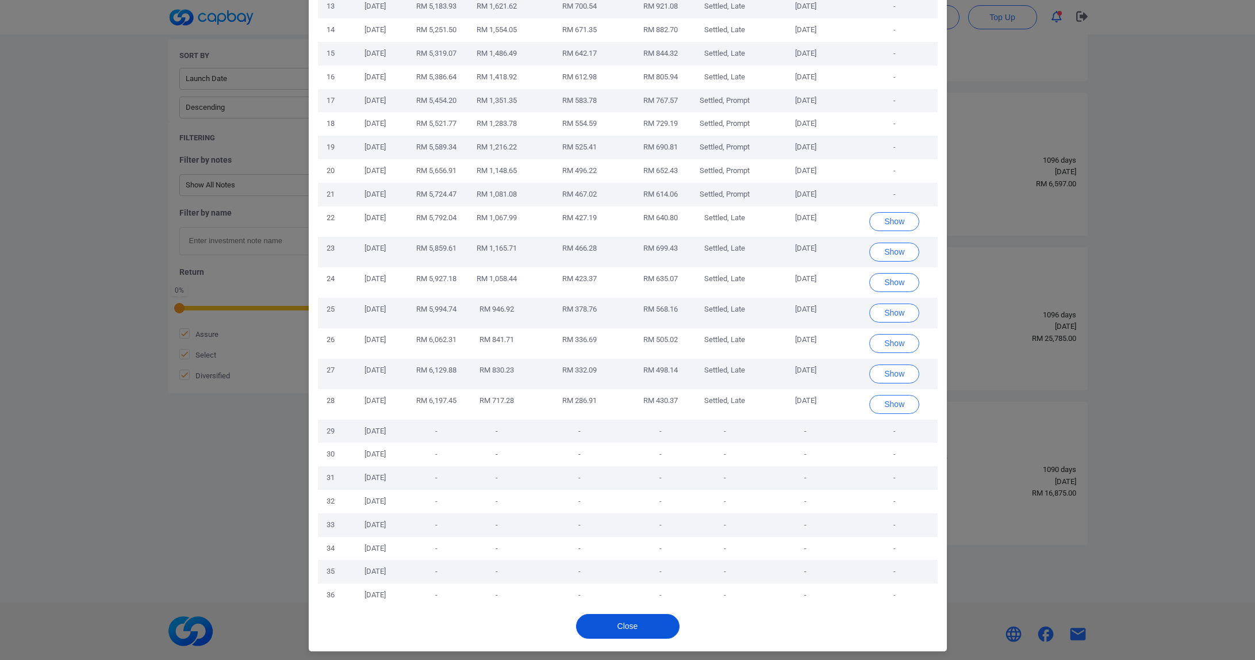
click at [626, 619] on button "Close" at bounding box center [627, 626] width 103 height 25
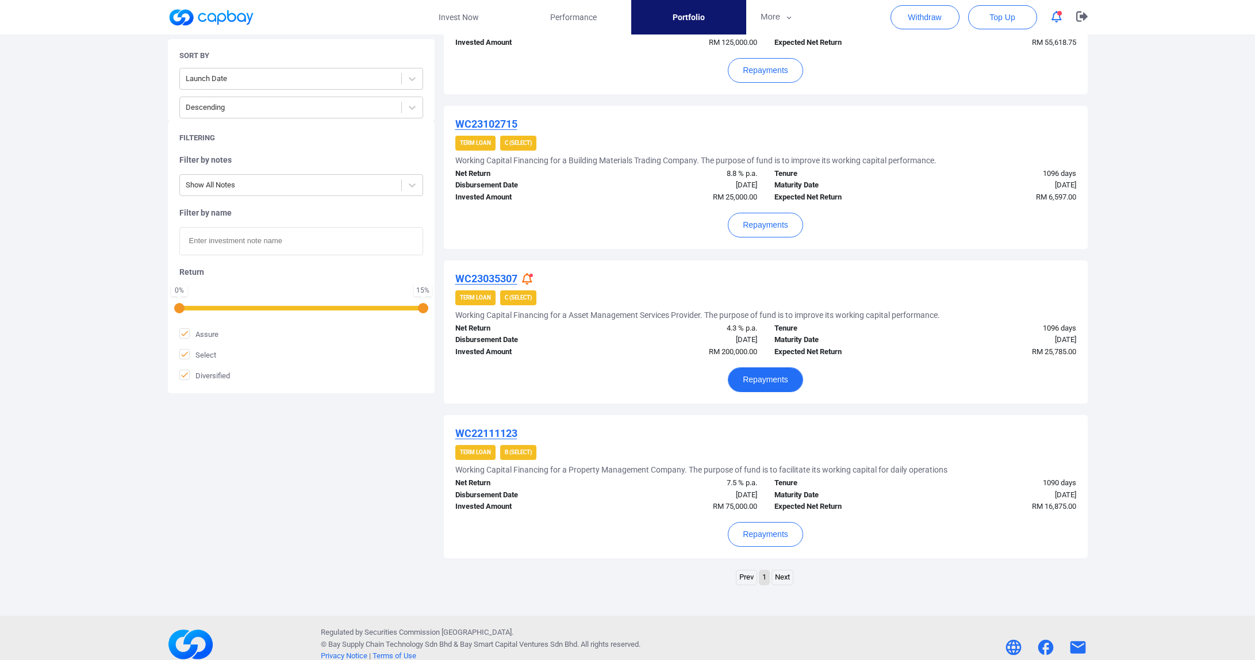
scroll to position [1282, 0]
click at [770, 529] on button "Repayments" at bounding box center [765, 533] width 75 height 25
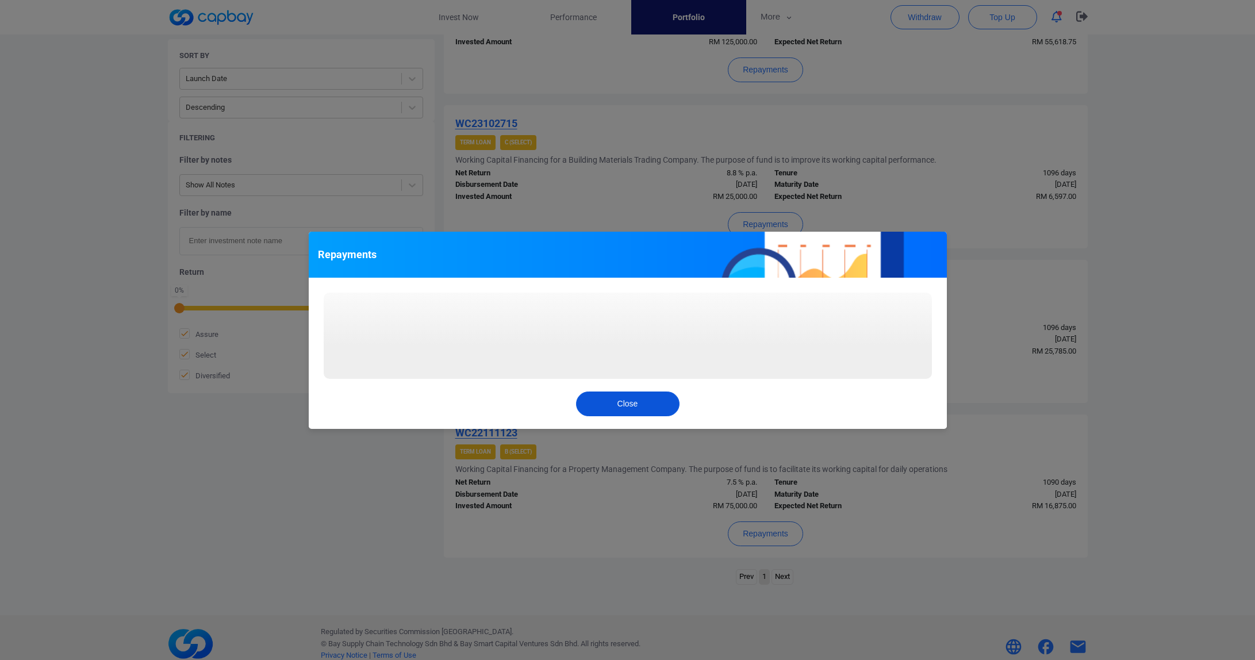
click at [645, 400] on button "Close" at bounding box center [627, 403] width 103 height 25
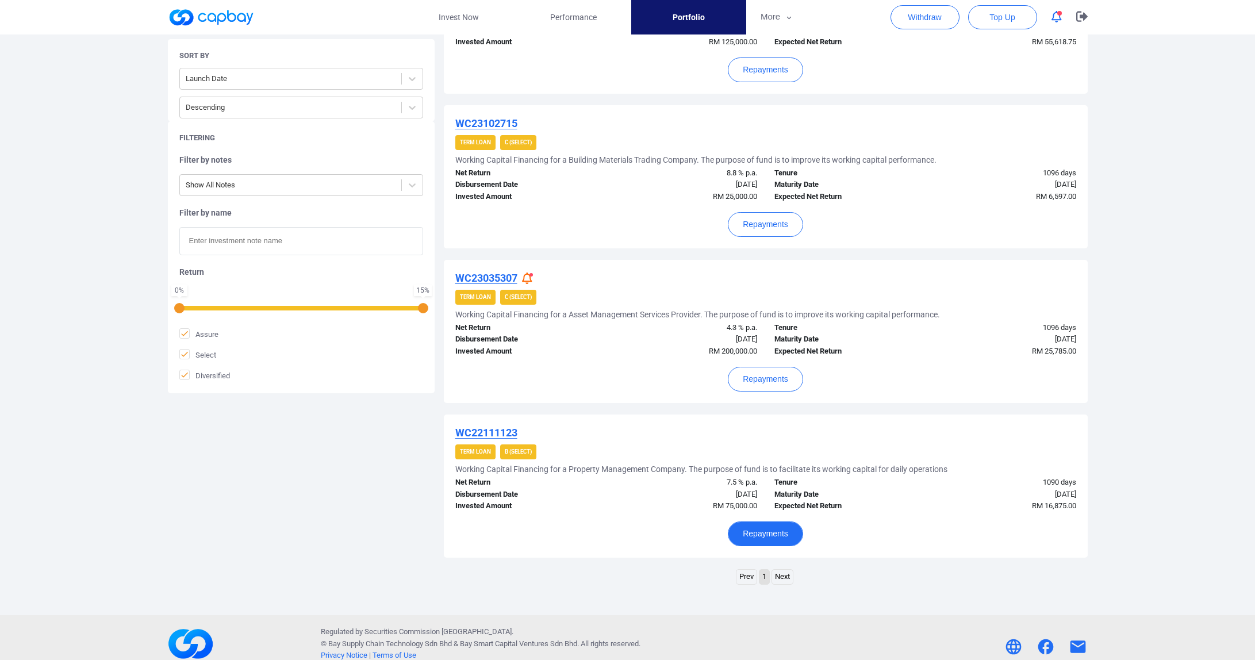
click at [764, 524] on button "Repayments" at bounding box center [765, 533] width 75 height 25
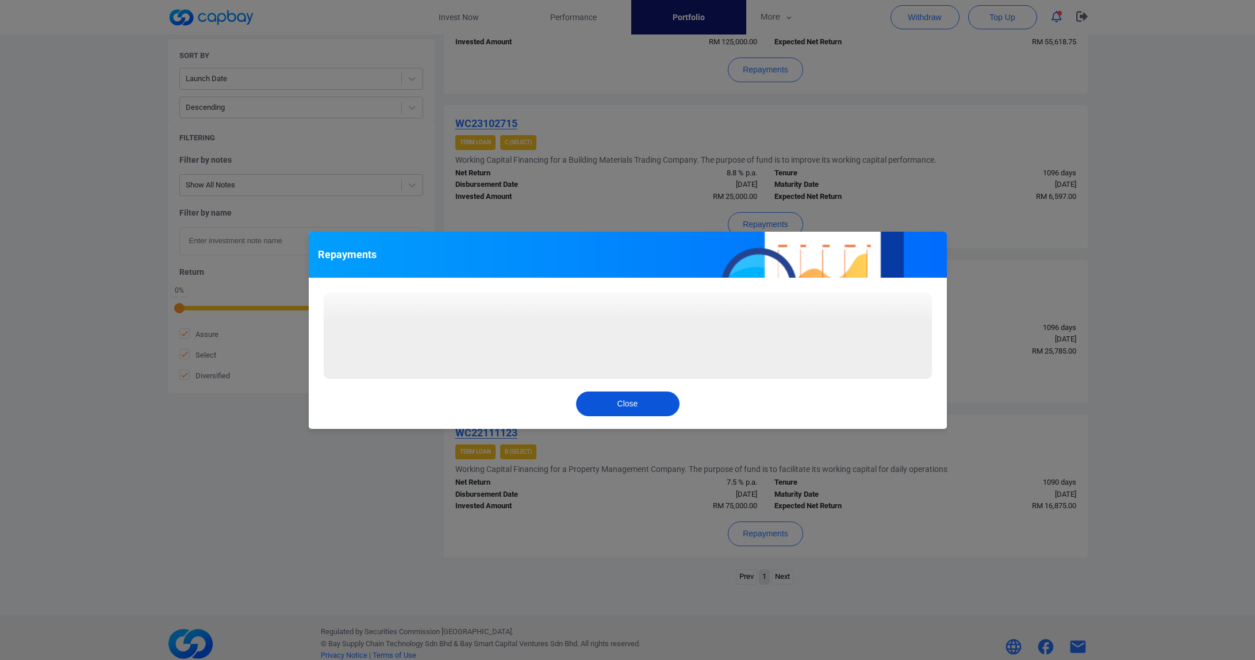
click at [640, 410] on button "Close" at bounding box center [627, 403] width 103 height 25
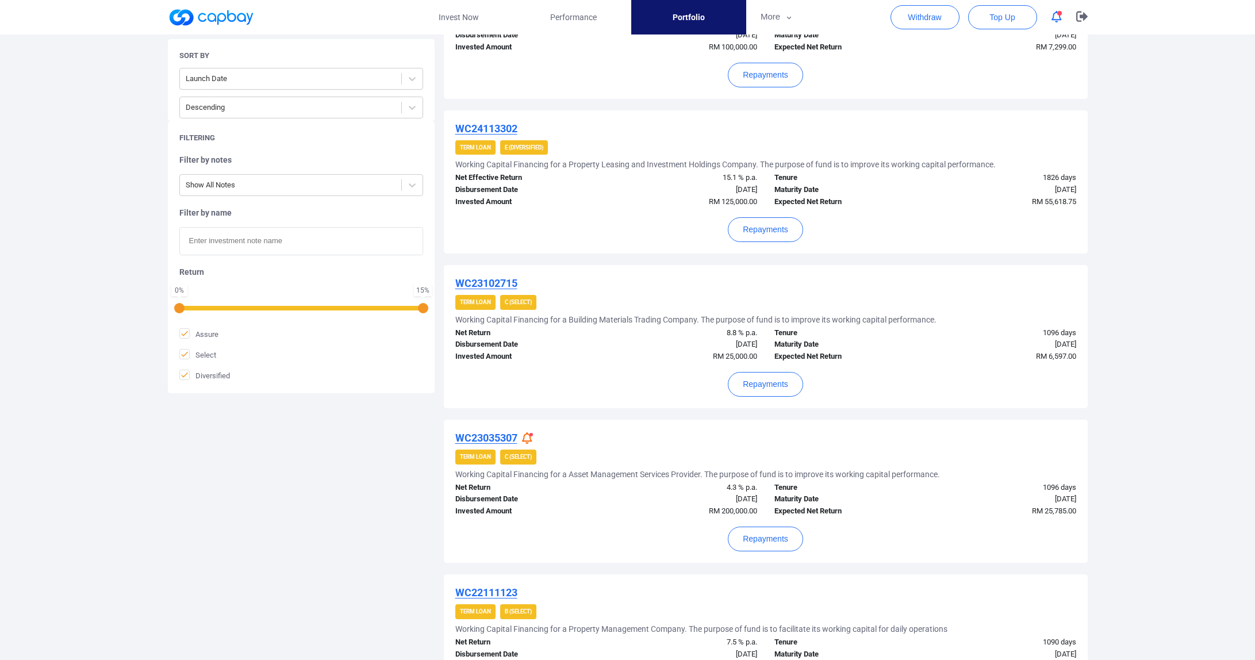
scroll to position [1053, 0]
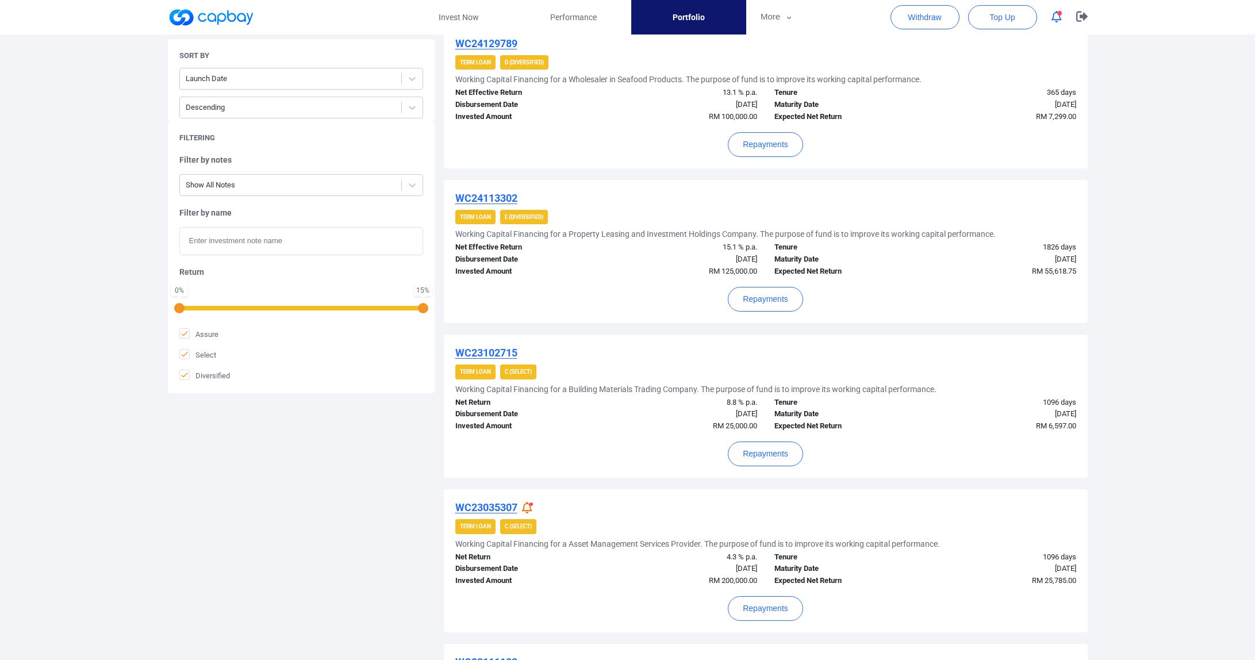
click at [893, 480] on div "WC25088666 Term Loan B (Select) Working Capital Financing for a Property Develo…" at bounding box center [766, 34] width 644 height 1565
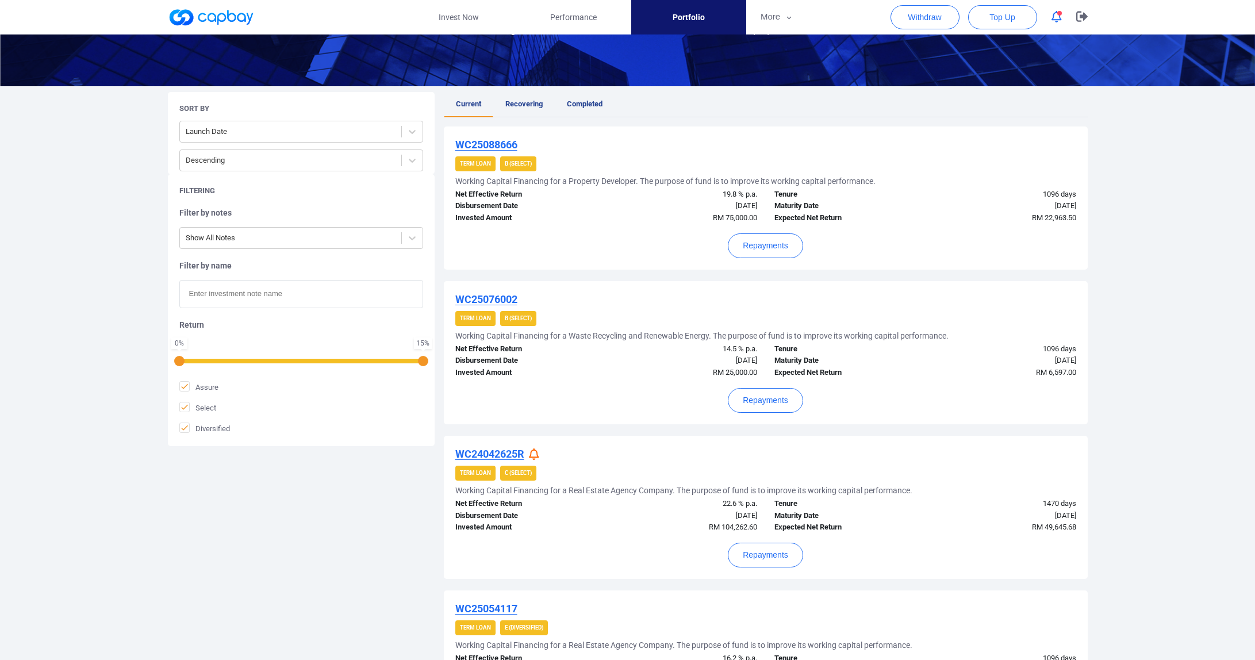
scroll to position [163, 0]
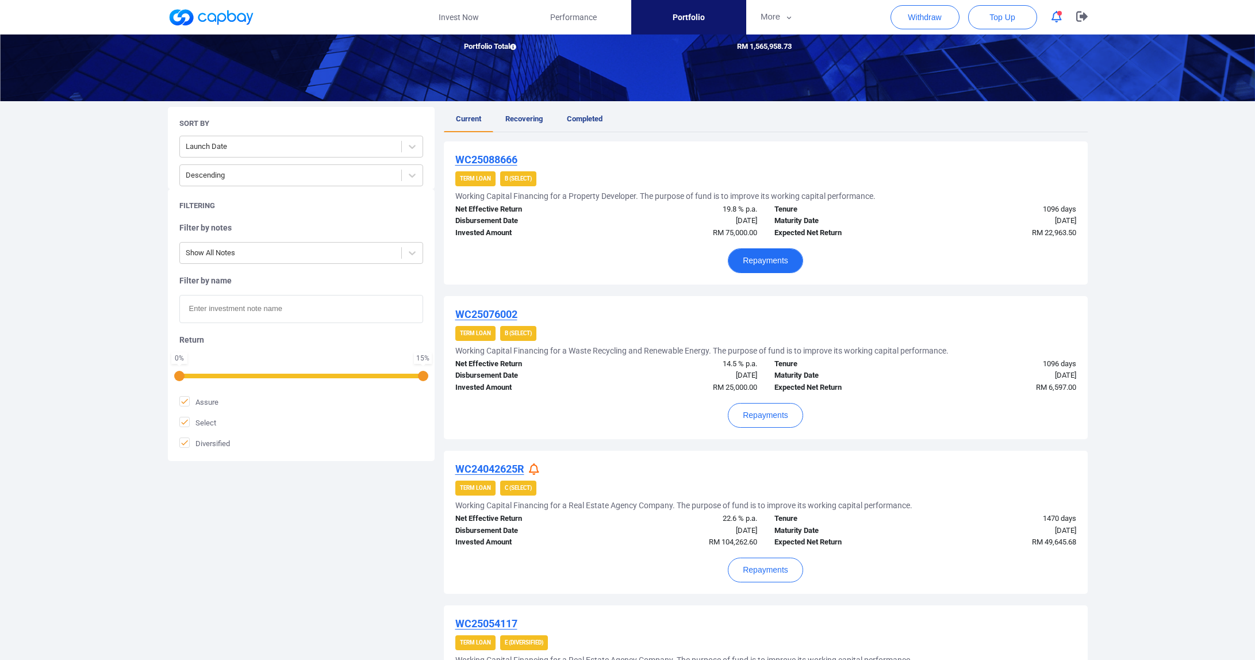
click at [748, 260] on button "Repayments" at bounding box center [765, 260] width 75 height 25
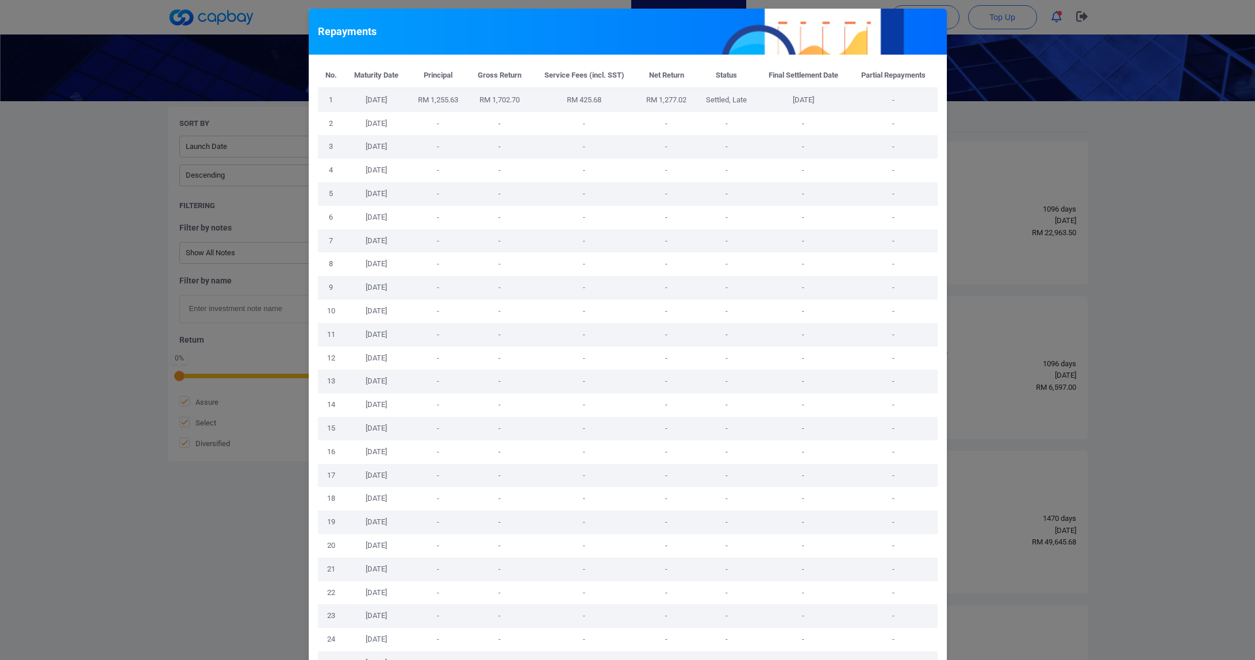
scroll to position [325, 0]
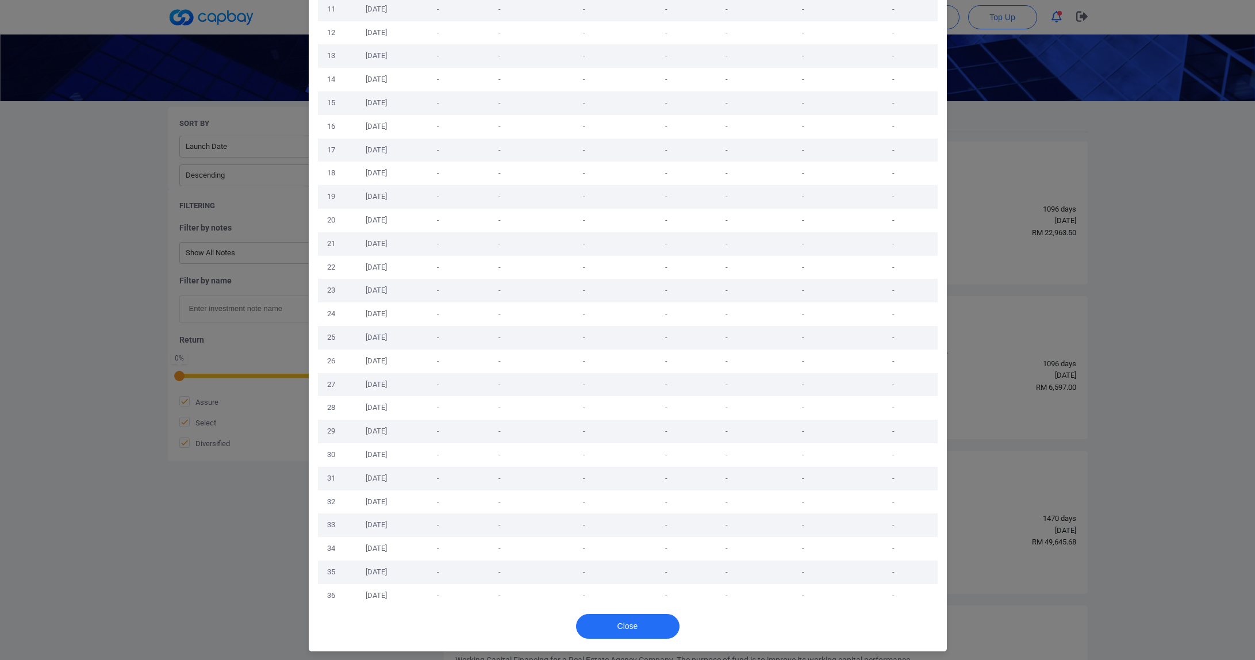
click at [642, 613] on div "Close" at bounding box center [628, 629] width 638 height 44
click at [642, 630] on button "Close" at bounding box center [627, 626] width 103 height 25
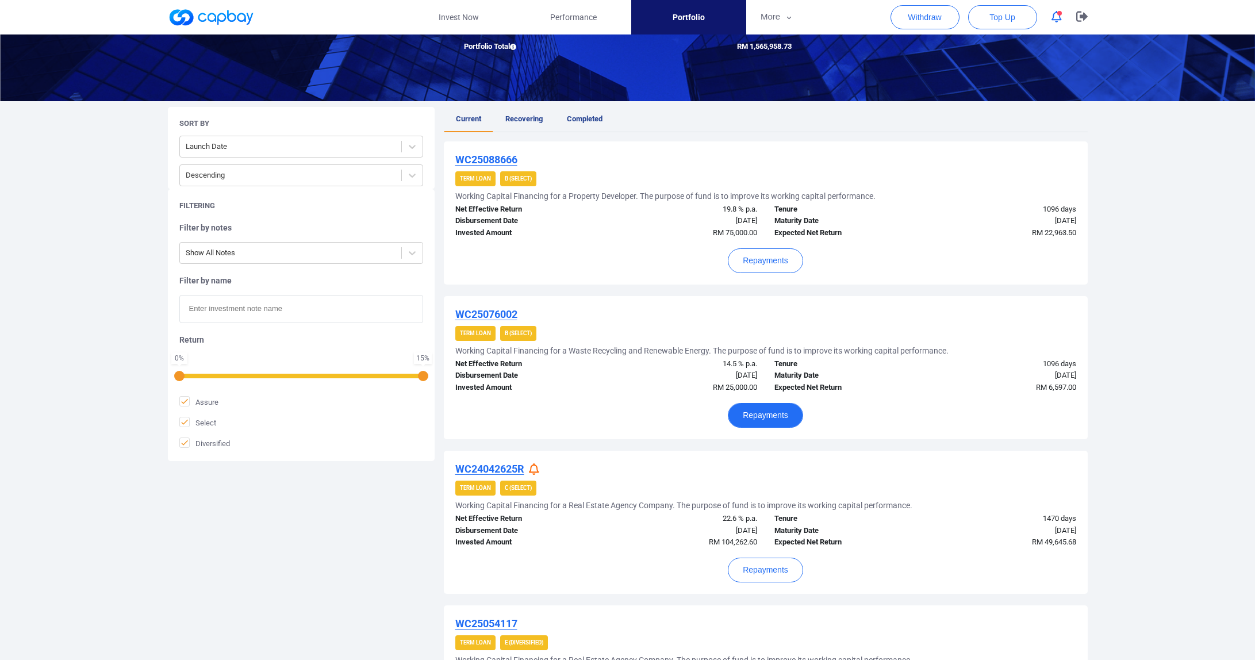
click at [767, 413] on button "Repayments" at bounding box center [765, 415] width 75 height 25
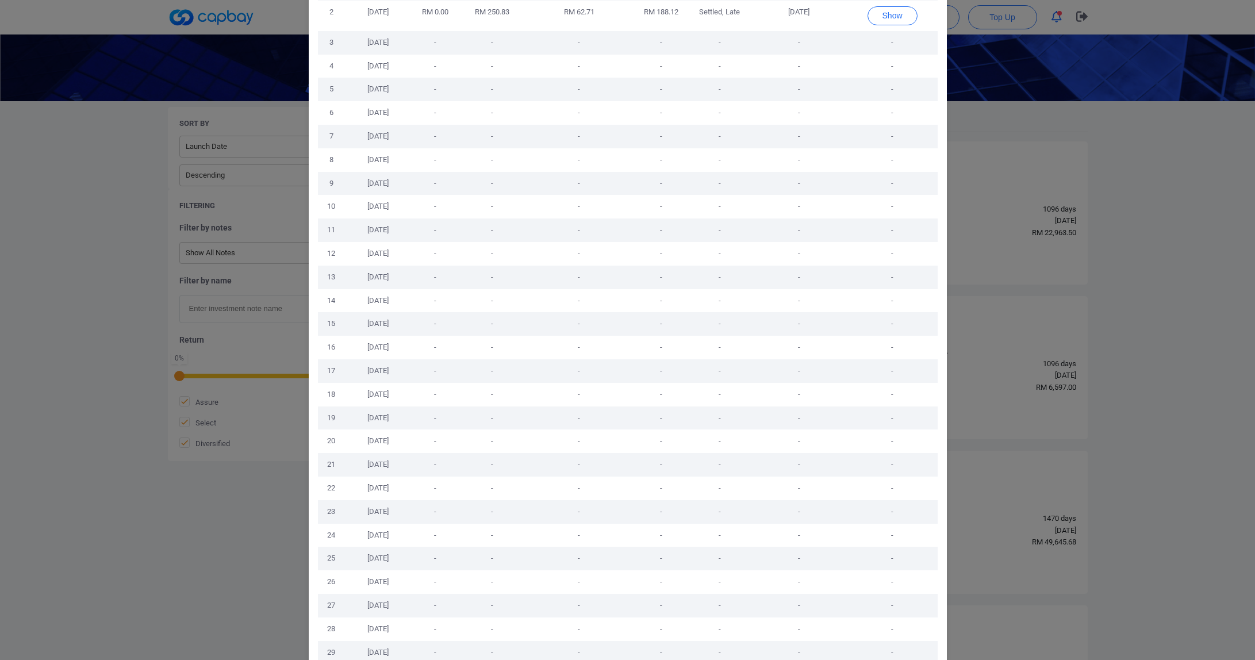
scroll to position [0, 0]
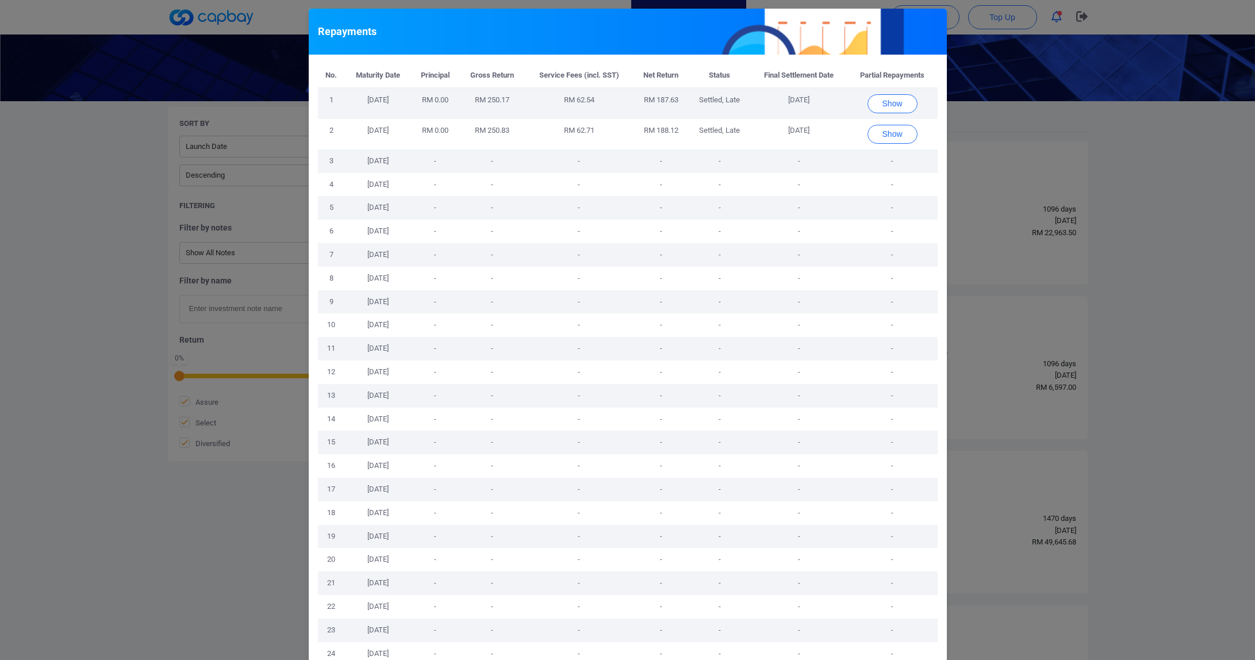
click at [880, 145] on td "Show" at bounding box center [892, 134] width 90 height 30
click at [881, 135] on button "Show" at bounding box center [892, 134] width 50 height 19
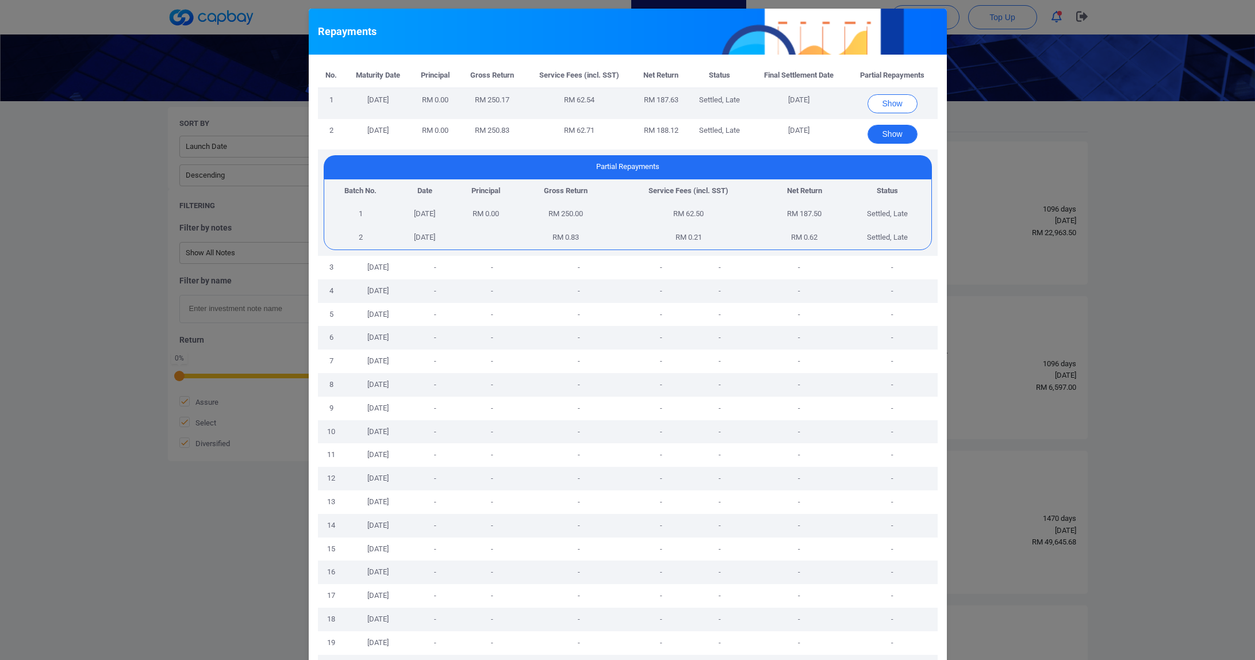
click at [882, 135] on button "Show" at bounding box center [892, 134] width 50 height 19
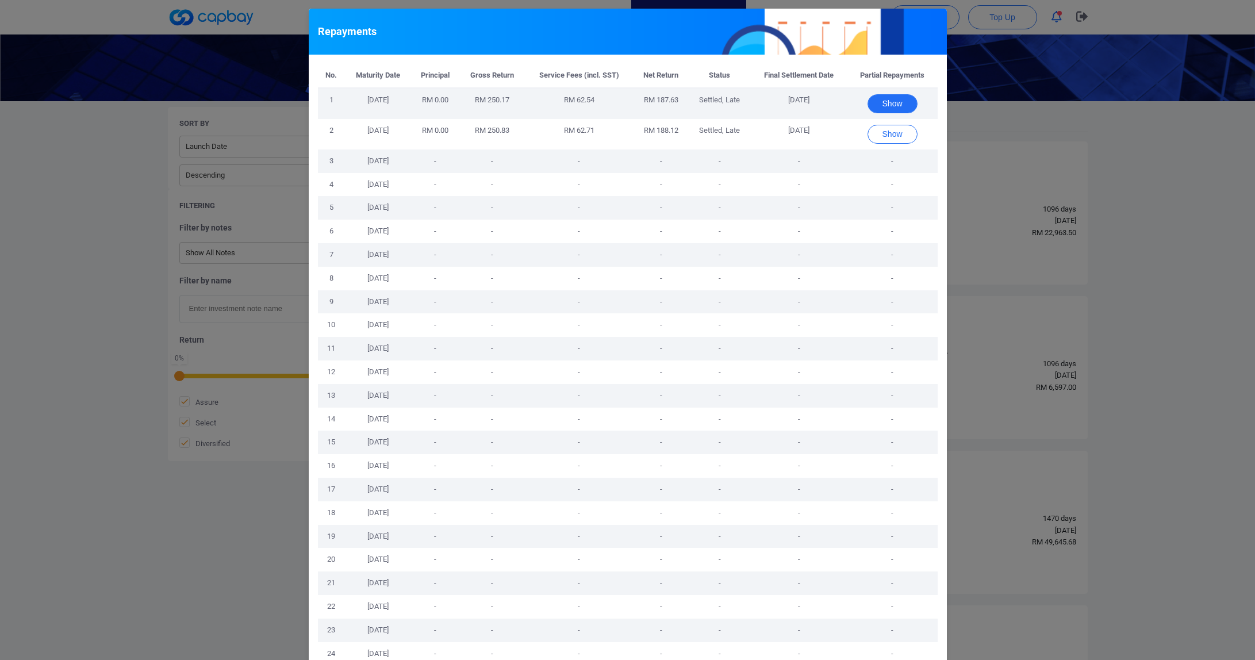
click at [884, 102] on button "Show" at bounding box center [892, 103] width 50 height 19
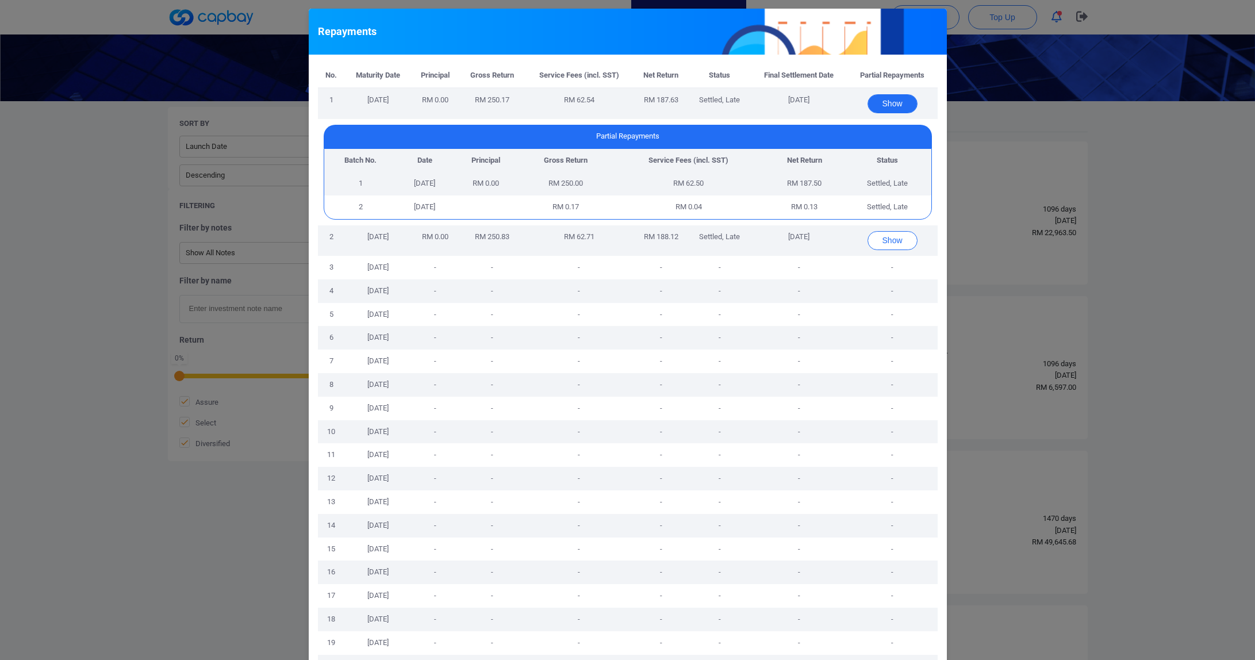
click at [884, 101] on button "Show" at bounding box center [892, 103] width 50 height 19
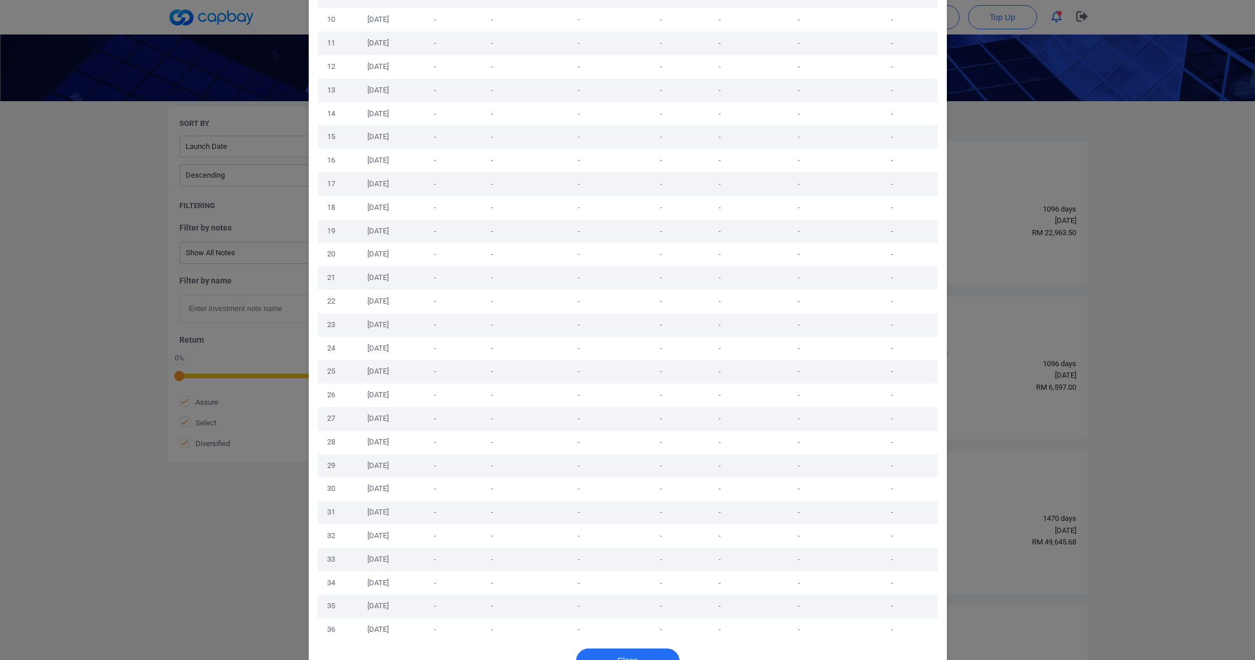
scroll to position [340, 0]
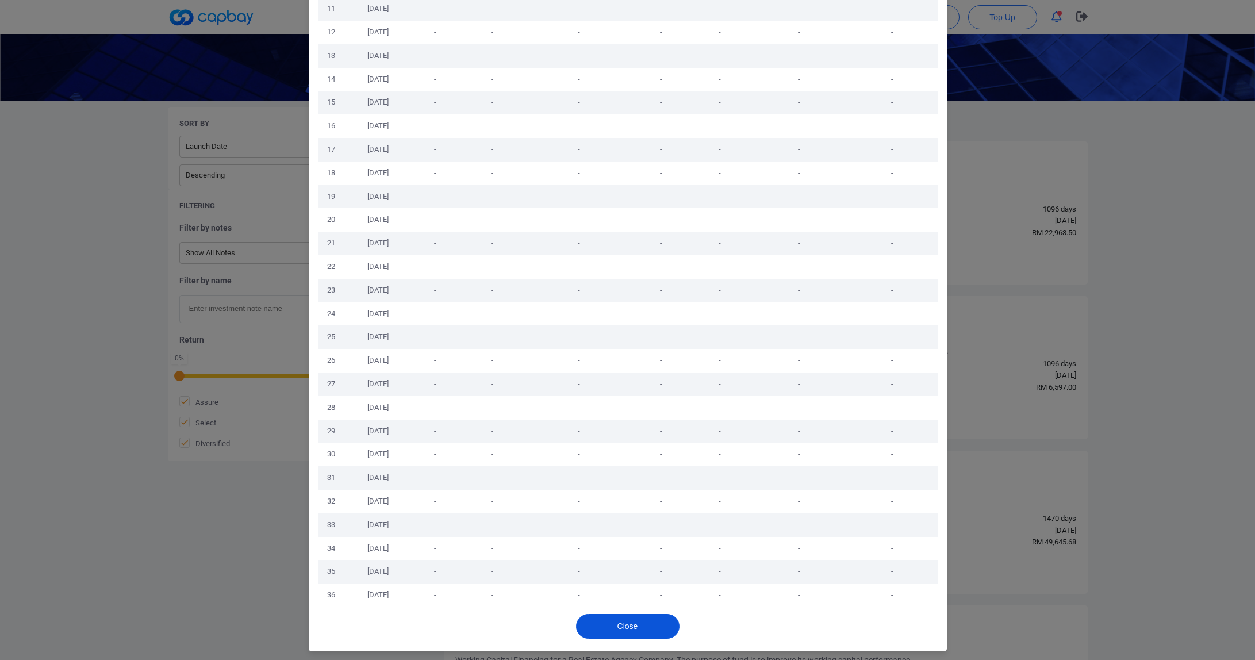
click at [631, 638] on div "Close" at bounding box center [628, 629] width 638 height 44
click at [631, 628] on button "Close" at bounding box center [627, 626] width 103 height 25
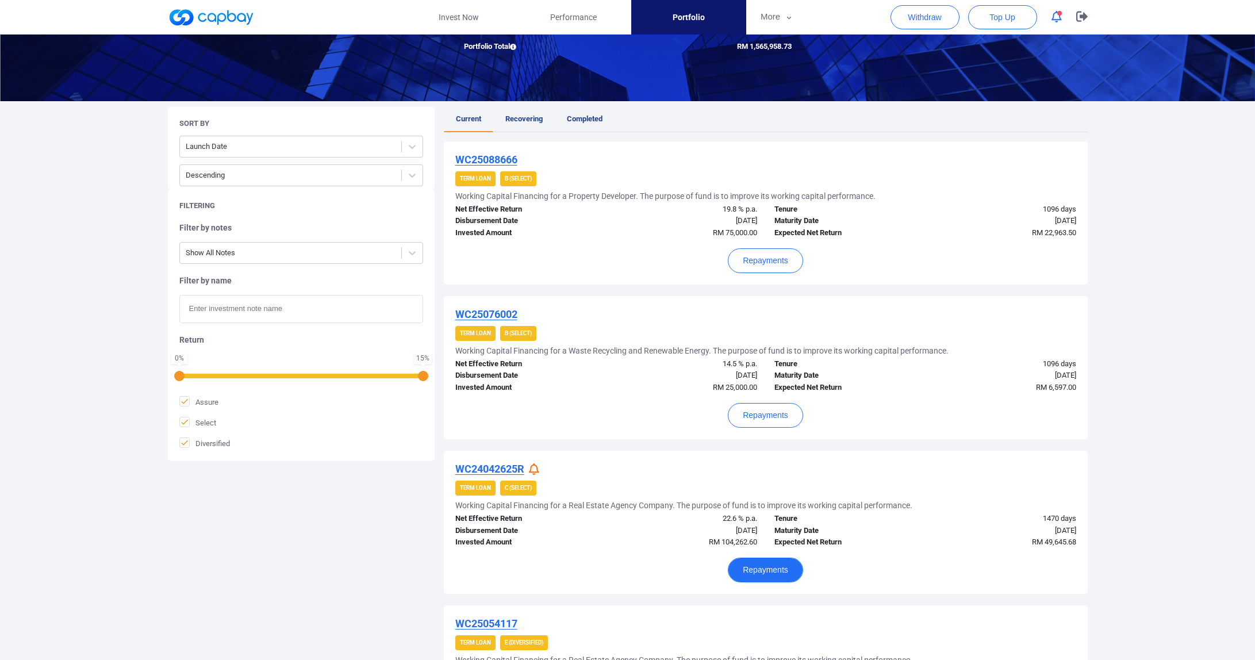
click at [757, 575] on button "Repayments" at bounding box center [765, 570] width 75 height 25
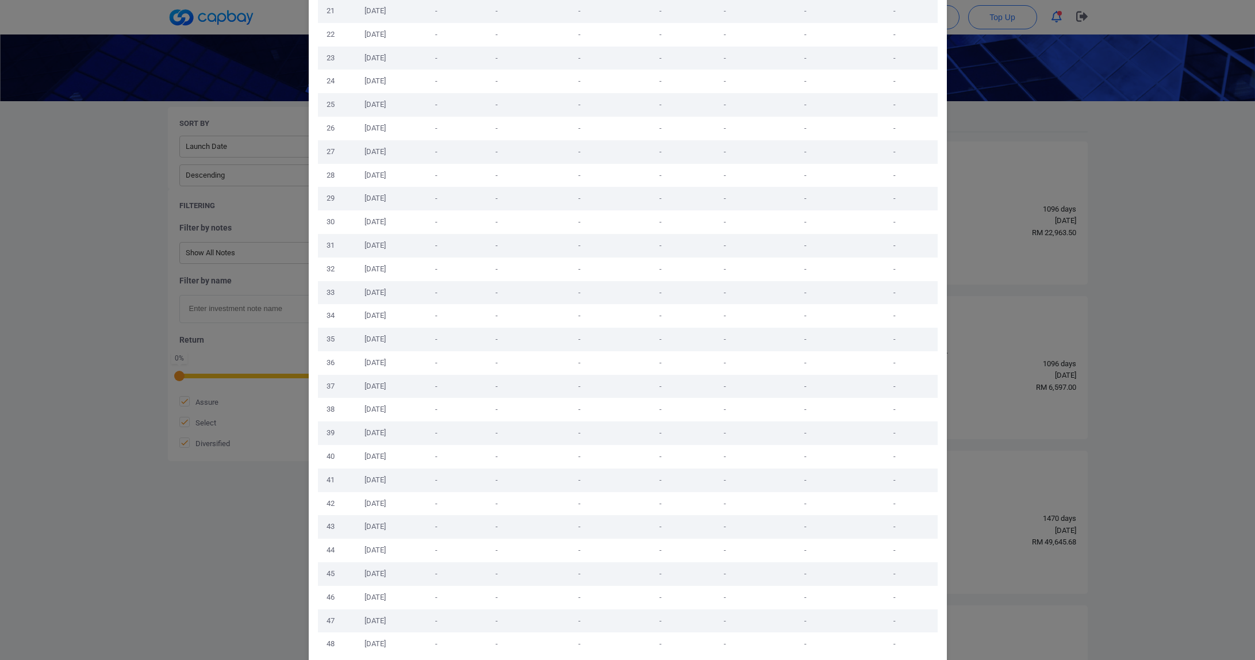
scroll to position [614, 0]
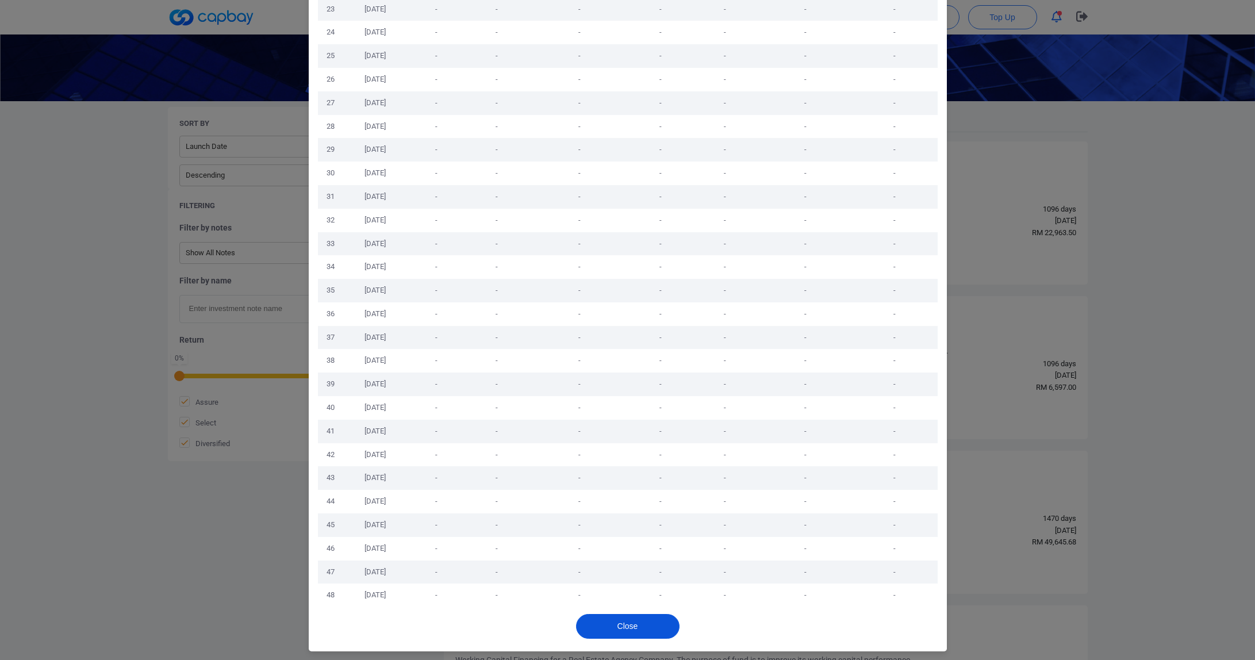
click at [636, 621] on button "Close" at bounding box center [627, 626] width 103 height 25
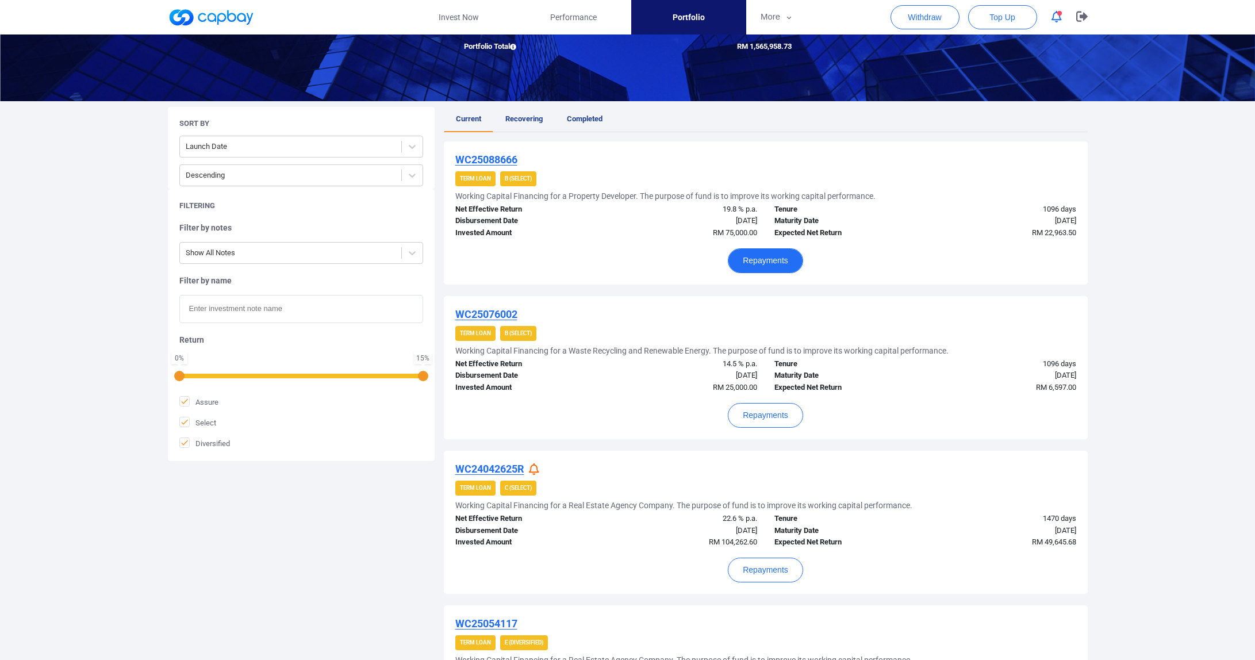
click at [753, 264] on button "Repayments" at bounding box center [765, 260] width 75 height 25
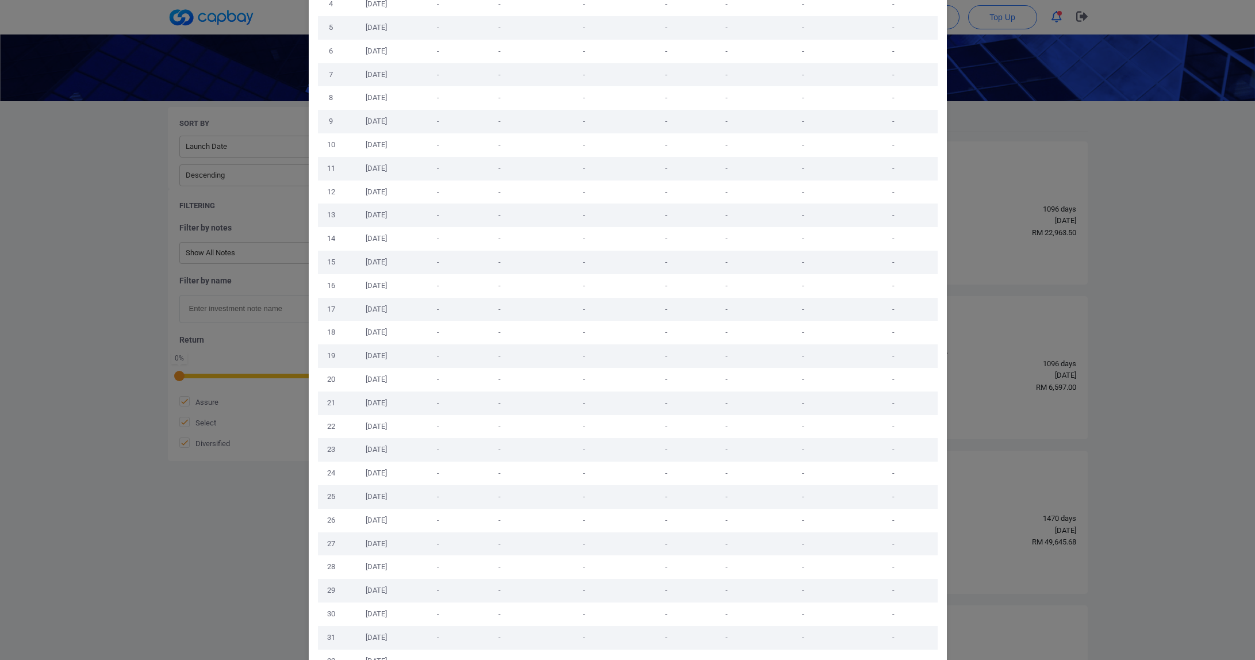
scroll to position [325, 0]
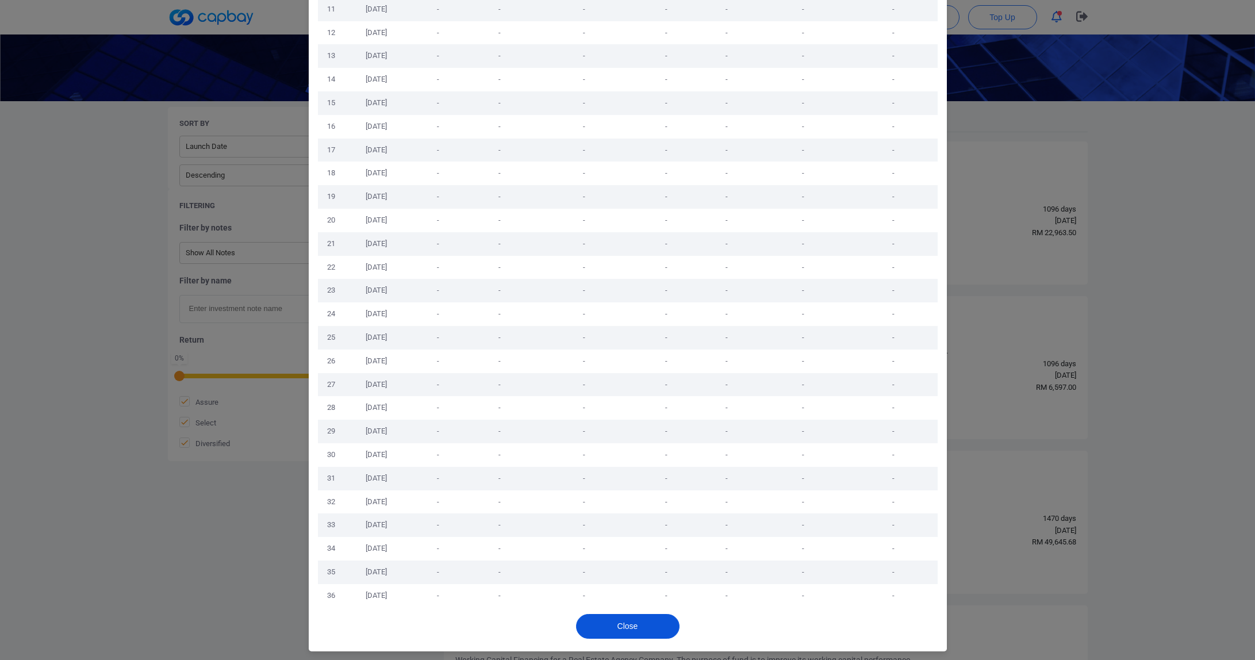
click at [634, 620] on button "Close" at bounding box center [627, 626] width 103 height 25
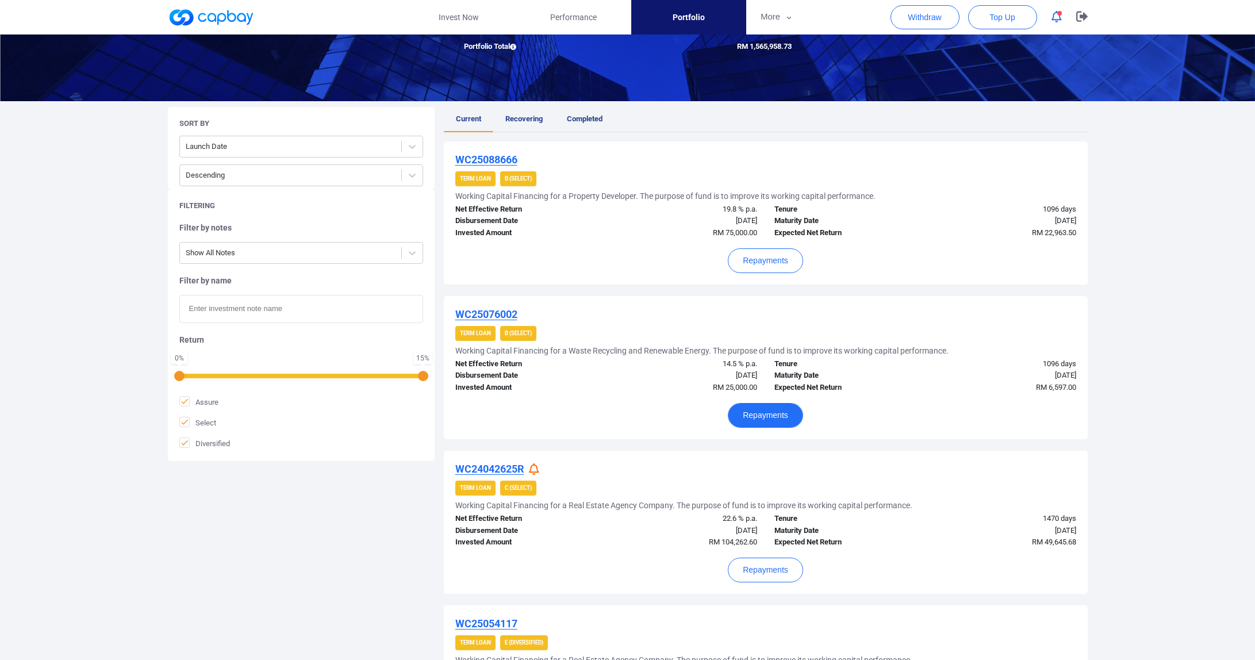
click at [767, 411] on button "Repayments" at bounding box center [765, 415] width 75 height 25
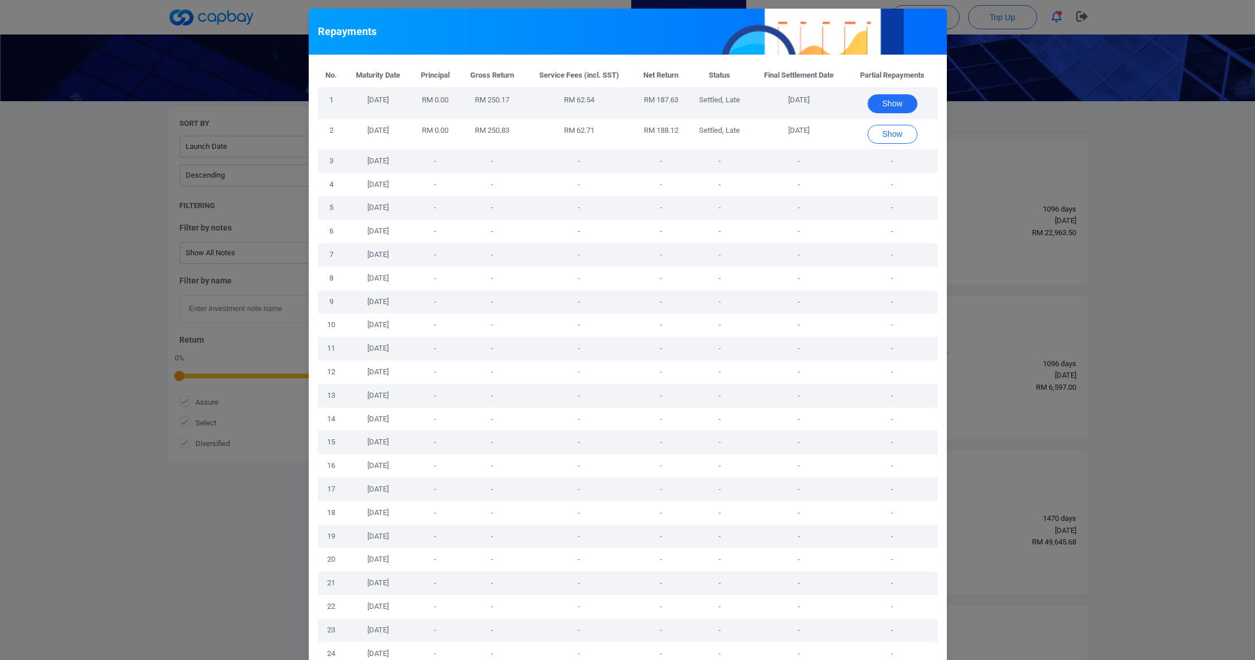
click at [884, 106] on button "Show" at bounding box center [892, 103] width 50 height 19
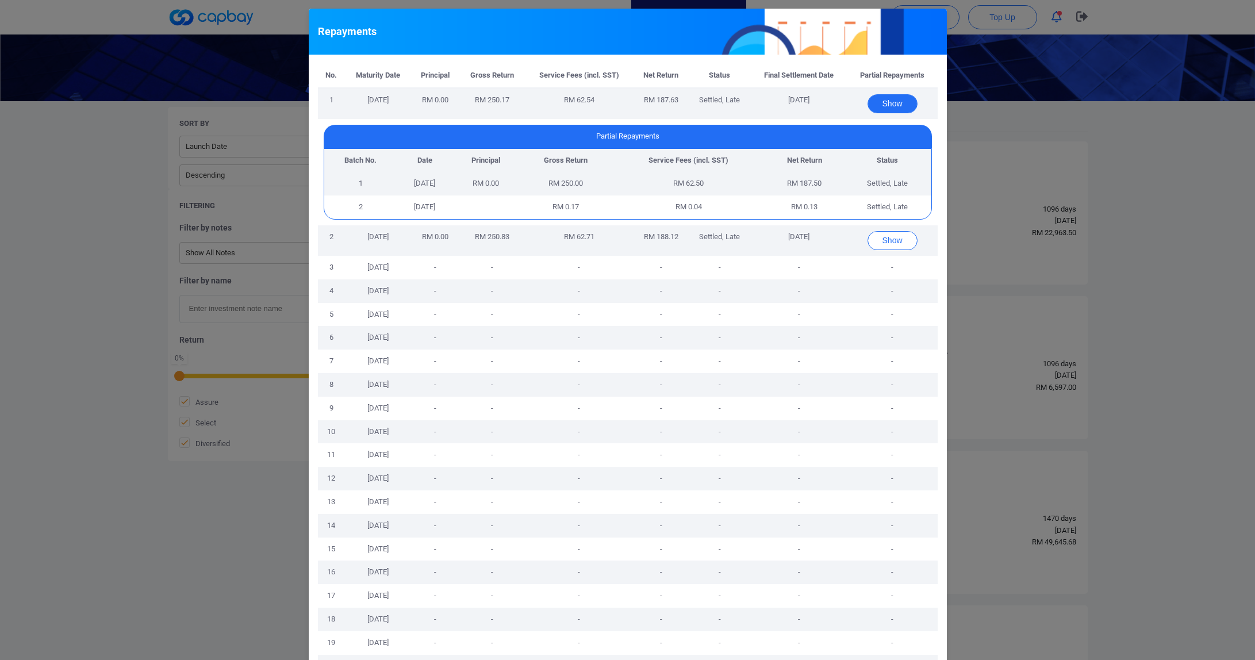
click at [888, 106] on button "Show" at bounding box center [892, 103] width 50 height 19
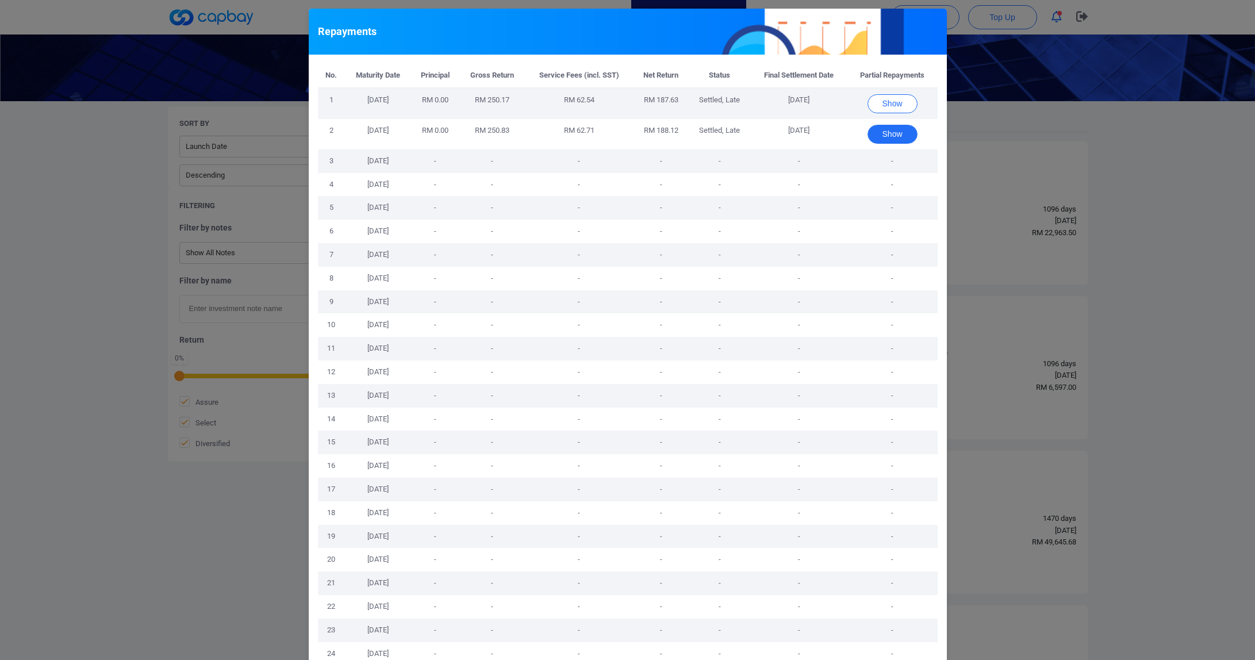
click at [889, 133] on button "Show" at bounding box center [892, 134] width 50 height 19
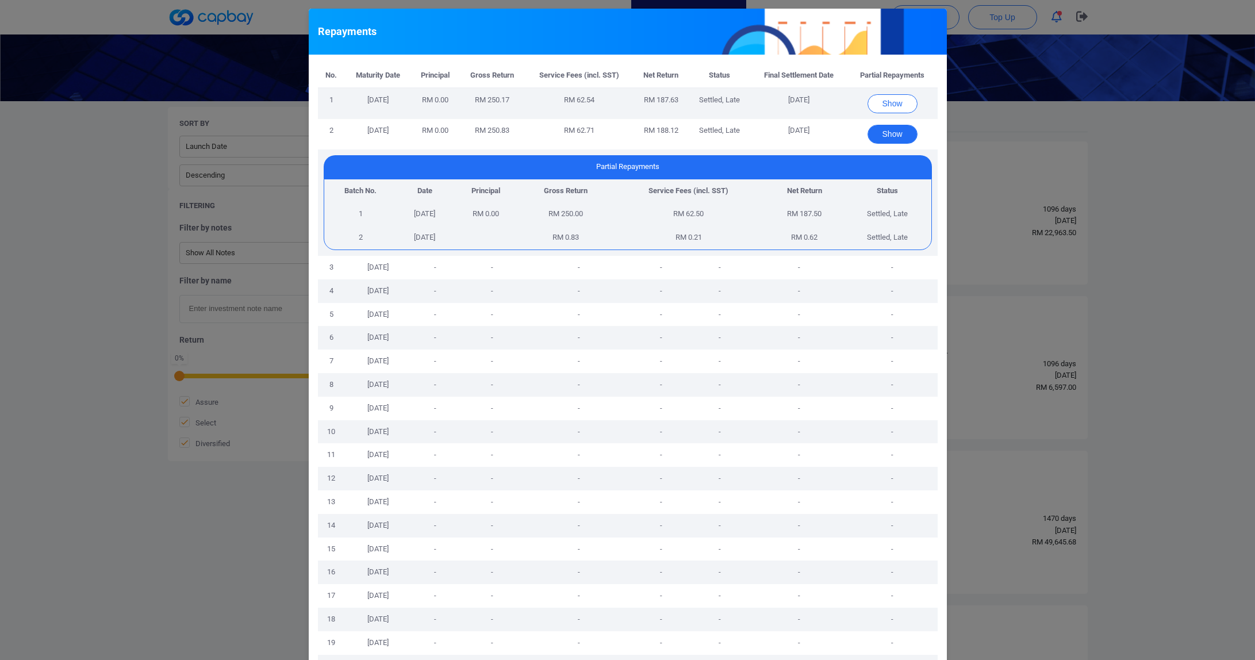
click at [889, 132] on button "Show" at bounding box center [892, 134] width 50 height 19
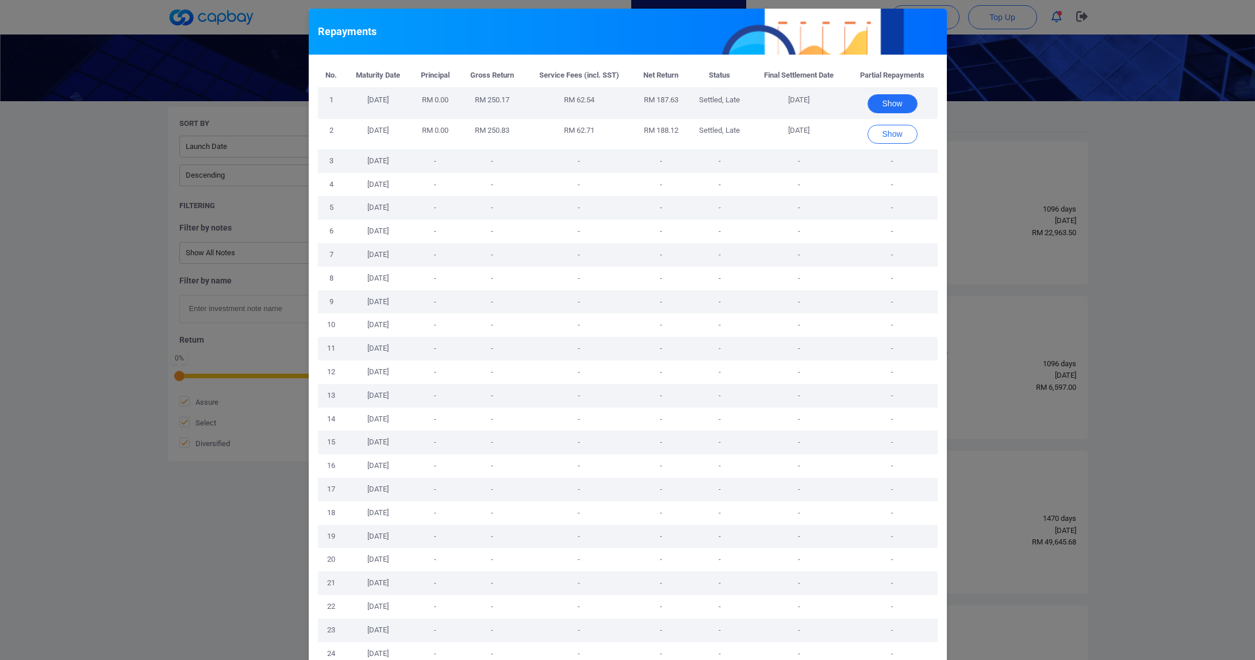
click at [890, 94] on button "Show" at bounding box center [892, 103] width 50 height 19
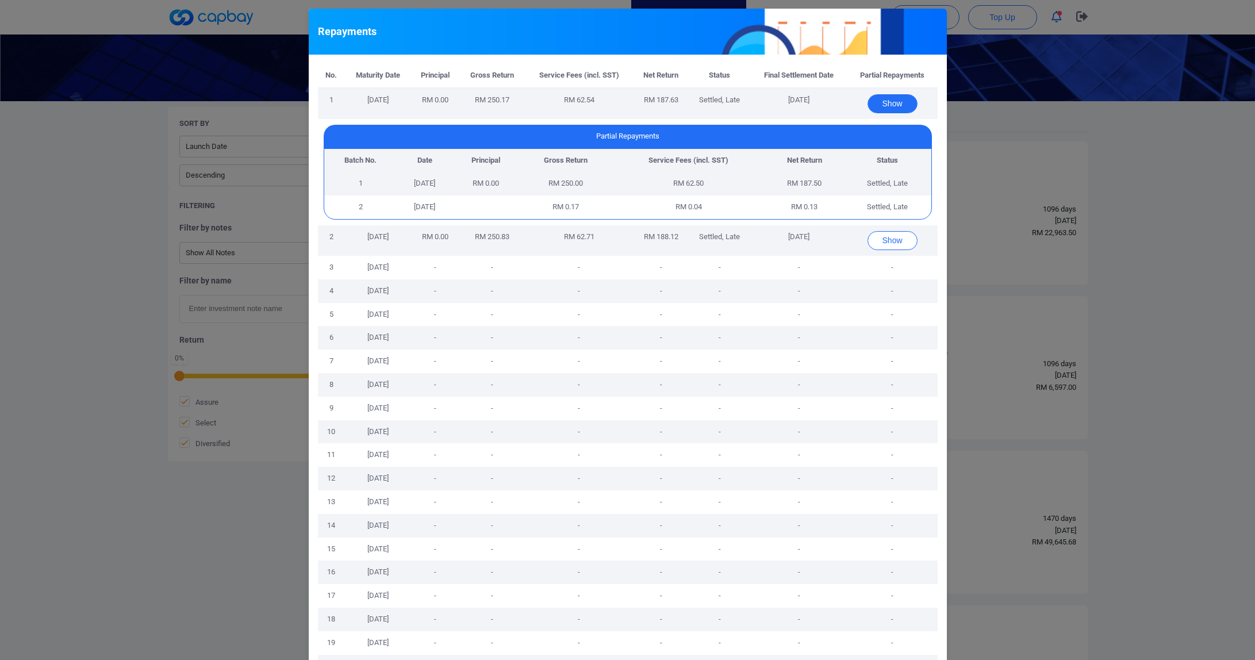
click at [890, 99] on button "Show" at bounding box center [892, 103] width 50 height 19
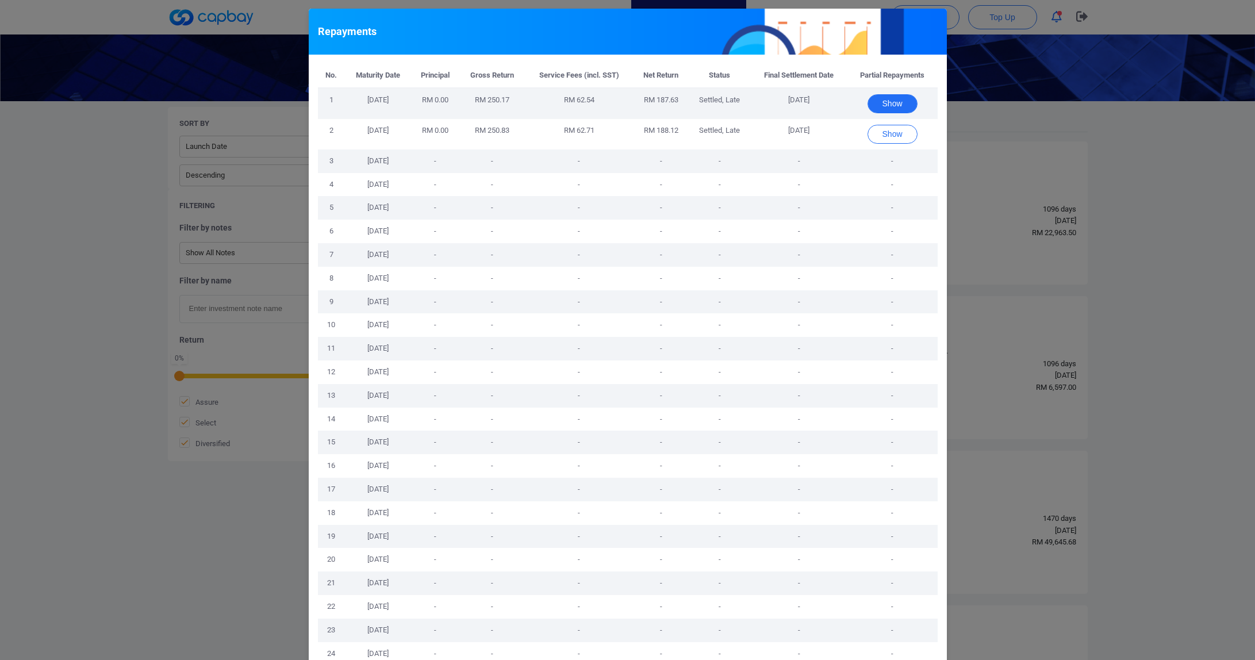
click at [890, 99] on button "Show" at bounding box center [892, 103] width 50 height 19
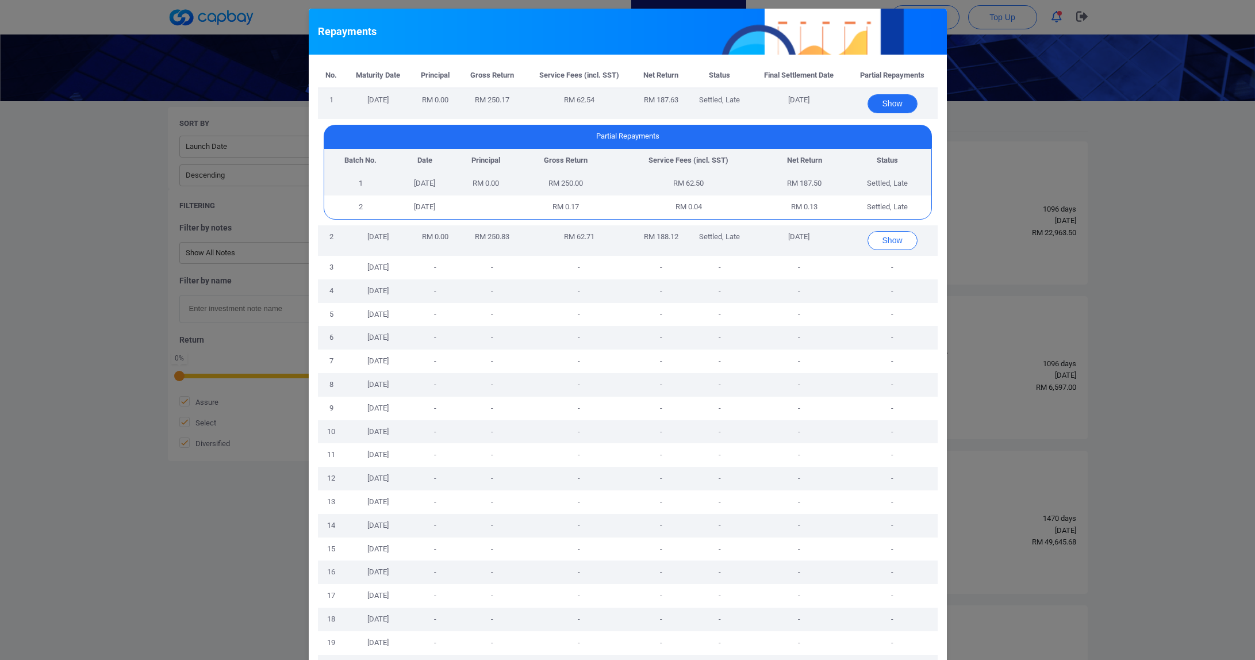
click at [890, 99] on button "Show" at bounding box center [892, 103] width 50 height 19
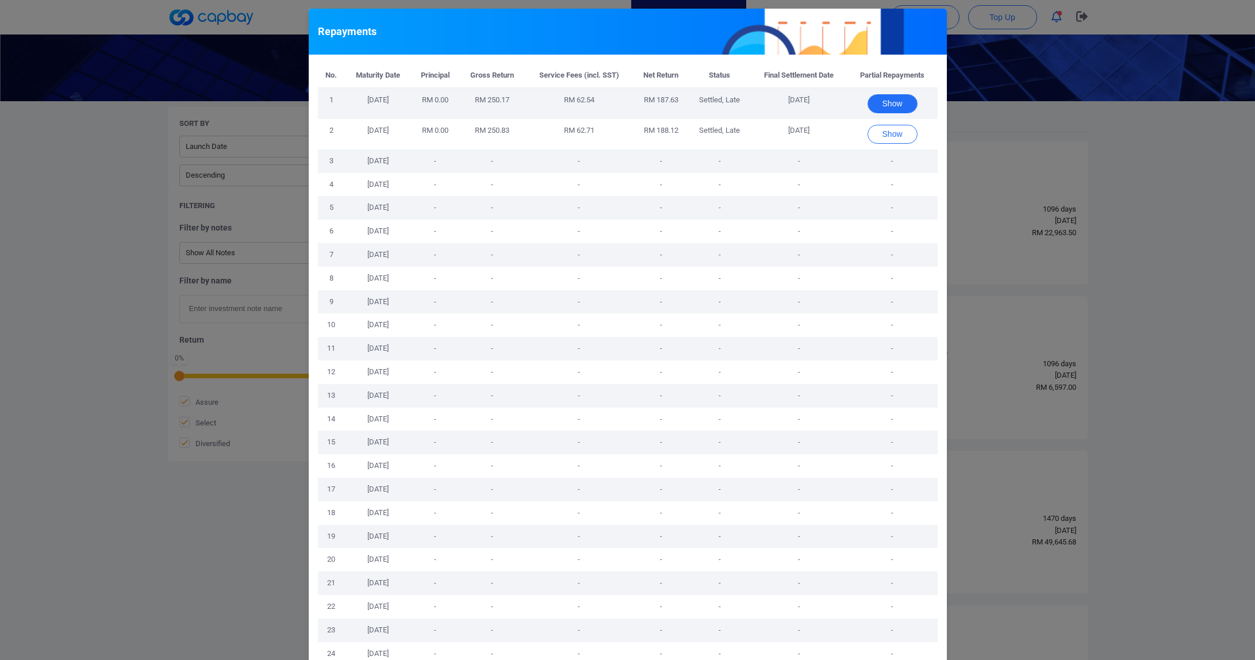
click at [890, 99] on button "Show" at bounding box center [892, 103] width 50 height 19
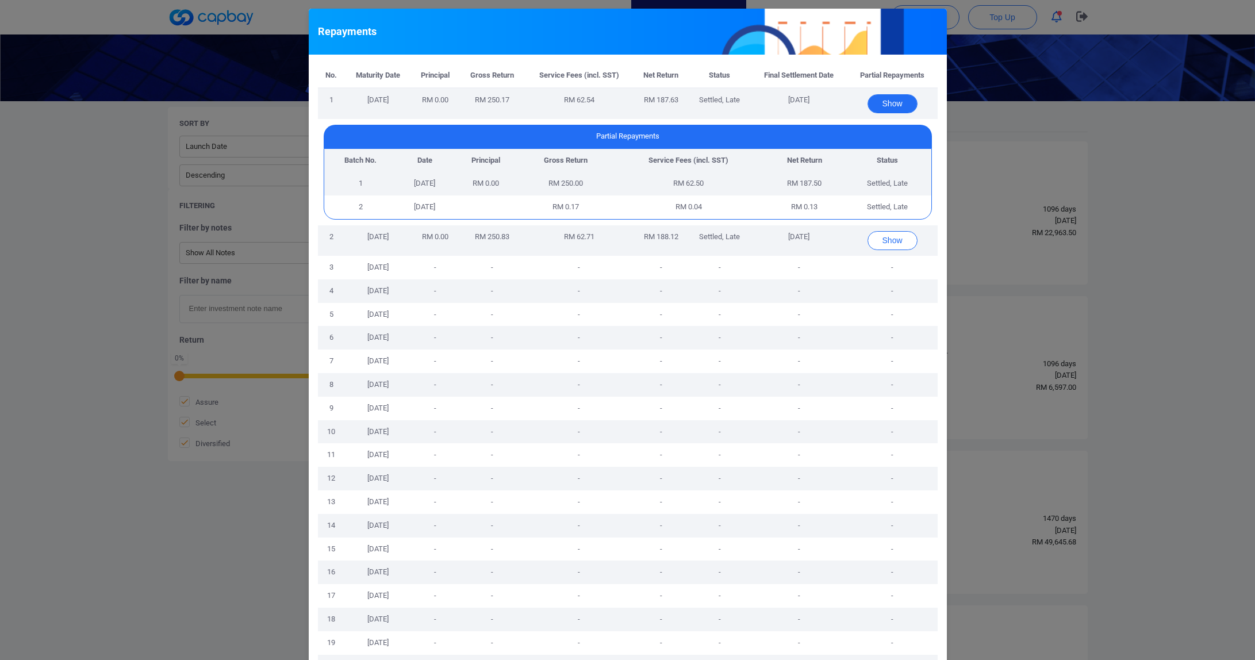
click at [890, 99] on button "Show" at bounding box center [892, 103] width 50 height 19
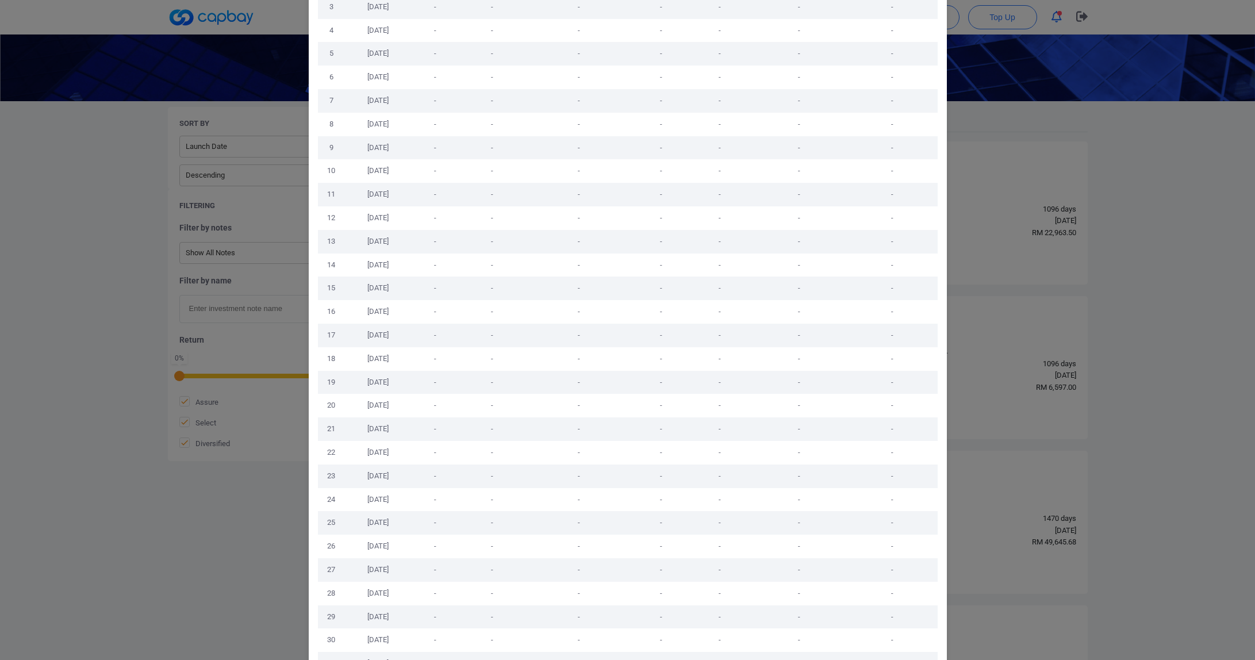
scroll to position [340, 0]
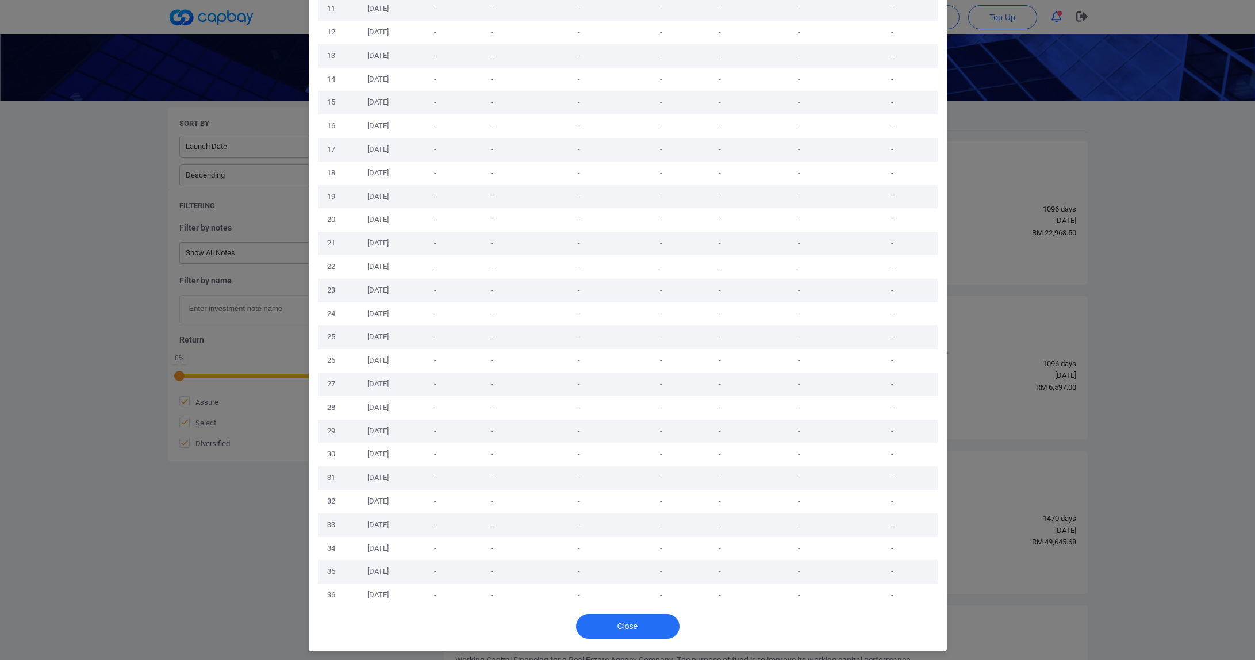
click at [588, 640] on div "Close" at bounding box center [628, 629] width 638 height 44
click at [602, 627] on button "Close" at bounding box center [627, 626] width 103 height 25
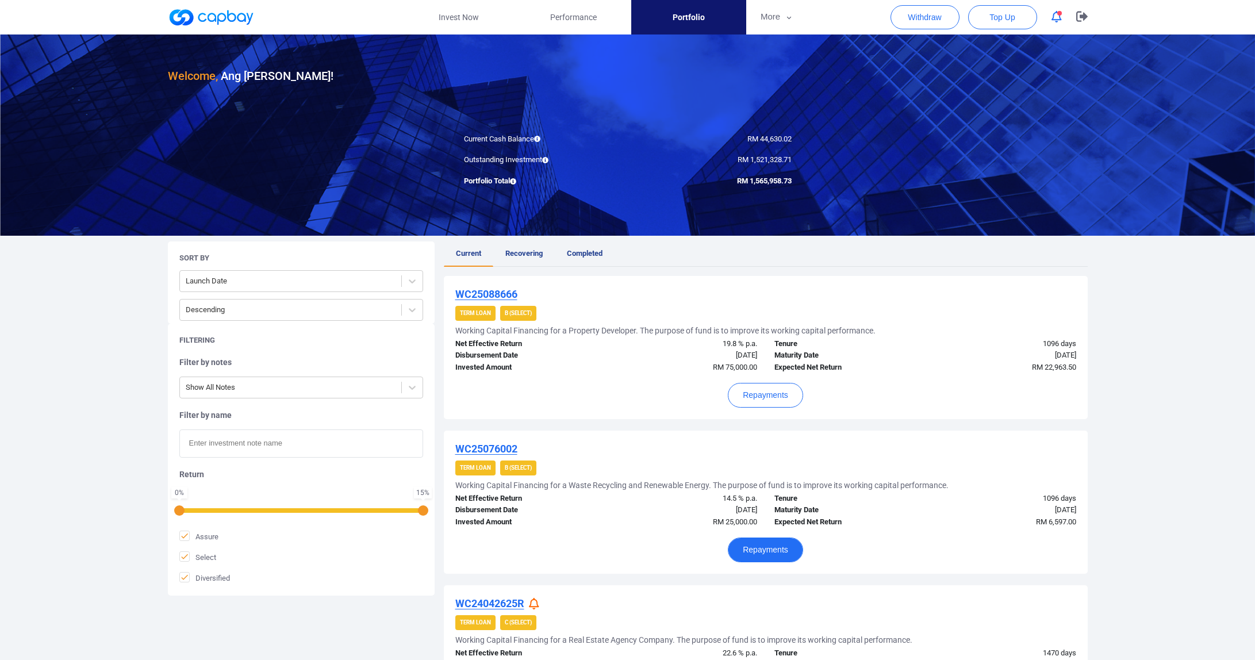
scroll to position [0, 0]
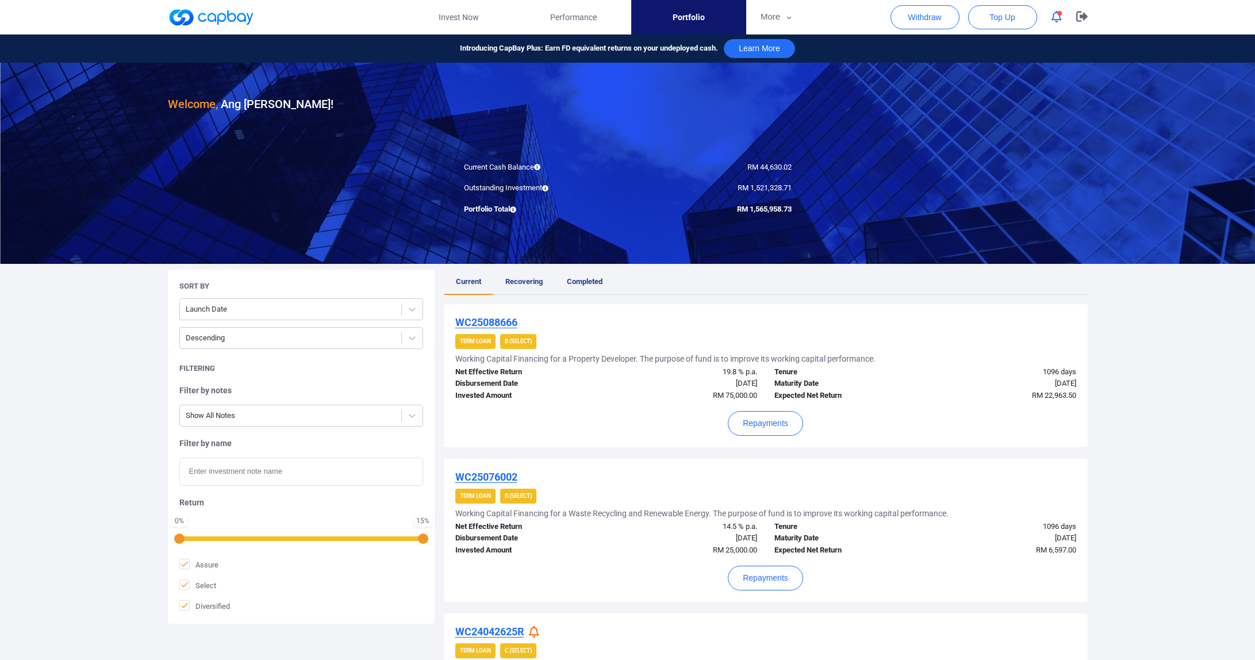
click at [640, 19] on link "Portfolio" at bounding box center [688, 17] width 115 height 34
click at [611, 18] on link "Performance" at bounding box center [573, 17] width 115 height 34
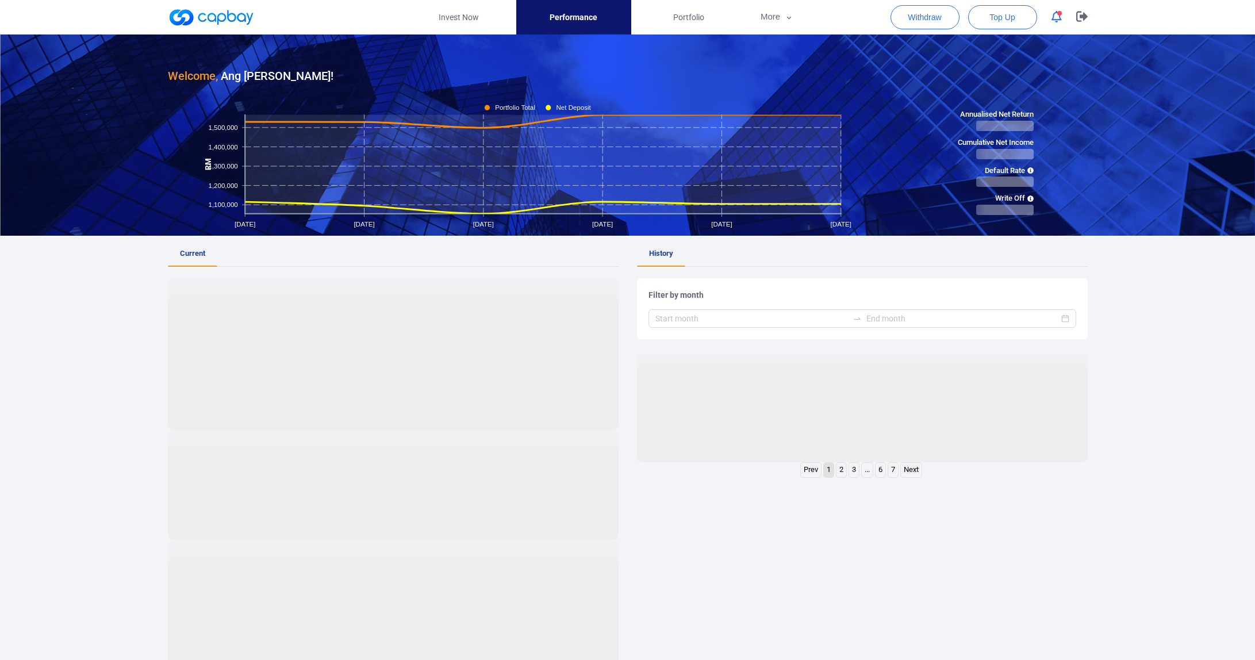
click at [224, 12] on link at bounding box center [211, 17] width 86 height 18
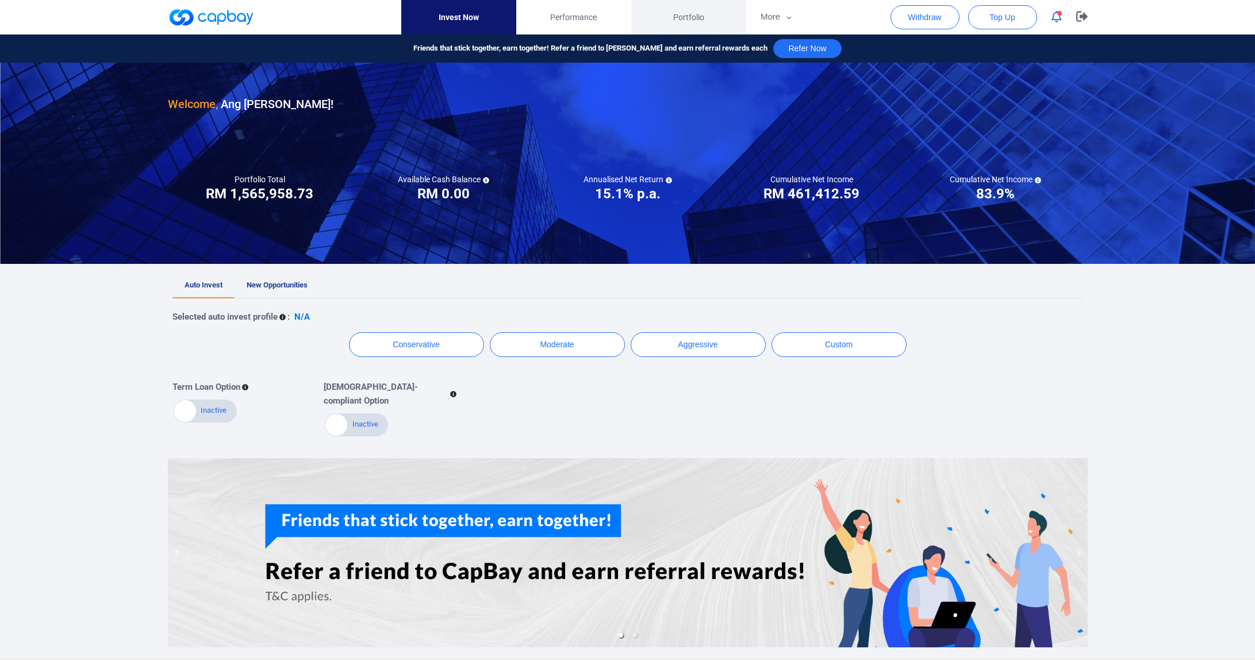
click at [689, 14] on span "Portfolio" at bounding box center [688, 17] width 31 height 13
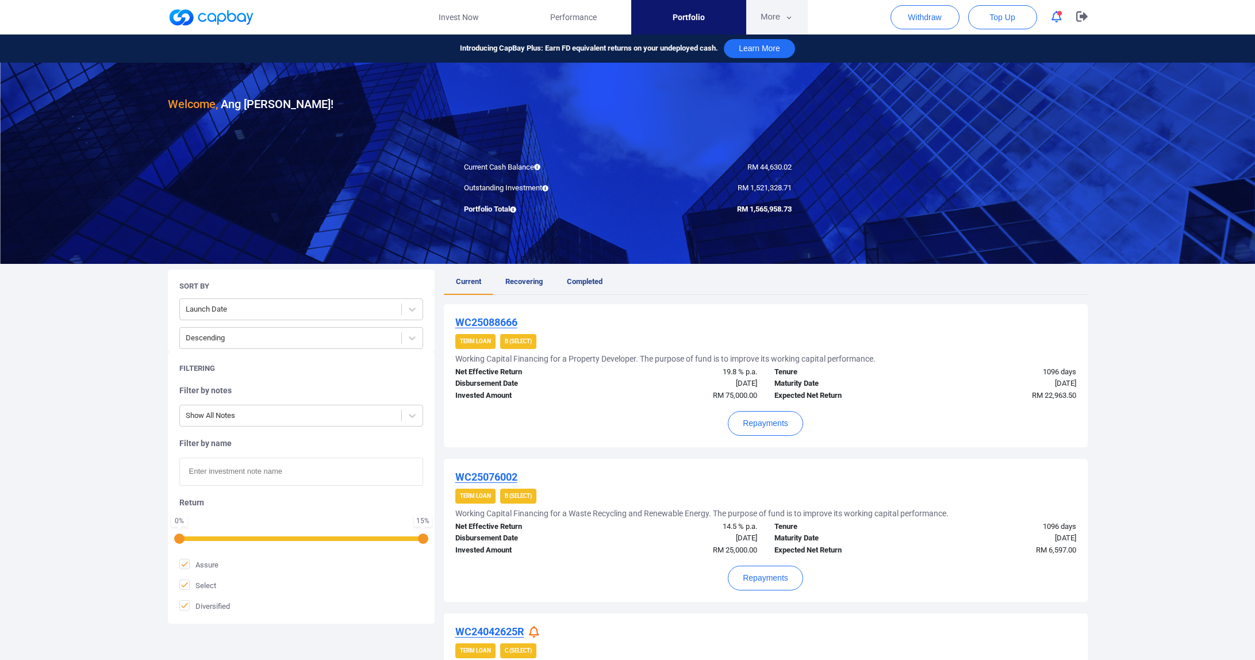
click at [778, 17] on button "More" at bounding box center [777, 17] width 62 height 34
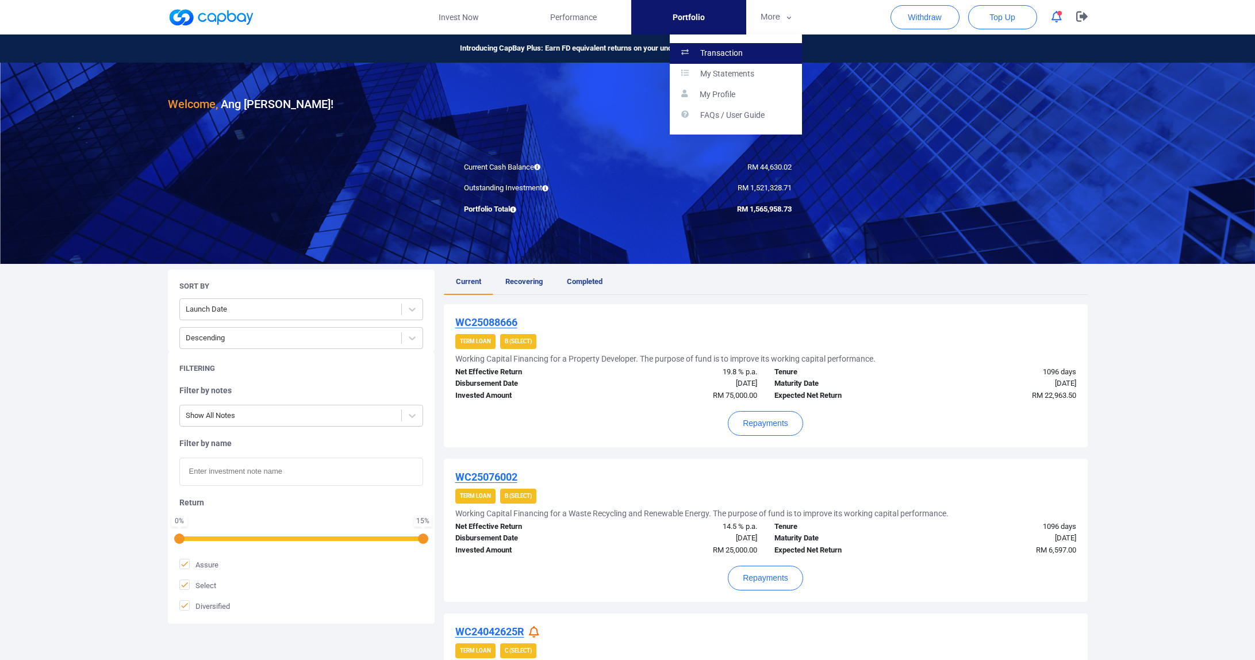
click at [757, 51] on link "Transaction" at bounding box center [736, 53] width 132 height 21
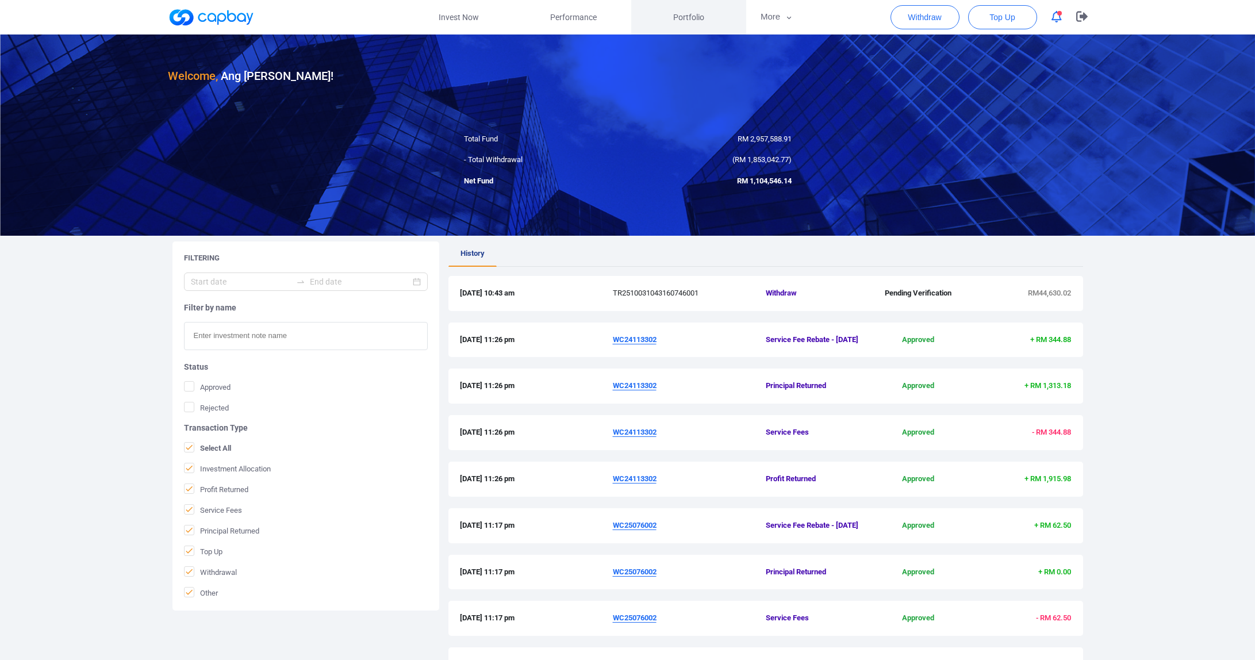
click at [744, 13] on link "Portfolio" at bounding box center [688, 17] width 115 height 34
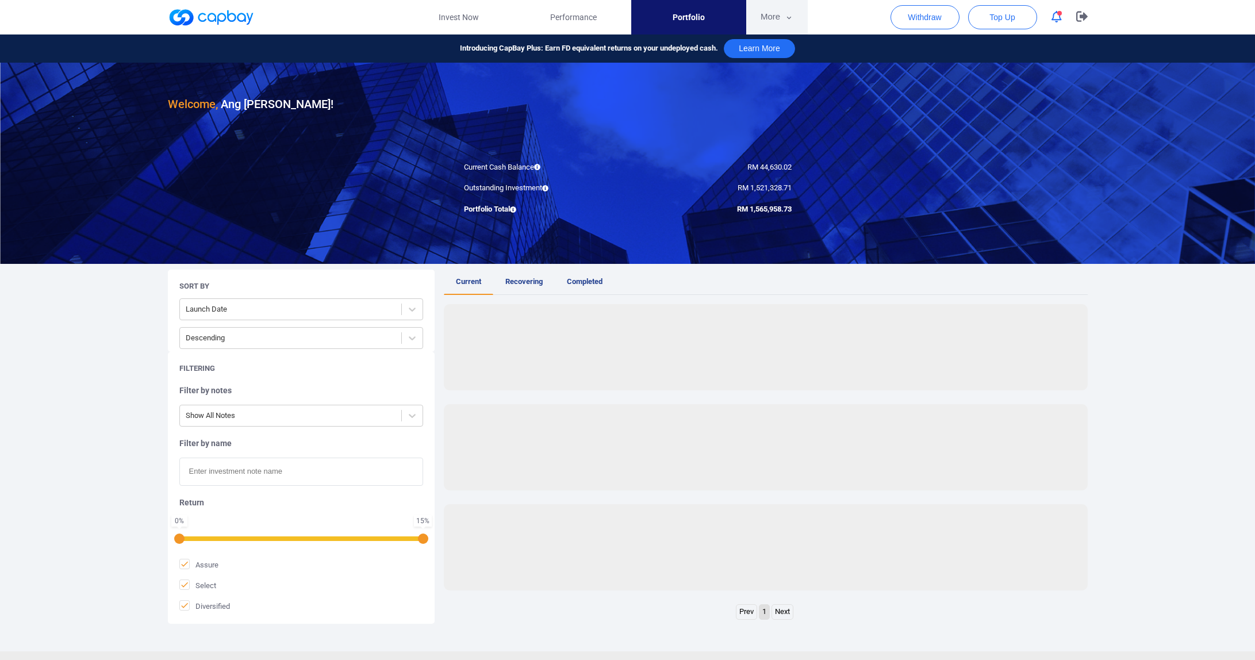
click at [754, 14] on button "More" at bounding box center [777, 17] width 62 height 34
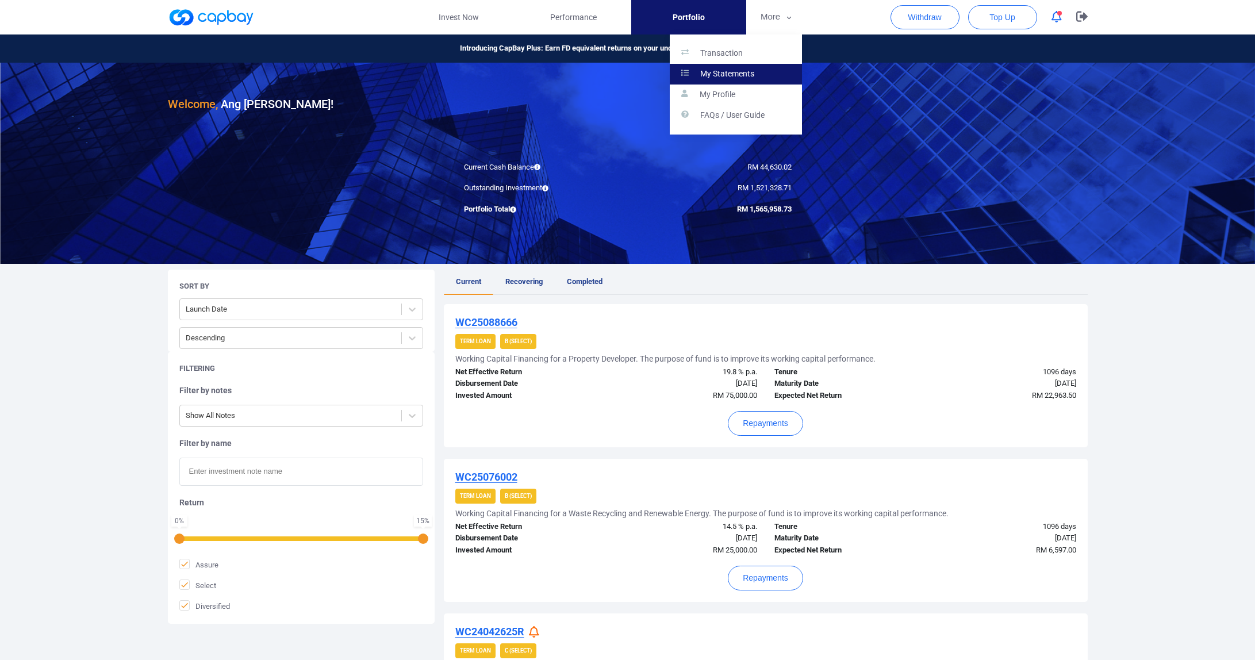
click at [727, 73] on p "My Statements" at bounding box center [727, 74] width 54 height 10
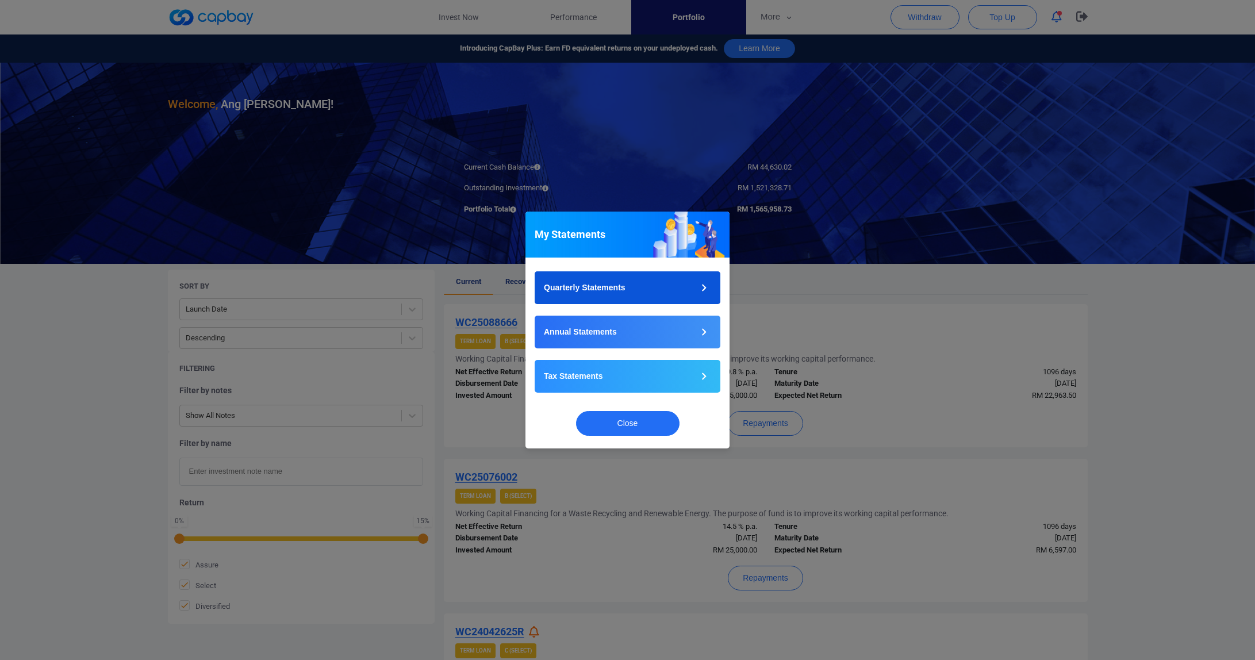
click at [642, 290] on button "Quarterly Statements" at bounding box center [628, 287] width 186 height 33
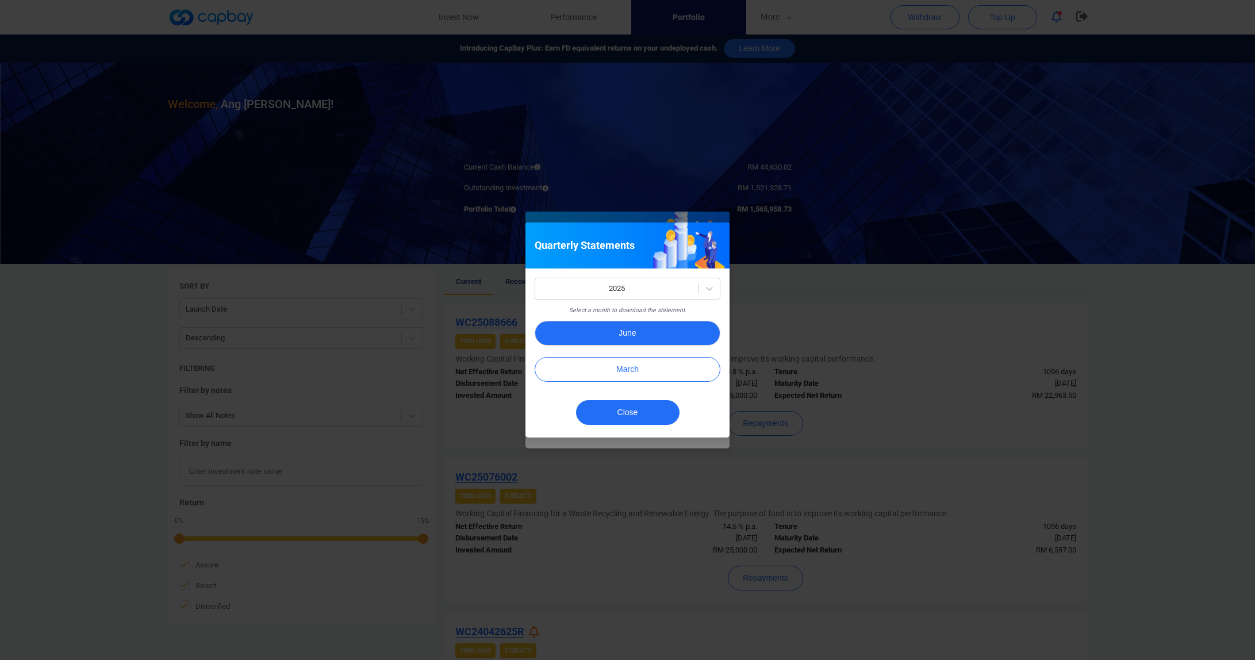
click at [646, 337] on button "June" at bounding box center [628, 333] width 186 height 25
click at [794, 300] on div "Quarterly Statements 2025 Select a month to download the statement. June March …" at bounding box center [627, 330] width 1255 height 660
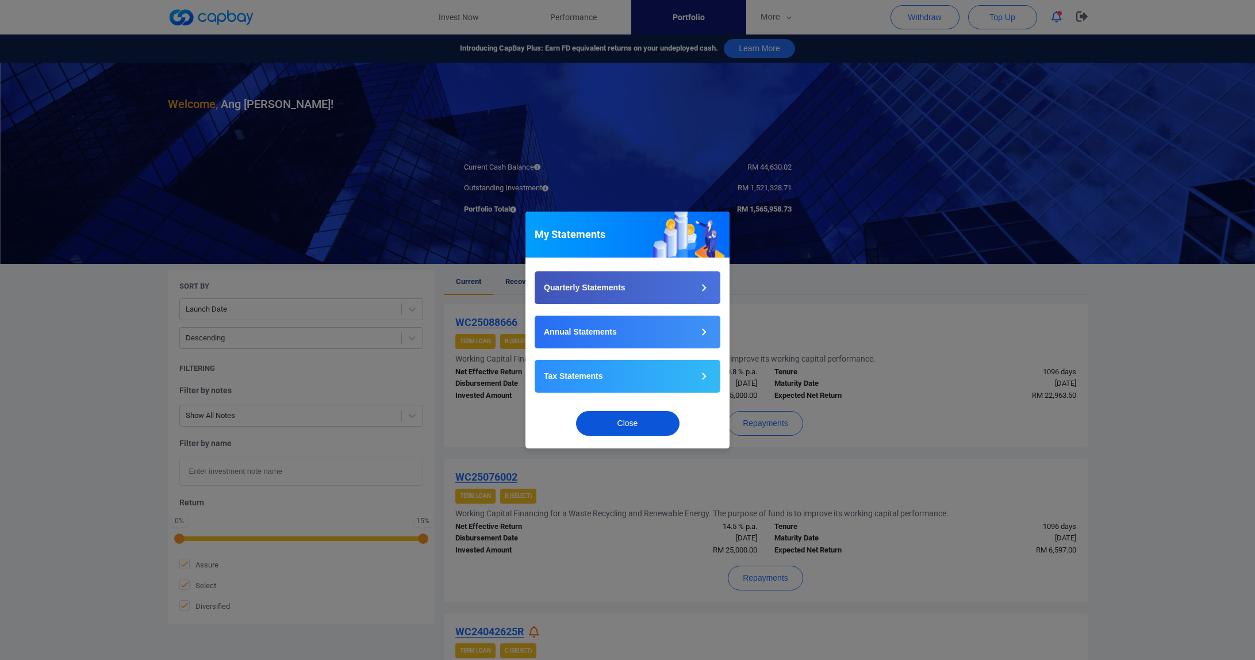
click at [615, 422] on button "Close" at bounding box center [627, 423] width 103 height 25
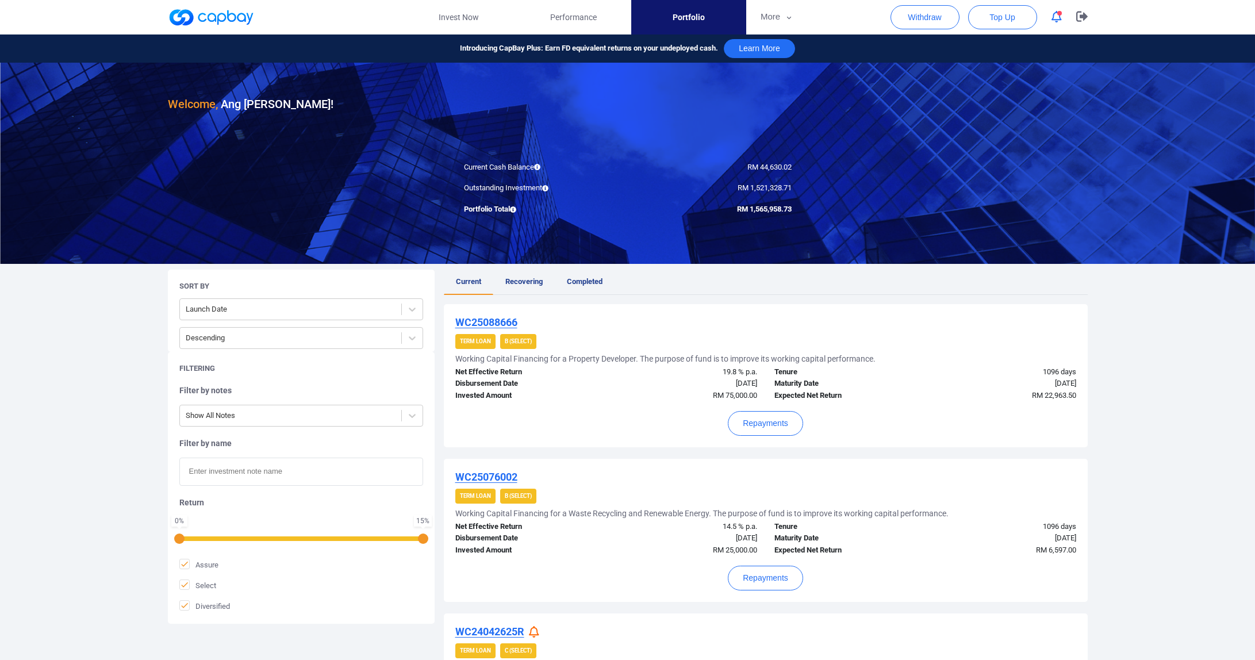
click at [208, 21] on link at bounding box center [211, 17] width 86 height 18
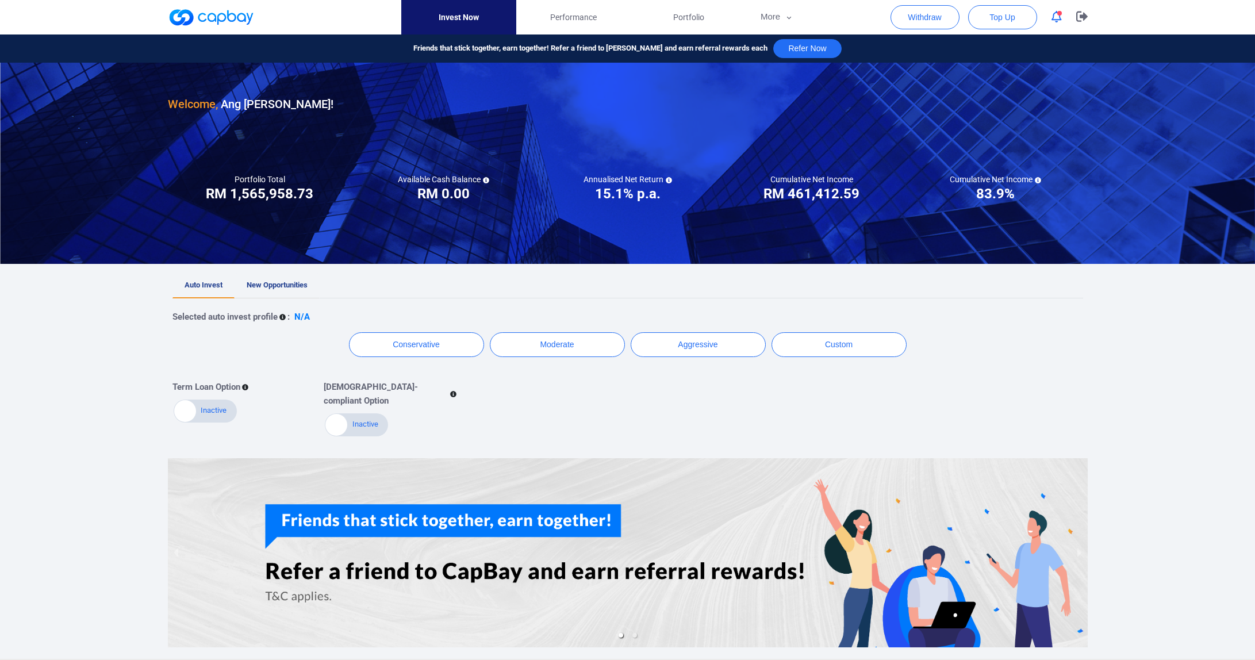
click at [258, 291] on link "New Opportunities" at bounding box center [277, 285] width 85 height 25
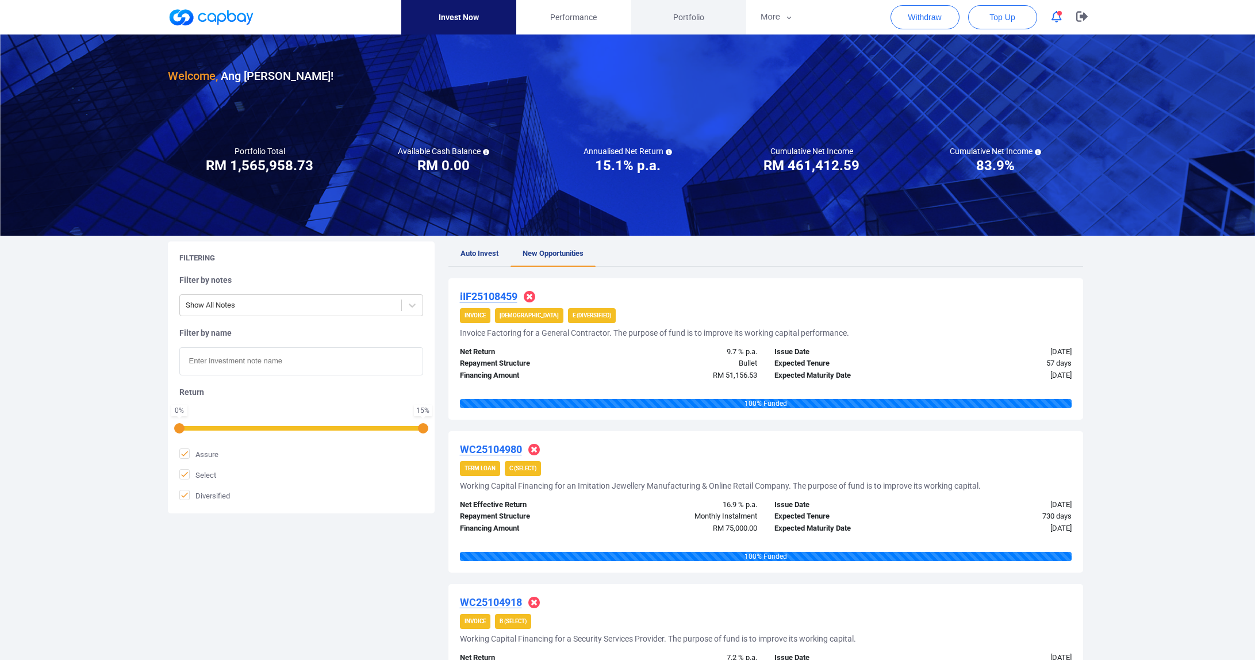
click at [681, 22] on span "Portfolio" at bounding box center [688, 17] width 31 height 13
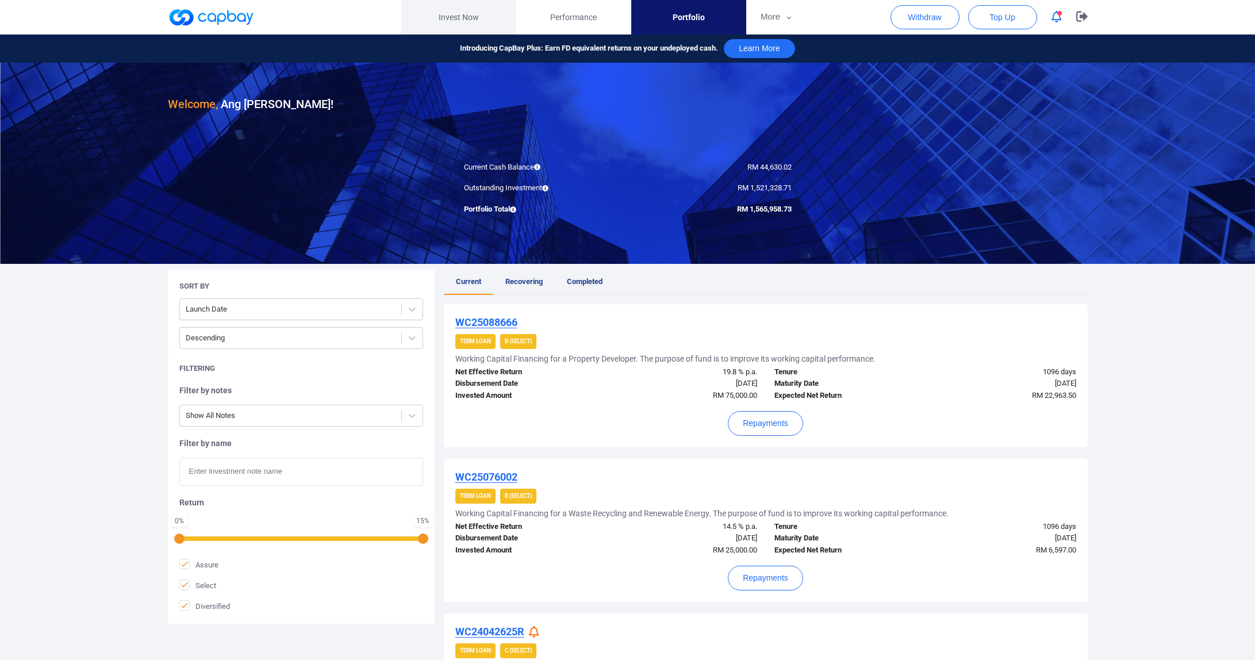
click at [434, 28] on link "Invest Now" at bounding box center [458, 17] width 115 height 34
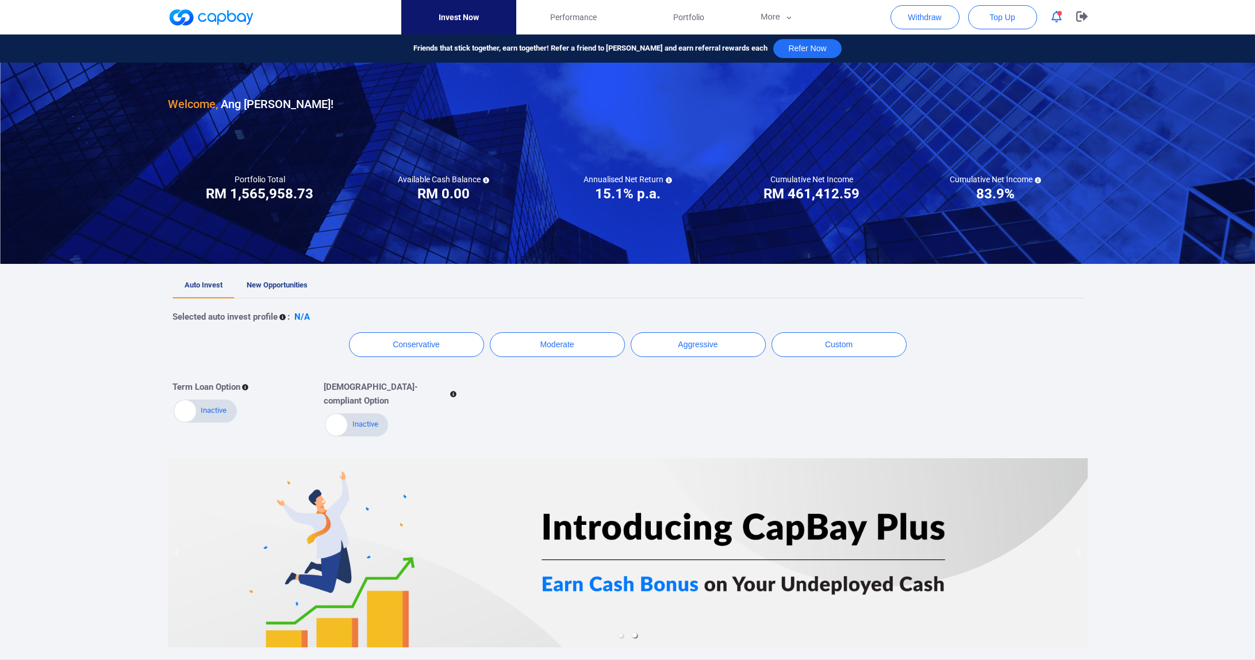
click at [376, 417] on div "Active Inactive" at bounding box center [356, 424] width 63 height 23
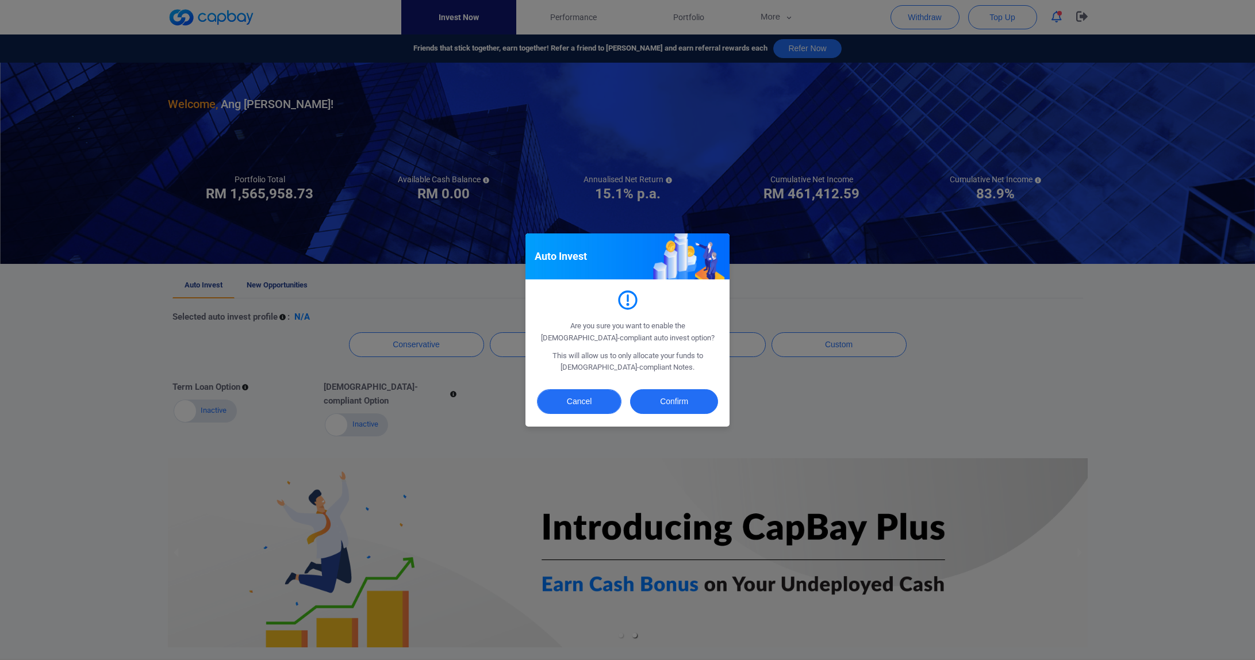
click at [570, 402] on button "Cancel" at bounding box center [579, 401] width 85 height 25
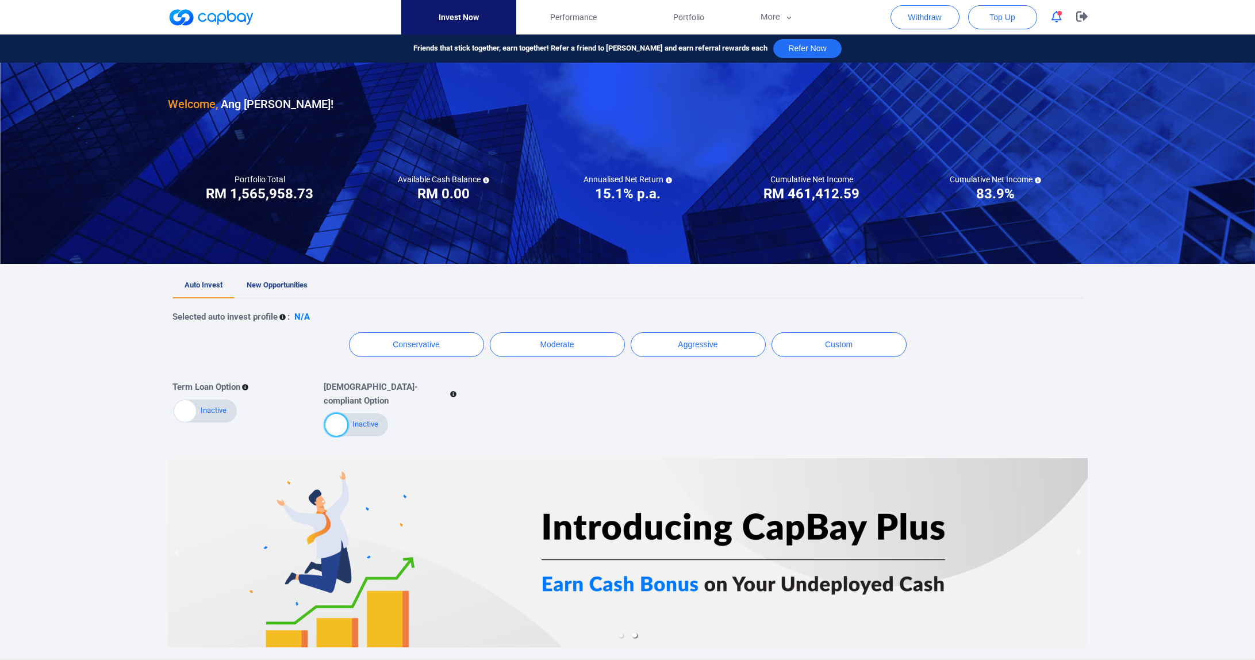
click at [563, 398] on div "Term Loan Option Active Inactive Shariah-compliant Option Active Inactive" at bounding box center [619, 404] width 911 height 67
